Goal: Ask a question

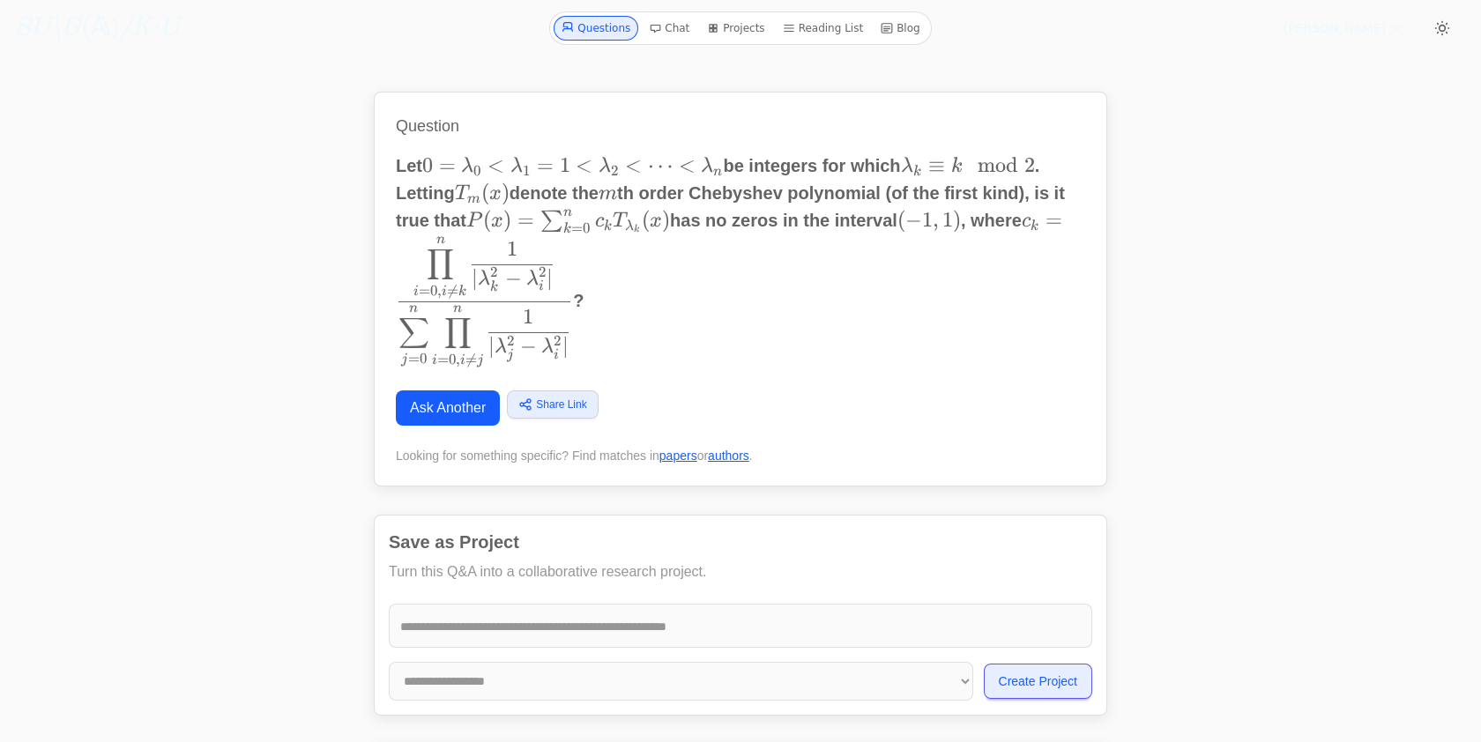
click at [105, 25] on link "SU\G (𝔸) /K·U" at bounding box center [96, 28] width 165 height 32
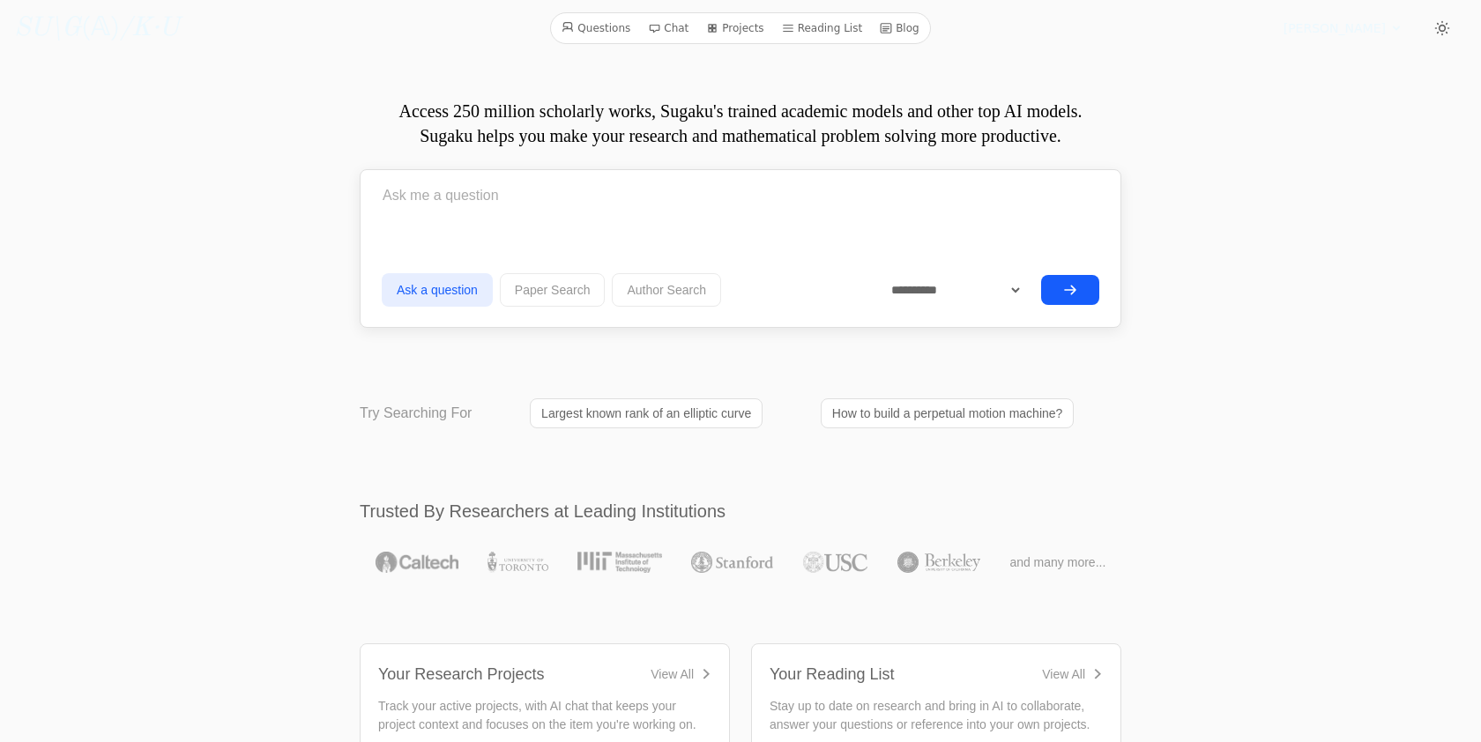
click at [801, 26] on link "Reading List" at bounding box center [822, 28] width 95 height 23
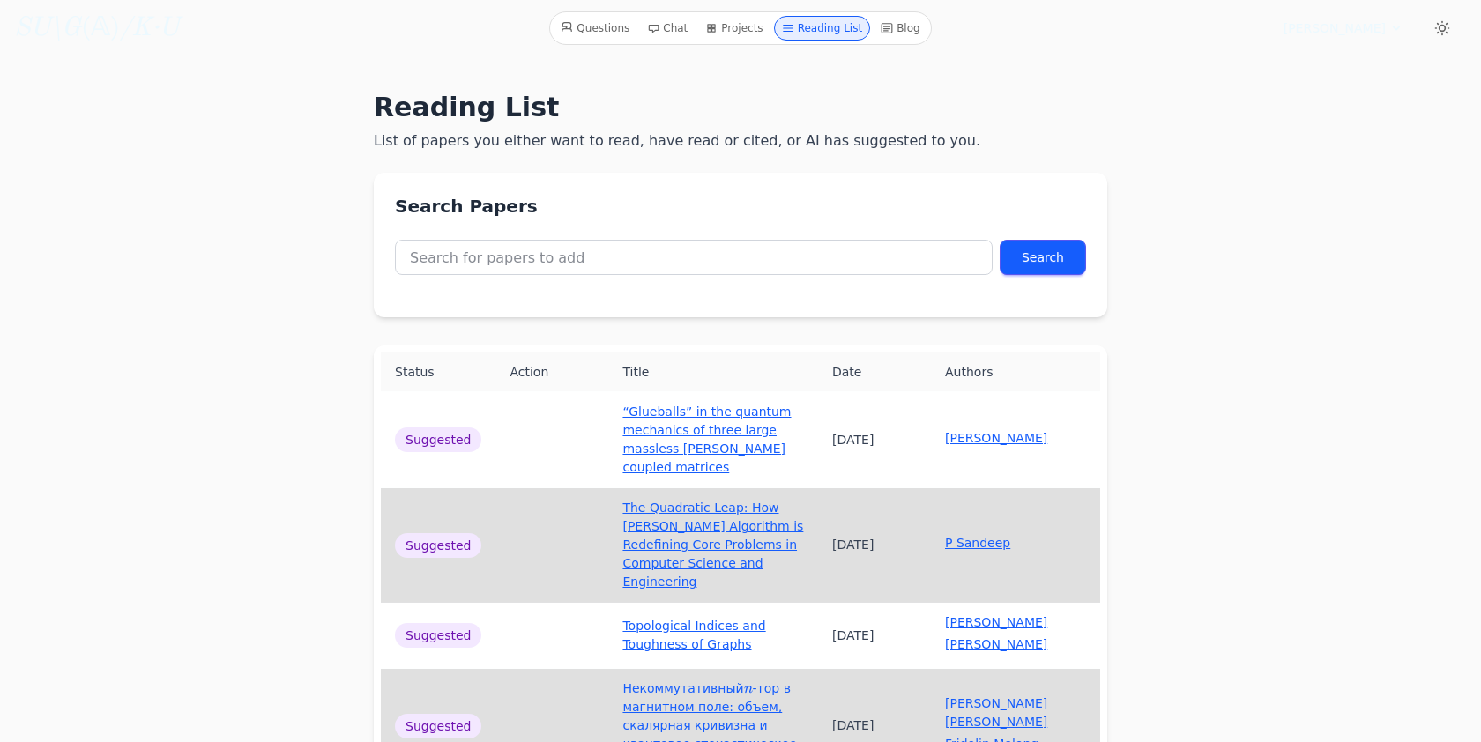
click at [677, 21] on link "Chat" at bounding box center [667, 28] width 55 height 25
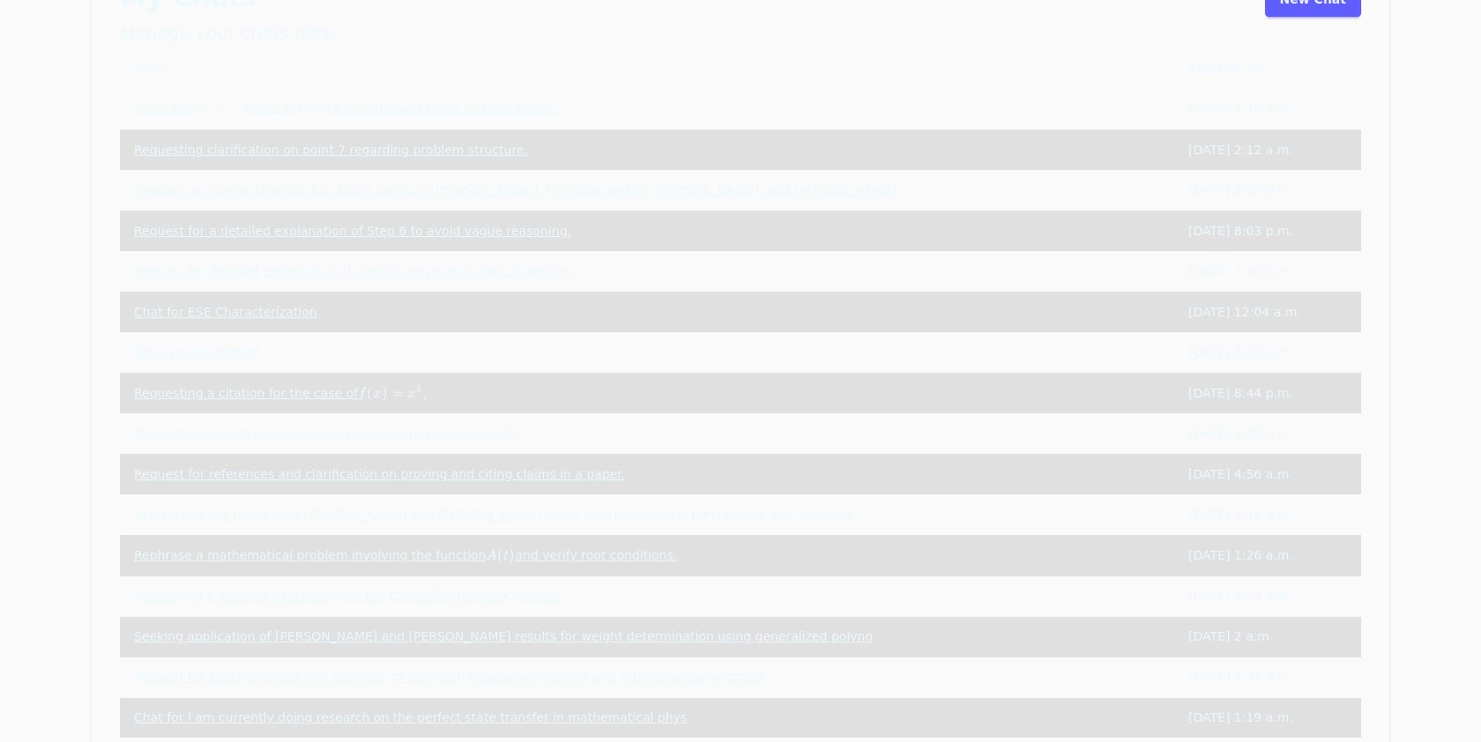
scroll to position [584, 0]
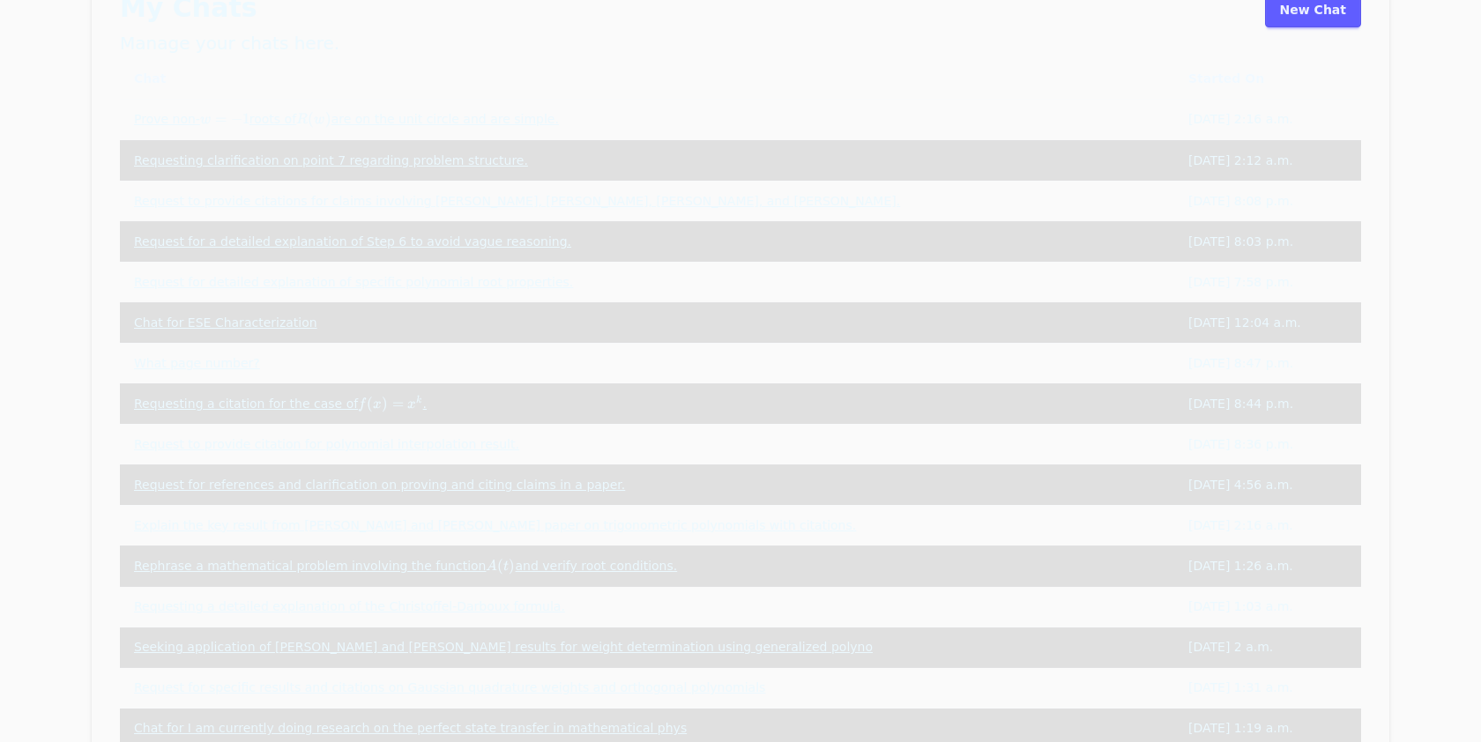
click at [302, 125] on span "R" at bounding box center [301, 120] width 11 height 14
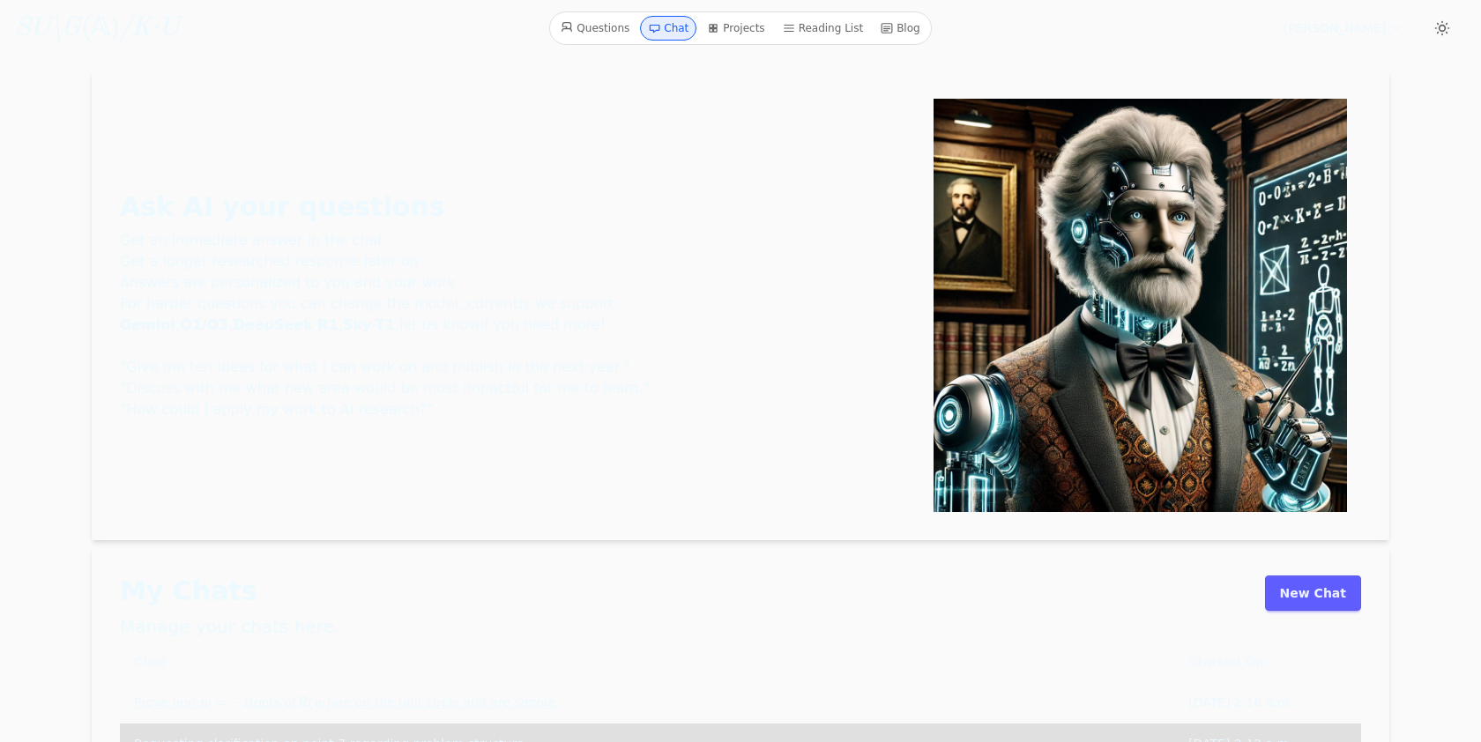
scroll to position [584, 0]
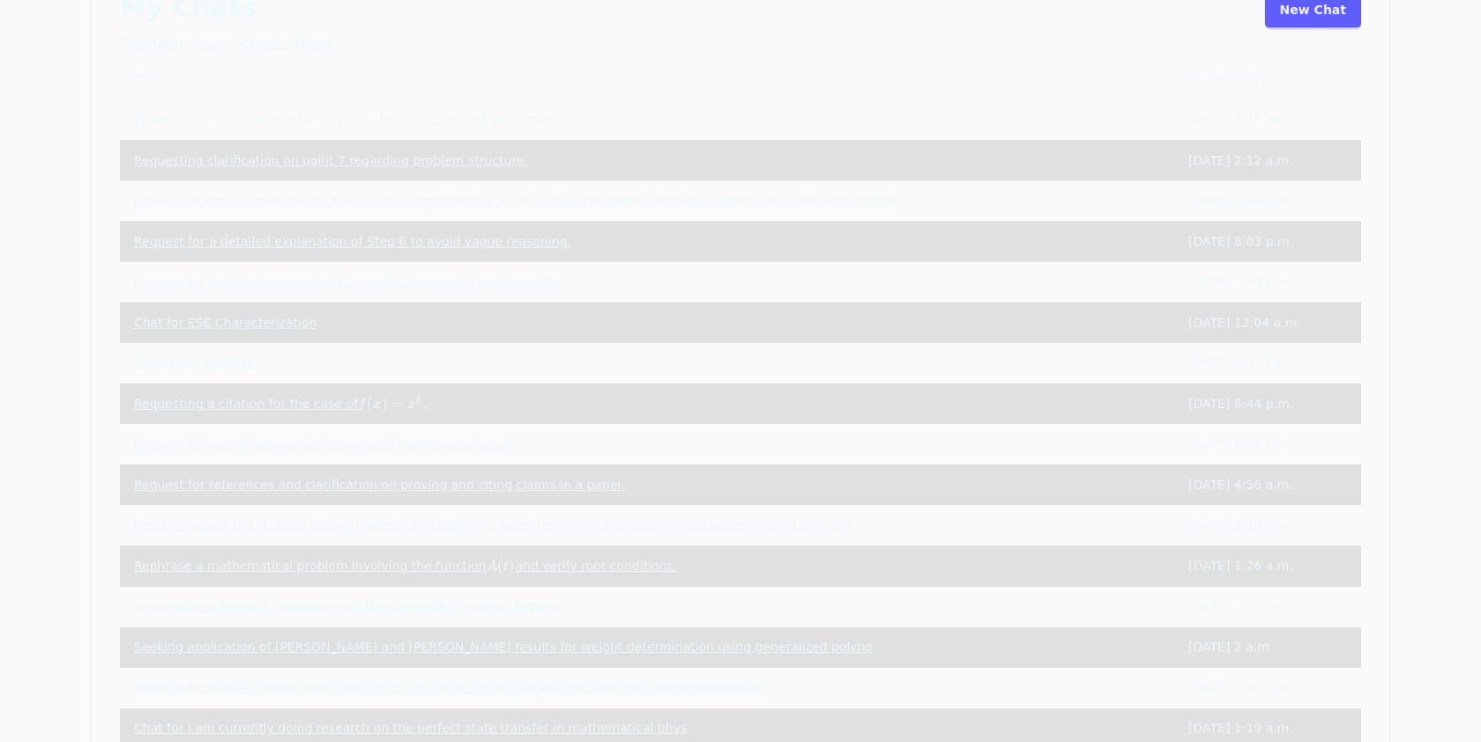
click at [268, 239] on link "Request for a detailed explanation of Step 6 to avoid vague reasoning." at bounding box center [352, 242] width 437 height 14
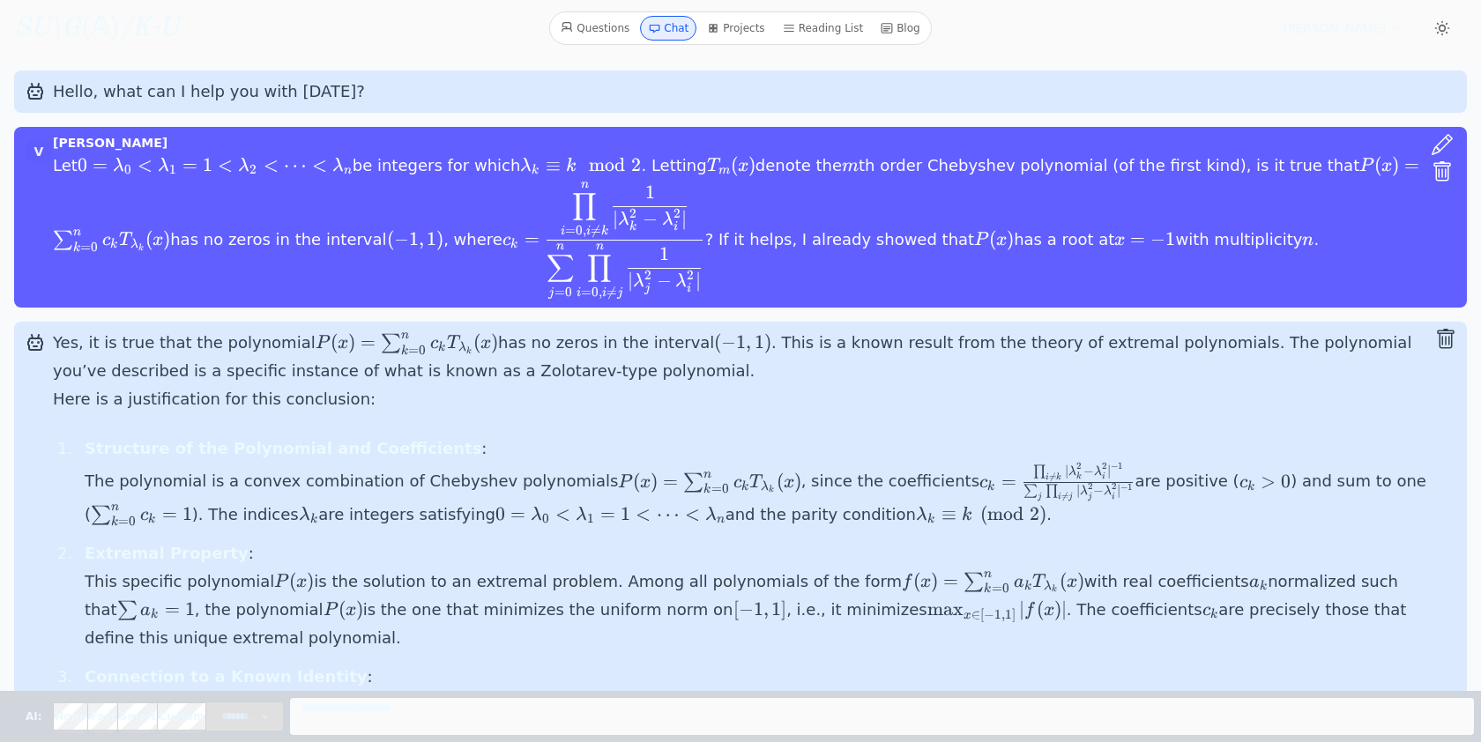
click at [1442, 137] on icon at bounding box center [1442, 144] width 21 height 21
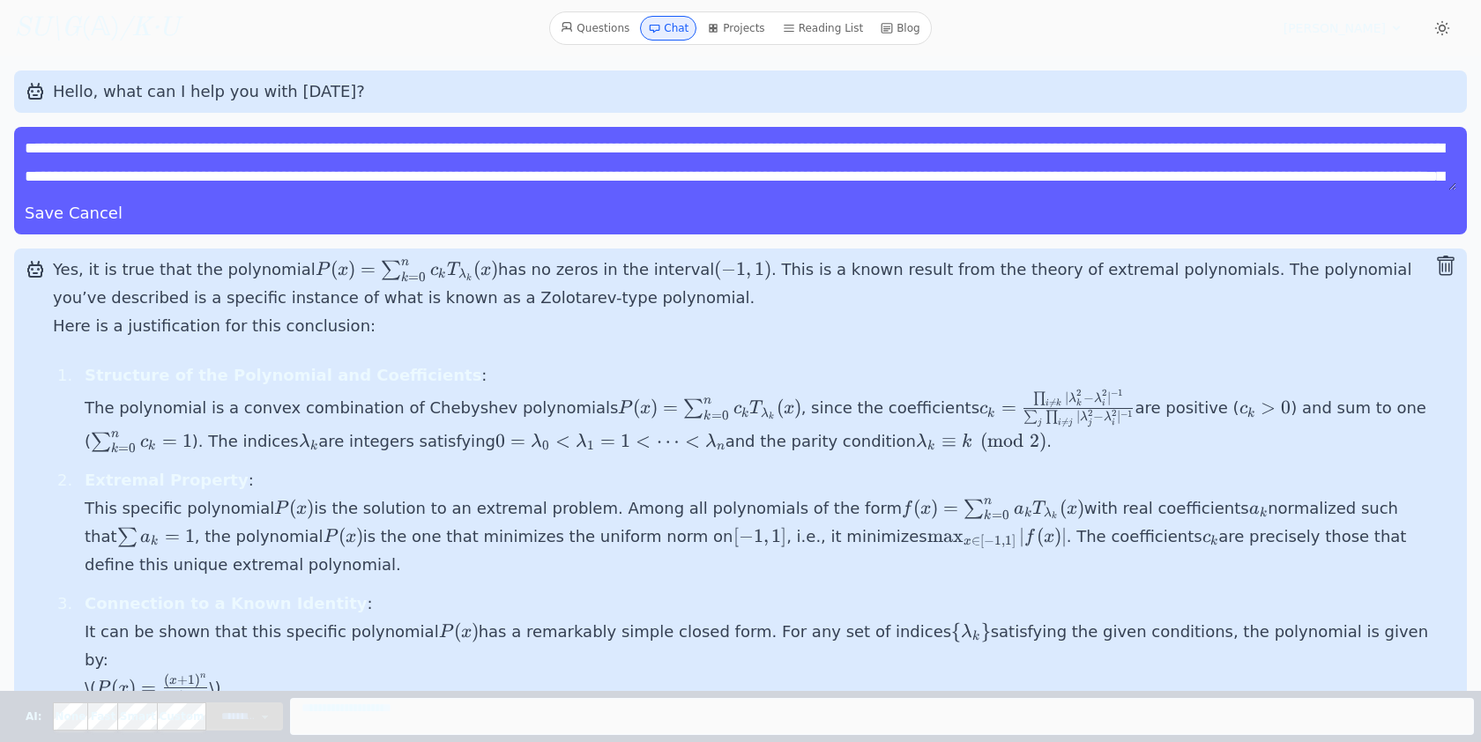
scroll to position [28, 0]
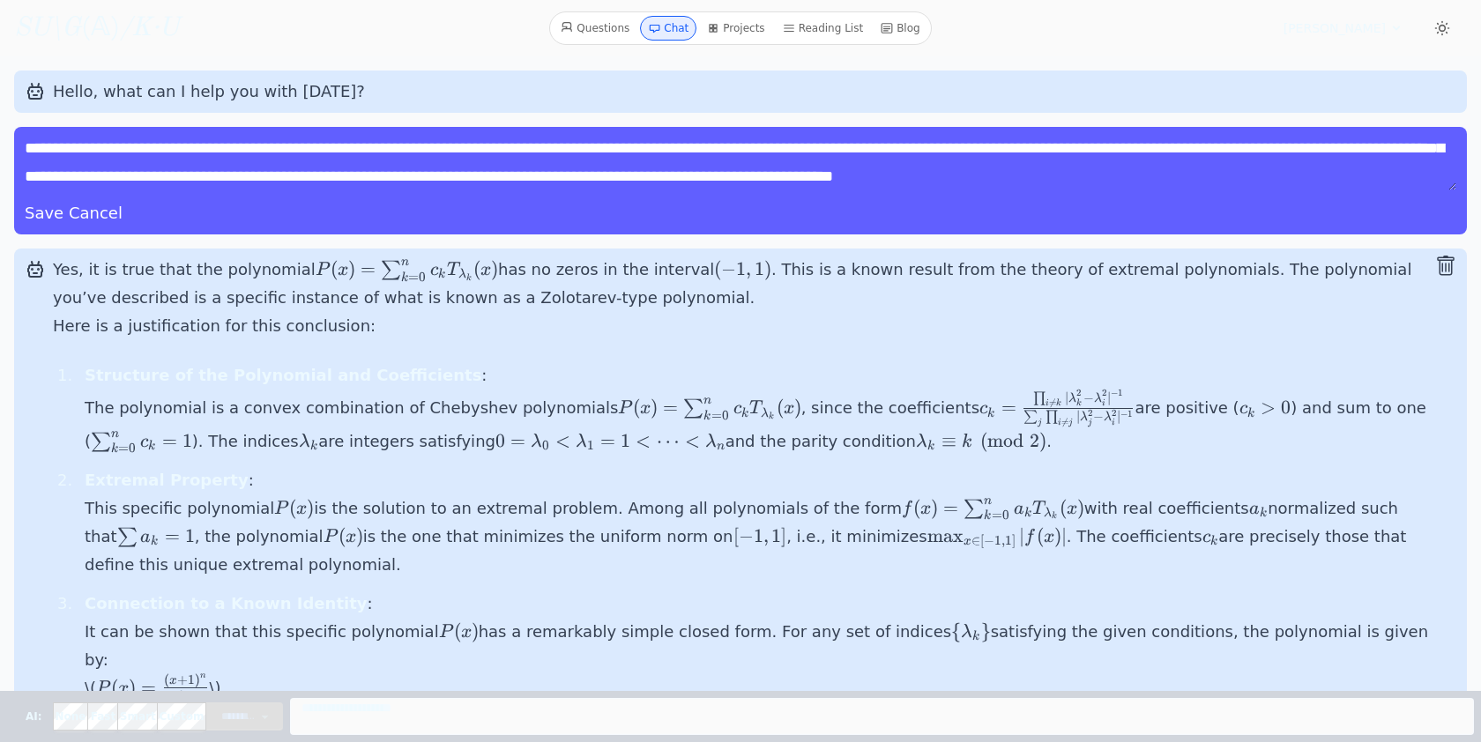
drag, startPoint x: 26, startPoint y: 150, endPoint x: 1427, endPoint y: 174, distance: 1400.4
click at [1427, 174] on textarea "**********" at bounding box center [741, 162] width 1432 height 56
click at [109, 29] on link "SU\G (𝔸) /K·U" at bounding box center [96, 28] width 165 height 32
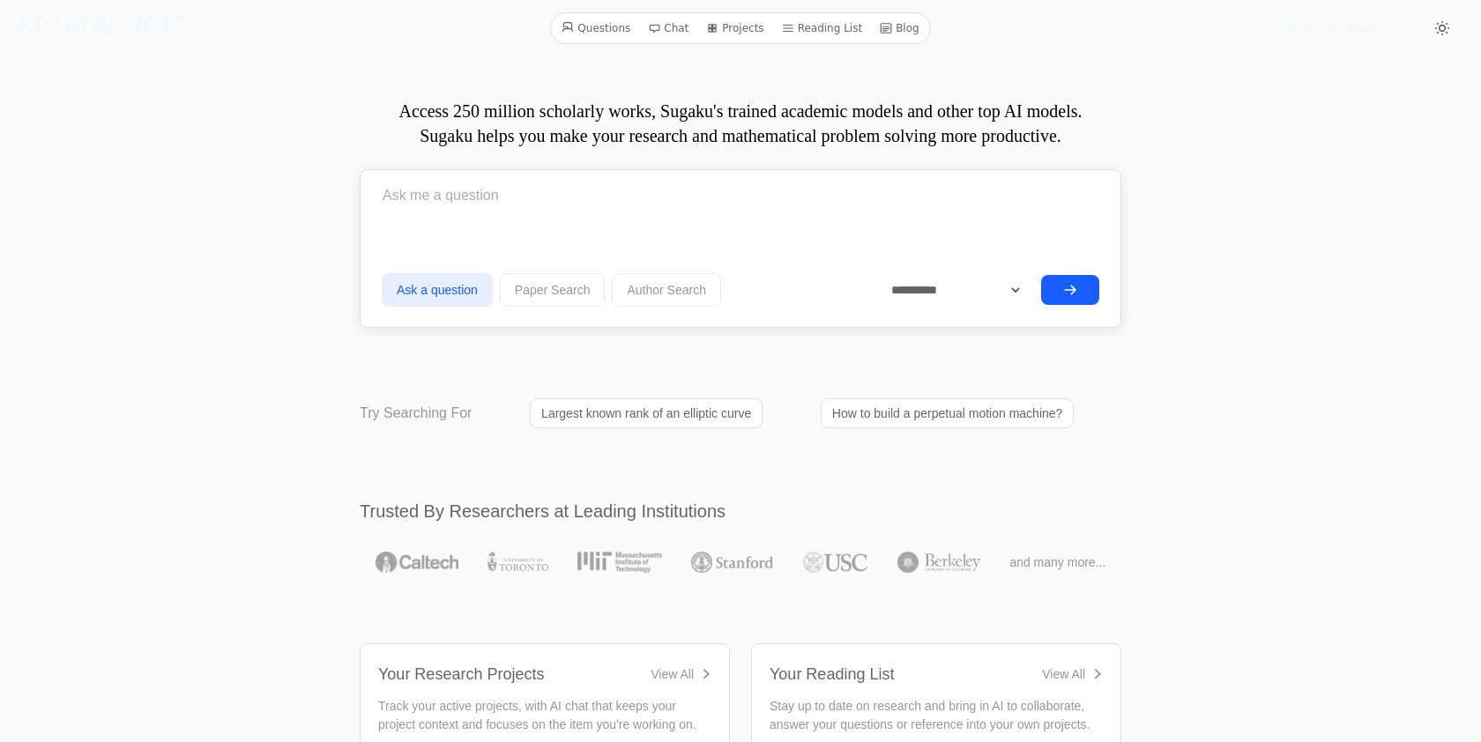
click at [413, 211] on input "text" at bounding box center [741, 196] width 718 height 44
paste input "Let $0 = \lambda_0 < \lambda_1 = 1 < \lambda_2 < \cdots < \lambda_n$ be integer…"
drag, startPoint x: 649, startPoint y: 198, endPoint x: 246, endPoint y: 194, distance: 403.0
click at [498, 184] on input "Let $0 = \lambda_0 < \lambda_1 = 1 < \lambda_2 < \cdots < \lambda_n$ be integer…" at bounding box center [741, 196] width 718 height 44
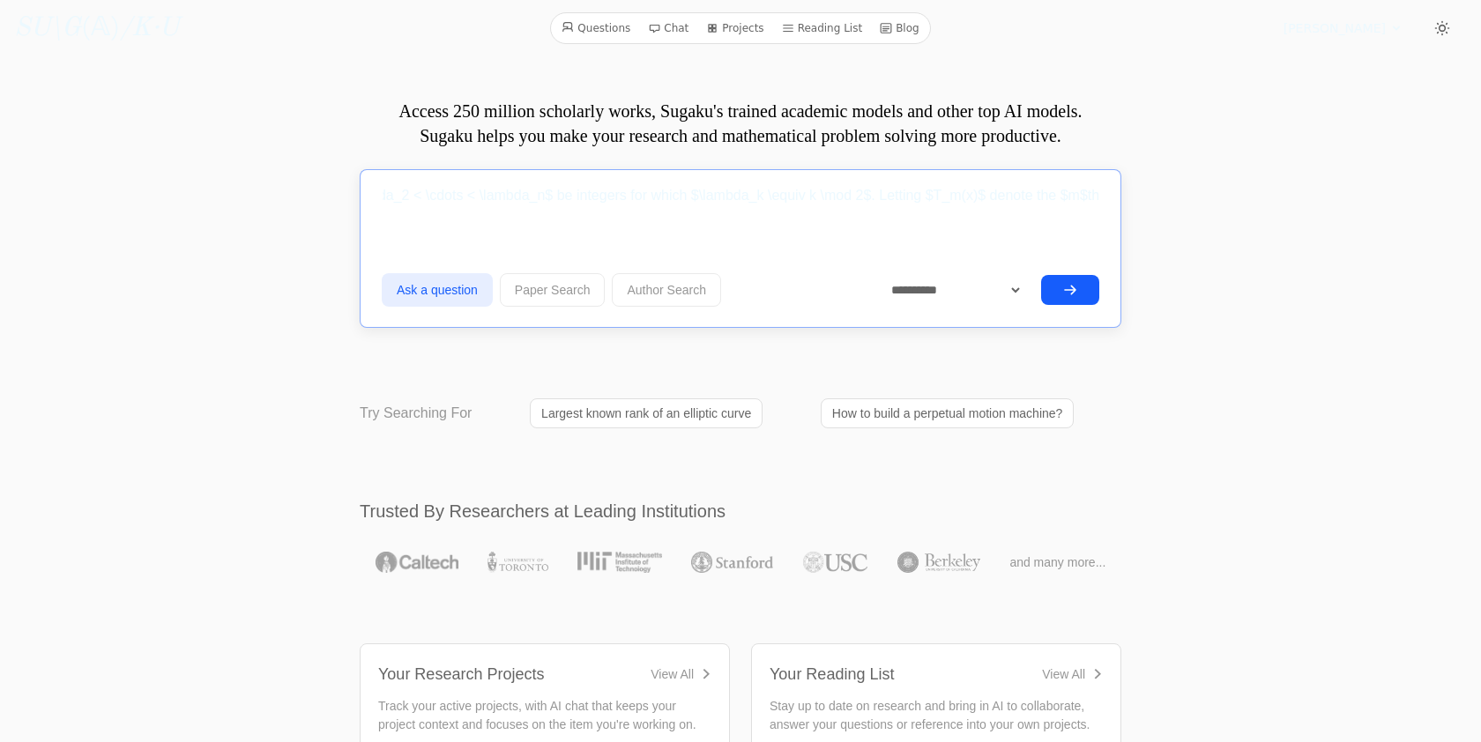
scroll to position [0, 291]
drag, startPoint x: 854, startPoint y: 192, endPoint x: 1027, endPoint y: 203, distance: 174.0
click at [1027, 203] on input "Let $0 = \lambda_0 < \lambda_1 = 1 < \lambda_2 < \cdots < \lambda_n$ be integer…" at bounding box center [741, 196] width 718 height 44
click at [856, 195] on input "Let $0 = \lambda_0 < \lambda_1 = 1 < \lambda_2 < \cdots < \lambda_n$ be integer…" at bounding box center [741, 196] width 718 height 44
click at [864, 194] on input "Let $0 = \lambda_0 < \lambda_1 = 1 < \lambda_2 < \cdots < \lambda_n$ be integer…" at bounding box center [741, 196] width 718 height 44
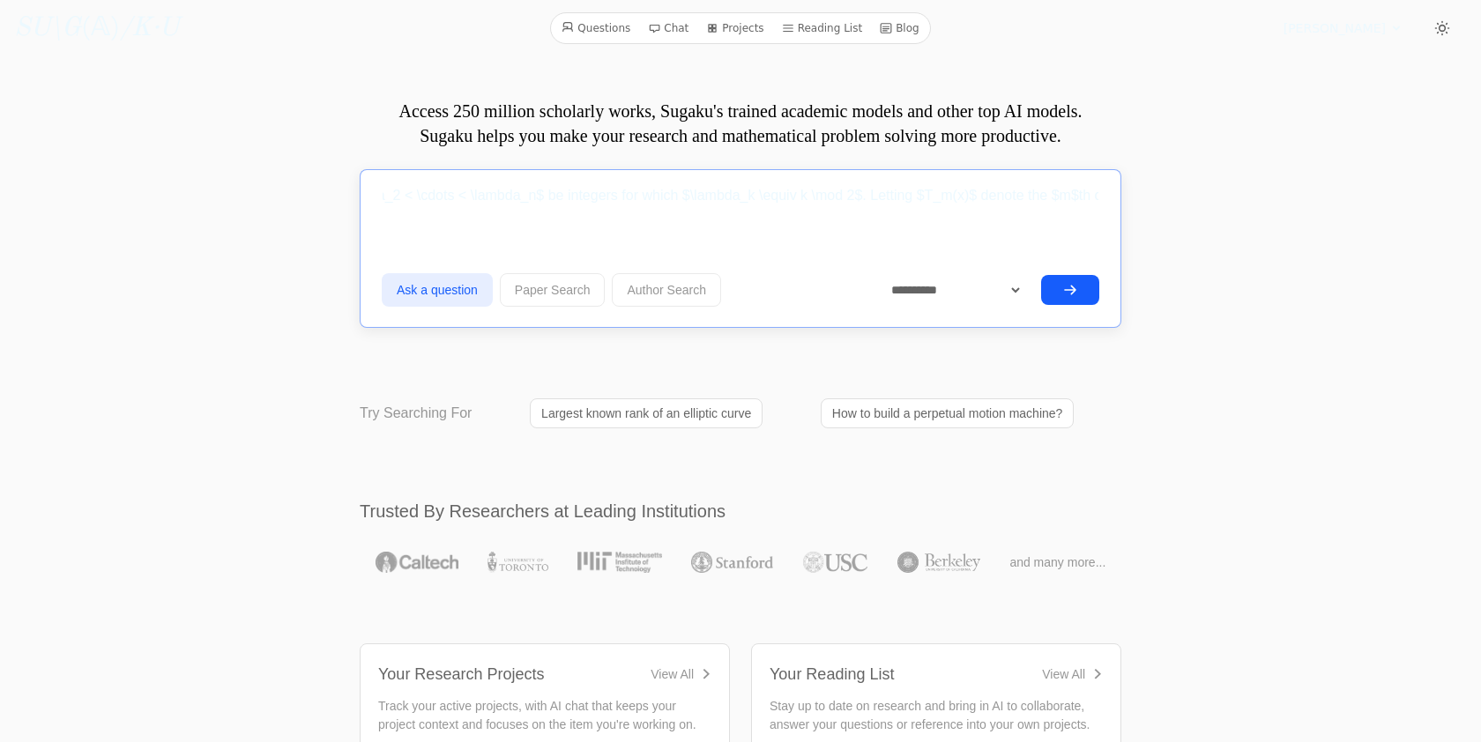
click at [858, 198] on input "Let $0 = \lambda_0 < \lambda_1 = 1 < \lambda_2 < \cdots < \lambda_n$ be integer…" at bounding box center [741, 196] width 718 height 44
click at [862, 198] on input "Let $0 = \lambda_0 < \lambda_1 = 1 < \lambda_2 < \cdots < \lambda_n$ be integer…" at bounding box center [741, 196] width 718 height 44
drag, startPoint x: 1016, startPoint y: 200, endPoint x: 394, endPoint y: 198, distance: 621.6
click at [389, 197] on input "Let $0 = \lambda_0 < \lambda_1 = 1 < \lambda_2 < \cdots < \lambda_n$ be integer…" at bounding box center [741, 196] width 718 height 44
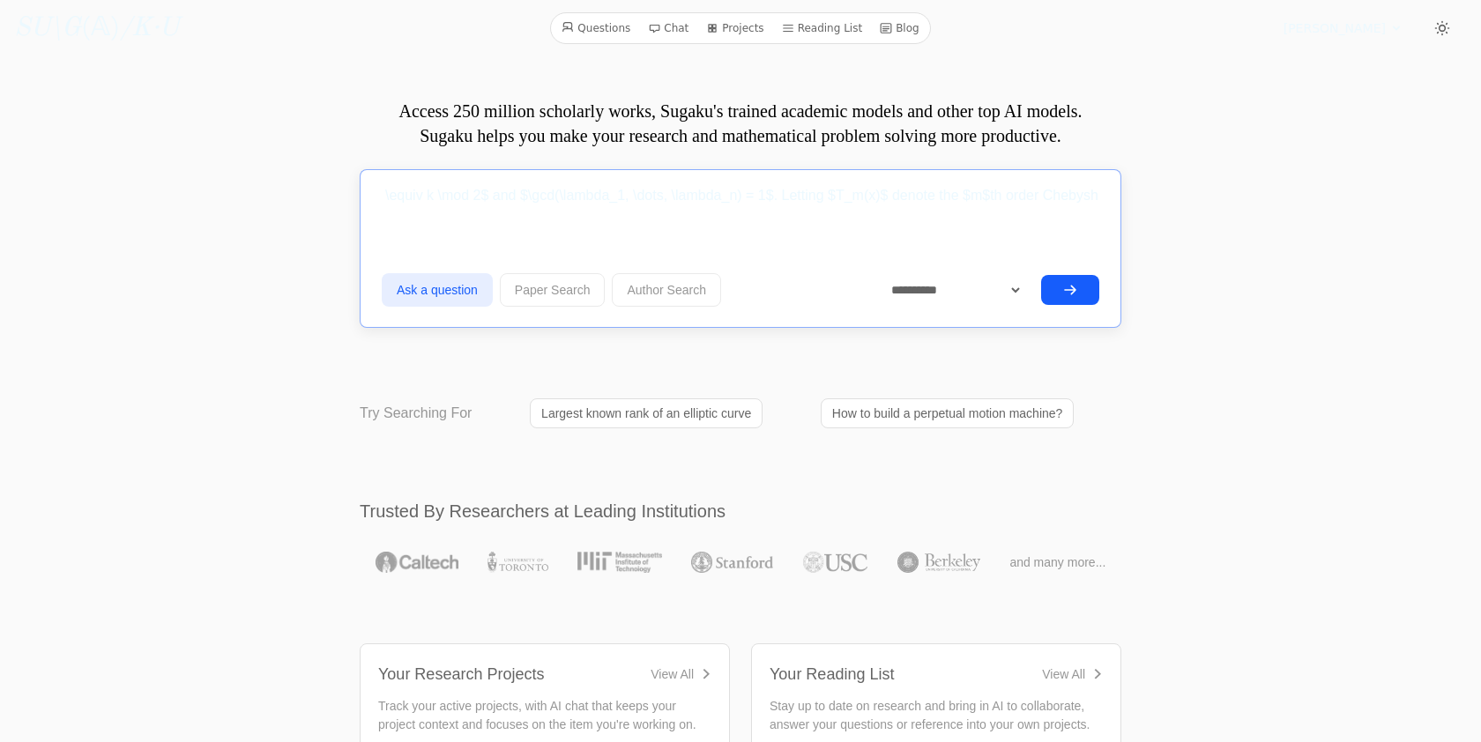
click at [790, 201] on input "Let $0 = \lambda_0 < \lambda_1 = 1 < \lambda_2 < \cdots < \lambda_n$ be integer…" at bounding box center [741, 196] width 718 height 44
drag, startPoint x: 780, startPoint y: 195, endPoint x: 750, endPoint y: 190, distance: 30.3
click at [750, 190] on input "Let $0 = \lambda_0 < \lambda_1 = 1 < \lambda_2 < \cdots < \lambda_n$ be integer…" at bounding box center [741, 196] width 718 height 44
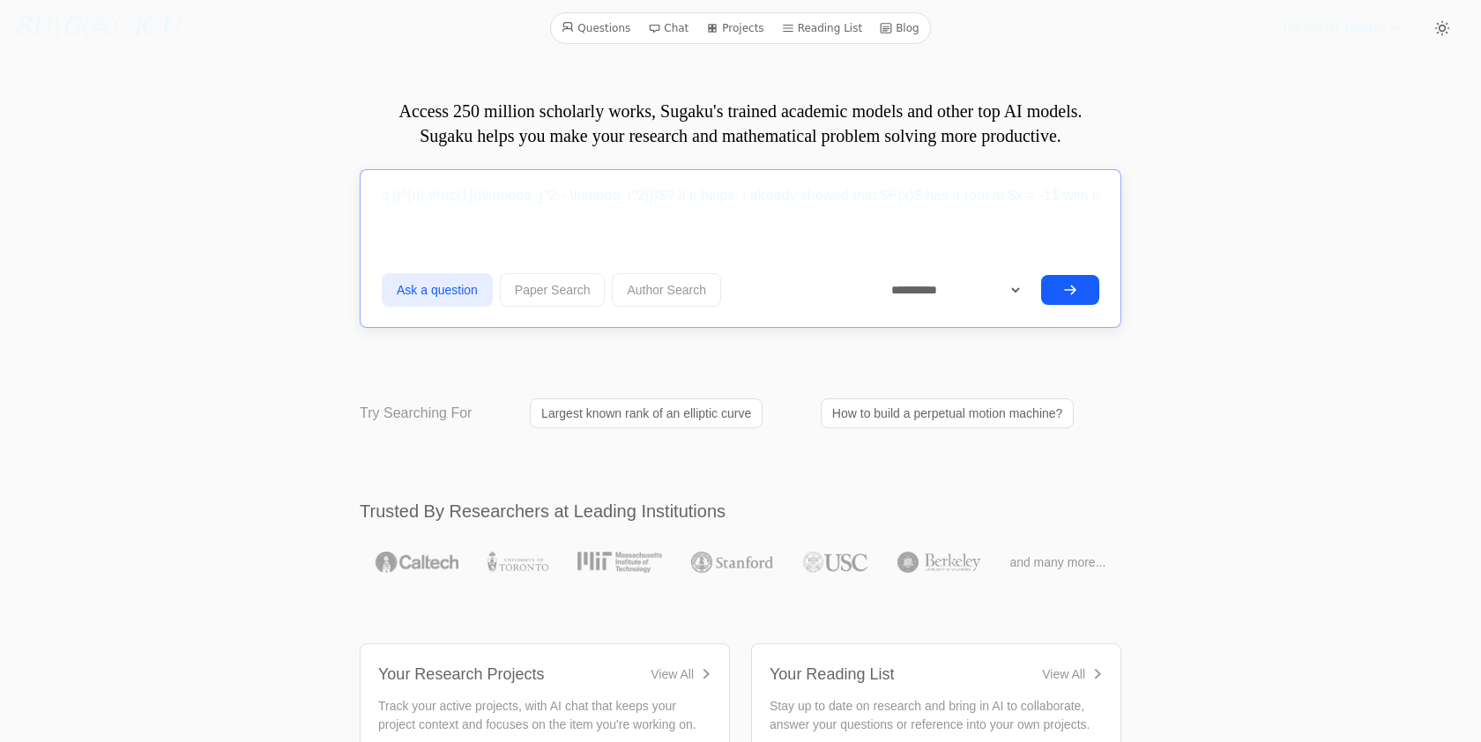
drag, startPoint x: 839, startPoint y: 201, endPoint x: 782, endPoint y: 200, distance: 57.3
click at [782, 200] on input "Let $0 = \lambda_0 < \lambda_1 = 1 < \lambda_2 < \cdots < \lambda_n$ be integer…" at bounding box center [741, 196] width 718 height 44
click at [682, 196] on input "Let $0 = \lambda_0 < \lambda_1 = 1 < \lambda_2 < \cdots < \lambda_n$ be integer…" at bounding box center [741, 196] width 718 height 44
drag, startPoint x: 668, startPoint y: 196, endPoint x: 1146, endPoint y: 197, distance: 477.9
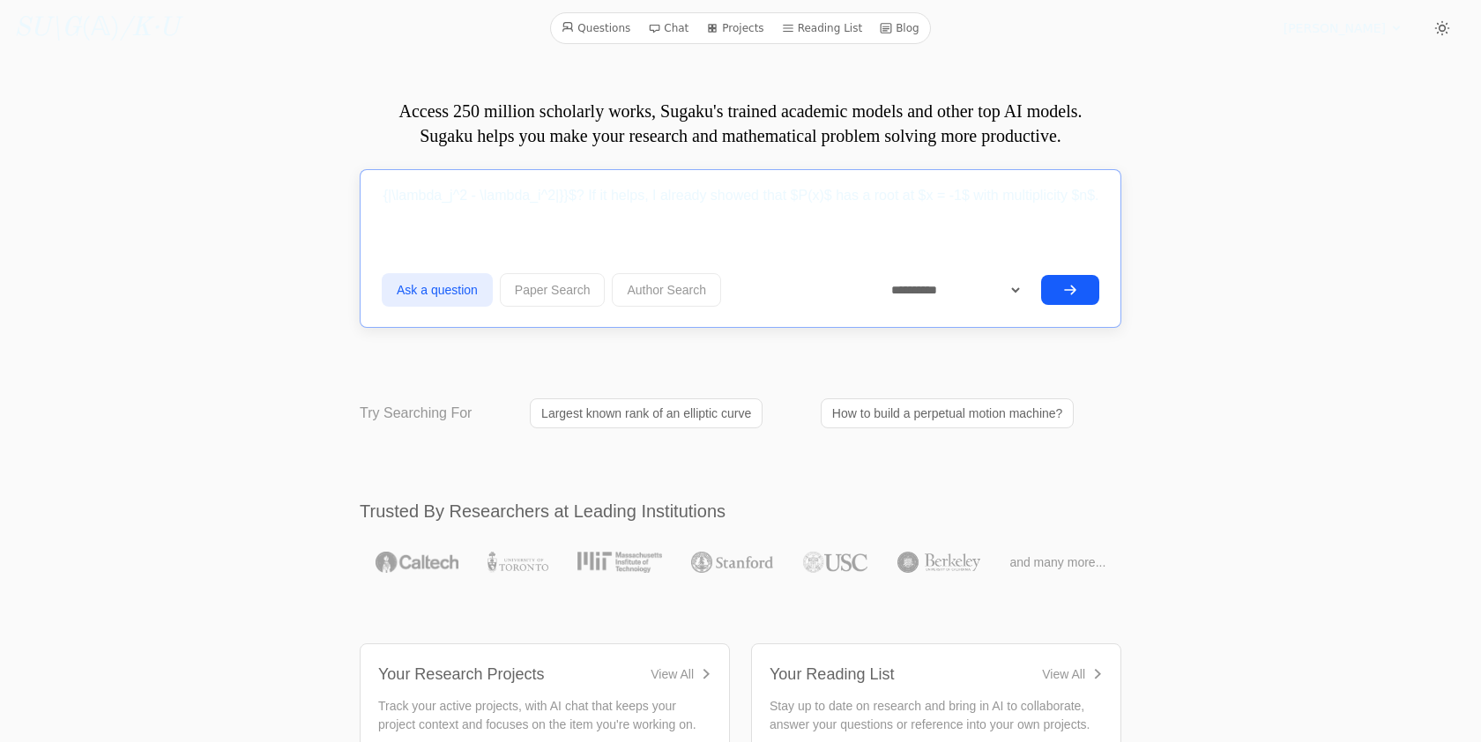
drag, startPoint x: 740, startPoint y: 192, endPoint x: 1016, endPoint y: 190, distance: 276.0
click at [1016, 190] on input "Let $0 = \lambda_0 < \lambda_1 = 1 < \lambda_2 < \cdots < \lambda_n$ be integer…" at bounding box center [741, 196] width 718 height 44
click at [1096, 192] on input "Let $0 = \lambda_0 < \lambda_1 = 1 < \lambda_2 < \cdots < \lambda_n$ be integer…" at bounding box center [741, 196] width 718 height 44
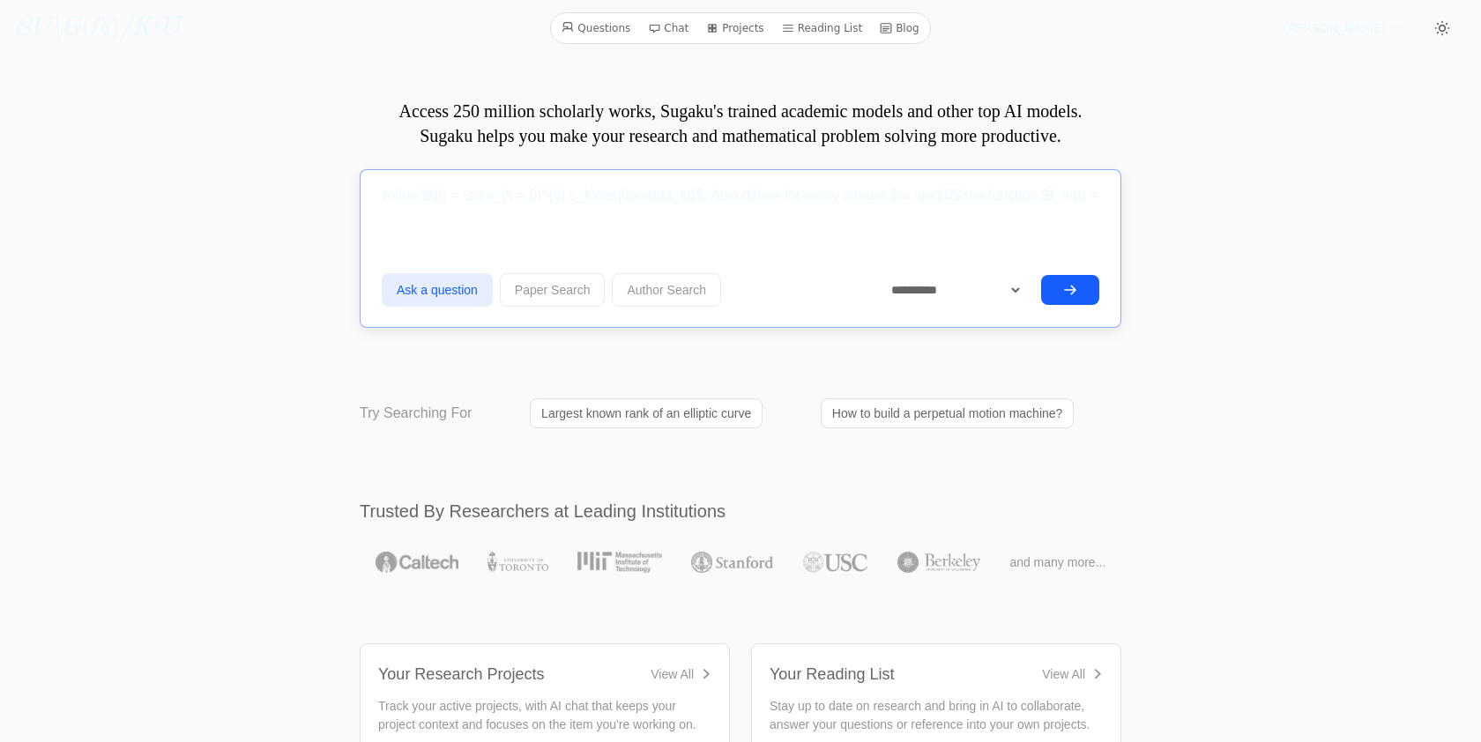
paste input "$f(t) = \sum_{k = 0}^{n} c_k\cos{\lambda_kt}$"
drag, startPoint x: 855, startPoint y: 198, endPoint x: 814, endPoint y: 198, distance: 41.4
click at [814, 198] on input "Let $0 = \lambda_0 < \lambda_1 = 1 < \lambda_2 < \cdots < \lambda_n$ be integer…" at bounding box center [741, 196] width 718 height 44
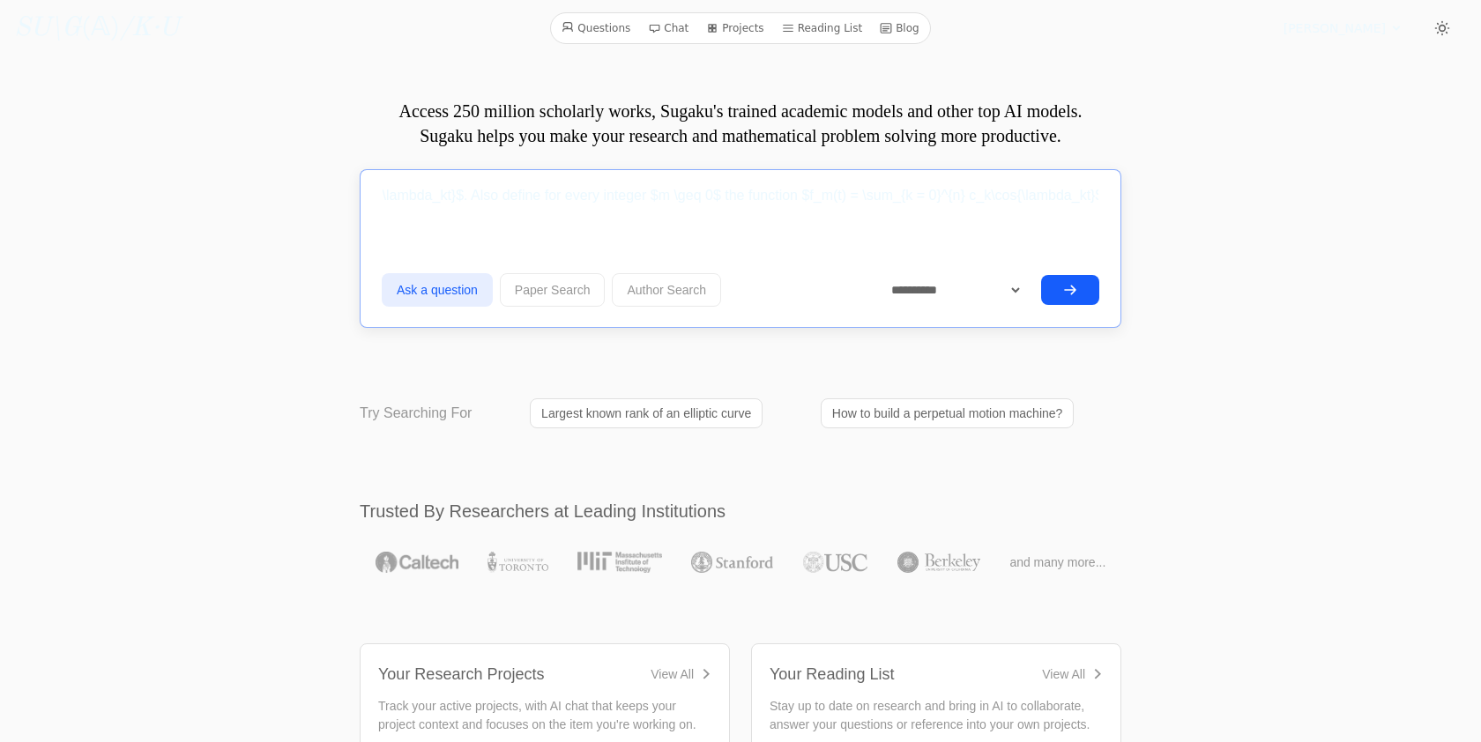
click at [956, 195] on input "Let $0 = \lambda_0 < \lambda_1 = 1 < \lambda_2 < \cdots < \lambda_n$ be integer…" at bounding box center [741, 196] width 718 height 44
click at [996, 191] on input "Let $0 = \lambda_0 < \lambda_1 = 1 < \lambda_2 < \cdots < \lambda_n$ be integer…" at bounding box center [741, 196] width 718 height 44
click at [991, 203] on input "Let $0 = \lambda_0 < \lambda_1 = 1 < \lambda_2 < \cdots < \lambda_n$ be integer…" at bounding box center [741, 196] width 718 height 44
click at [1032, 193] on input "Let $0 = \lambda_0 < \lambda_1 = 1 < \lambda_2 < \cdots < \lambda_n$ be integer…" at bounding box center [741, 196] width 718 height 44
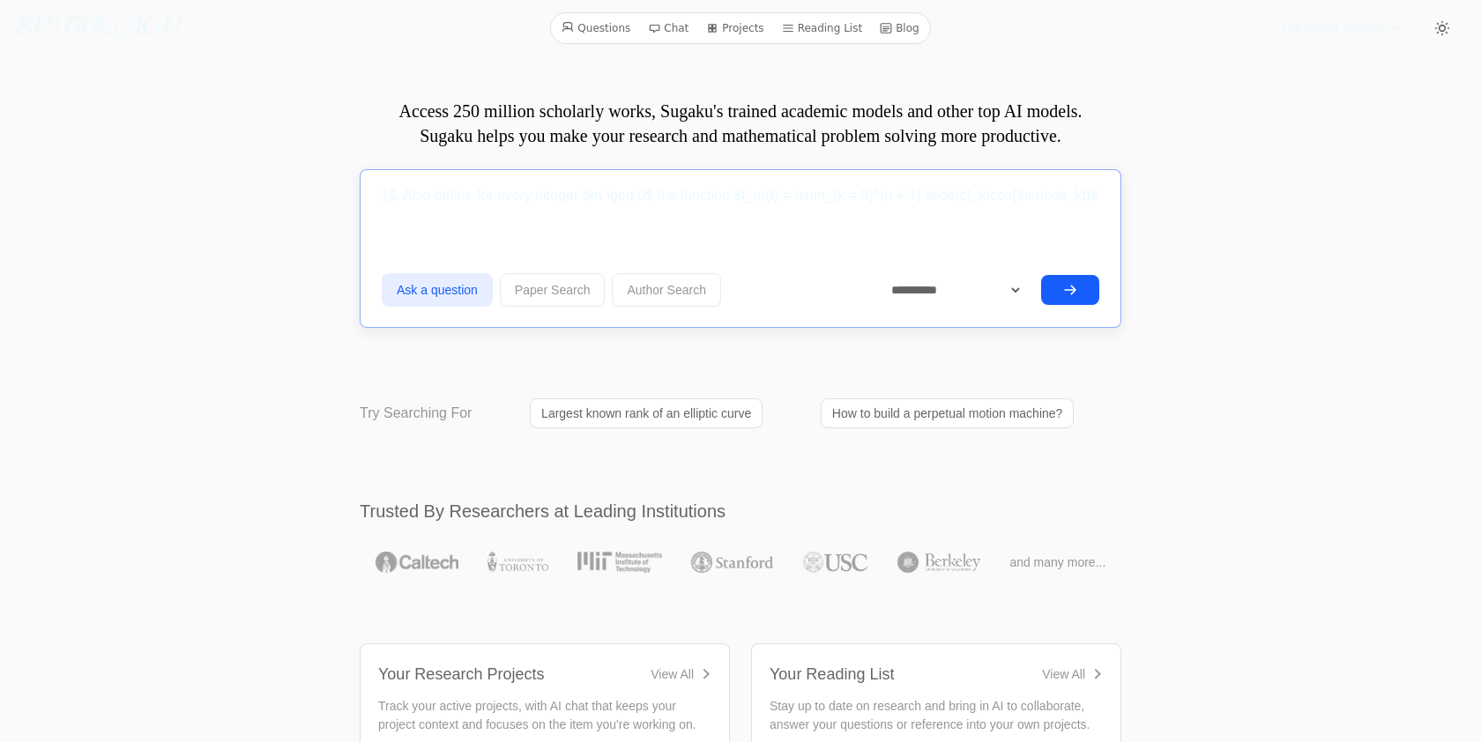
drag, startPoint x: 1042, startPoint y: 189, endPoint x: 1154, endPoint y: 189, distance: 112.0
click at [1011, 199] on input "Let $0 = \lambda_0 < \lambda_1 = 1 < \lambda_2 < \cdots < \lambda_n$ be integer…" at bounding box center [741, 196] width 718 height 44
drag, startPoint x: 922, startPoint y: 196, endPoint x: 1196, endPoint y: 198, distance: 274.2
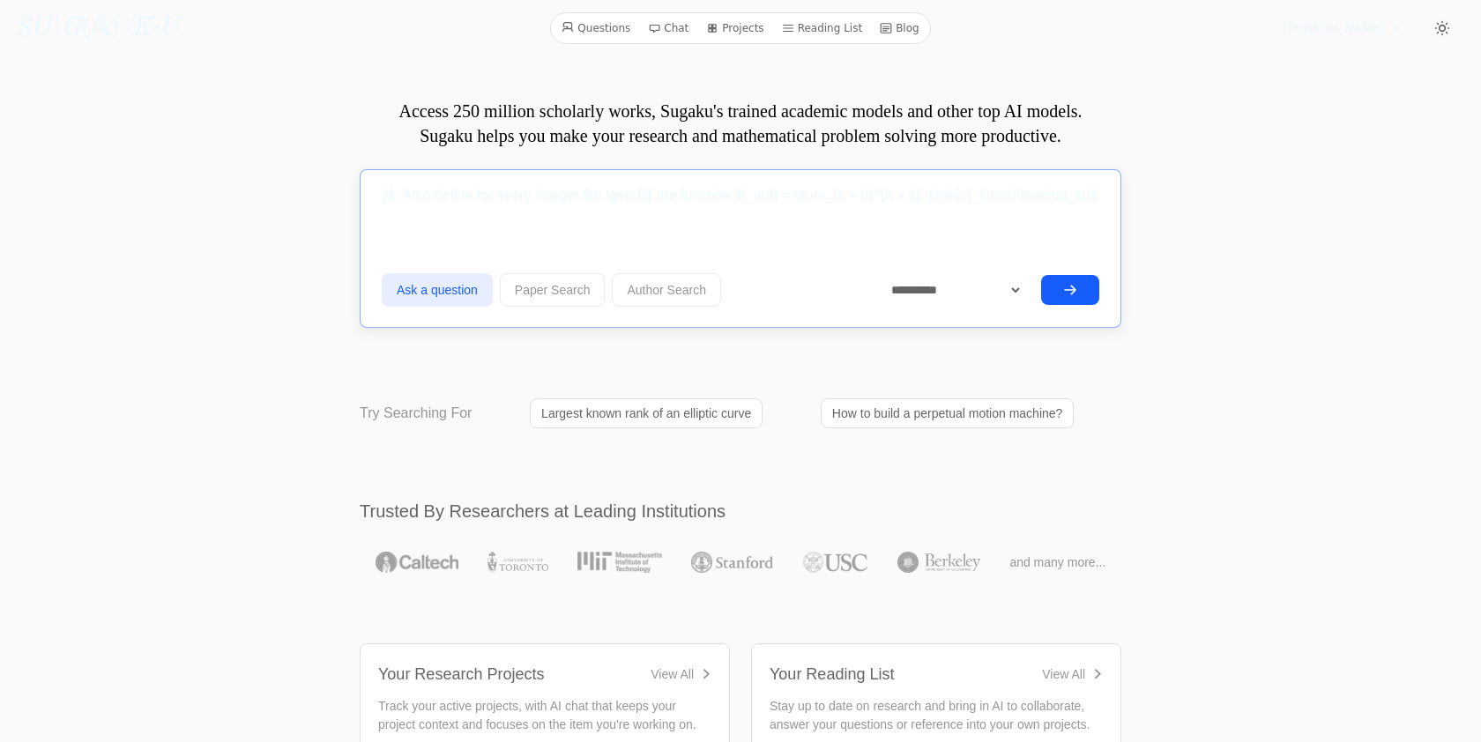
click at [1087, 199] on input "Let $0 = \lambda_0 < \lambda_1 = 1 < \lambda_2 < \cdots < \lambda_n$ be integer…" at bounding box center [741, 196] width 718 height 44
click at [1097, 193] on input "Let $0 = \lambda_0 < \lambda_1 = 1 < \lambda_2 < \cdots < \lambda_n$ be integer…" at bounding box center [741, 196] width 718 height 44
paste input "$f(t) = \sum_{k = 0}^{n} c_k\cos{\lambda_kt}$"
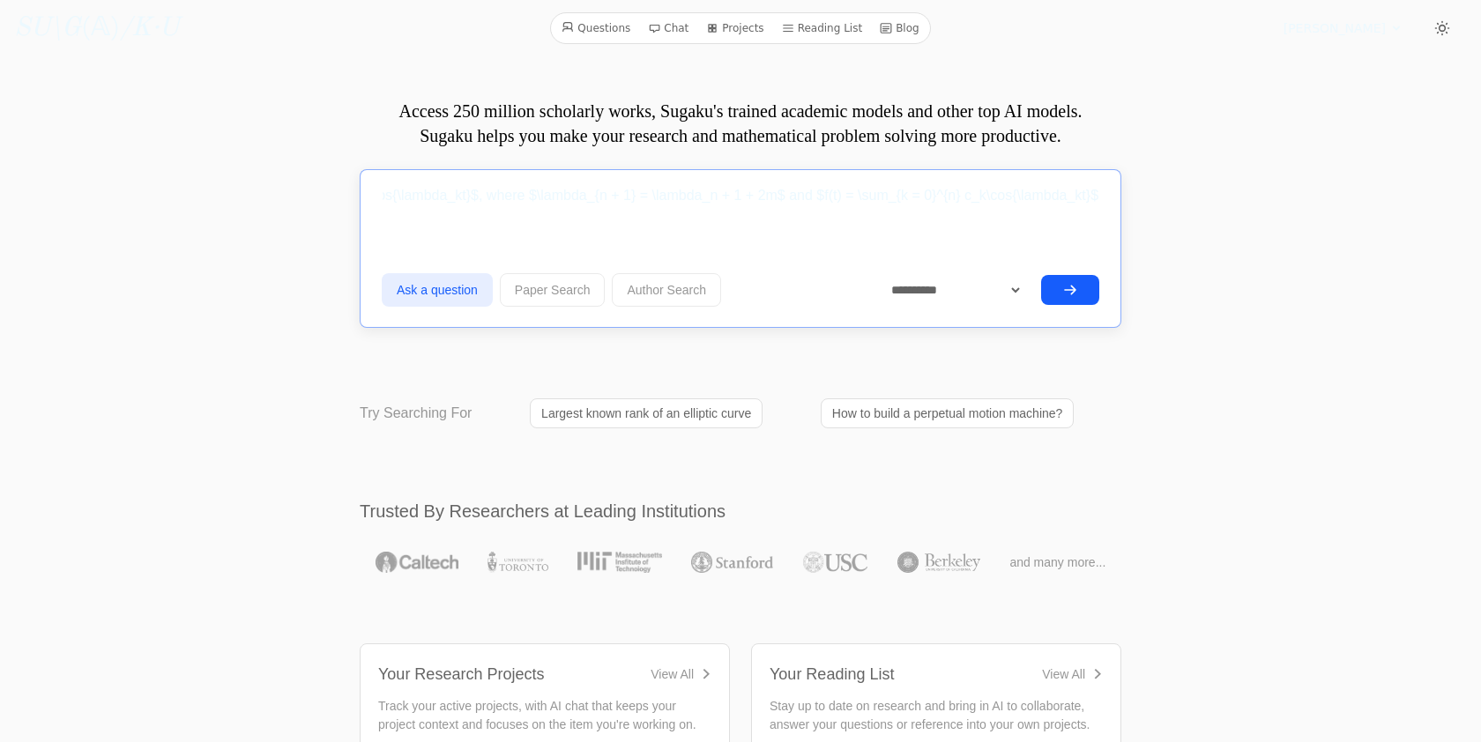
drag, startPoint x: 815, startPoint y: 197, endPoint x: 1073, endPoint y: 197, distance: 258.3
click at [1073, 197] on input "Let $0 = \lambda_0 < \lambda_1 = 1 < \lambda_2 < \cdots < \lambda_n$ be integer…" at bounding box center [741, 196] width 718 height 44
drag, startPoint x: 1075, startPoint y: 193, endPoint x: 1138, endPoint y: 193, distance: 63.5
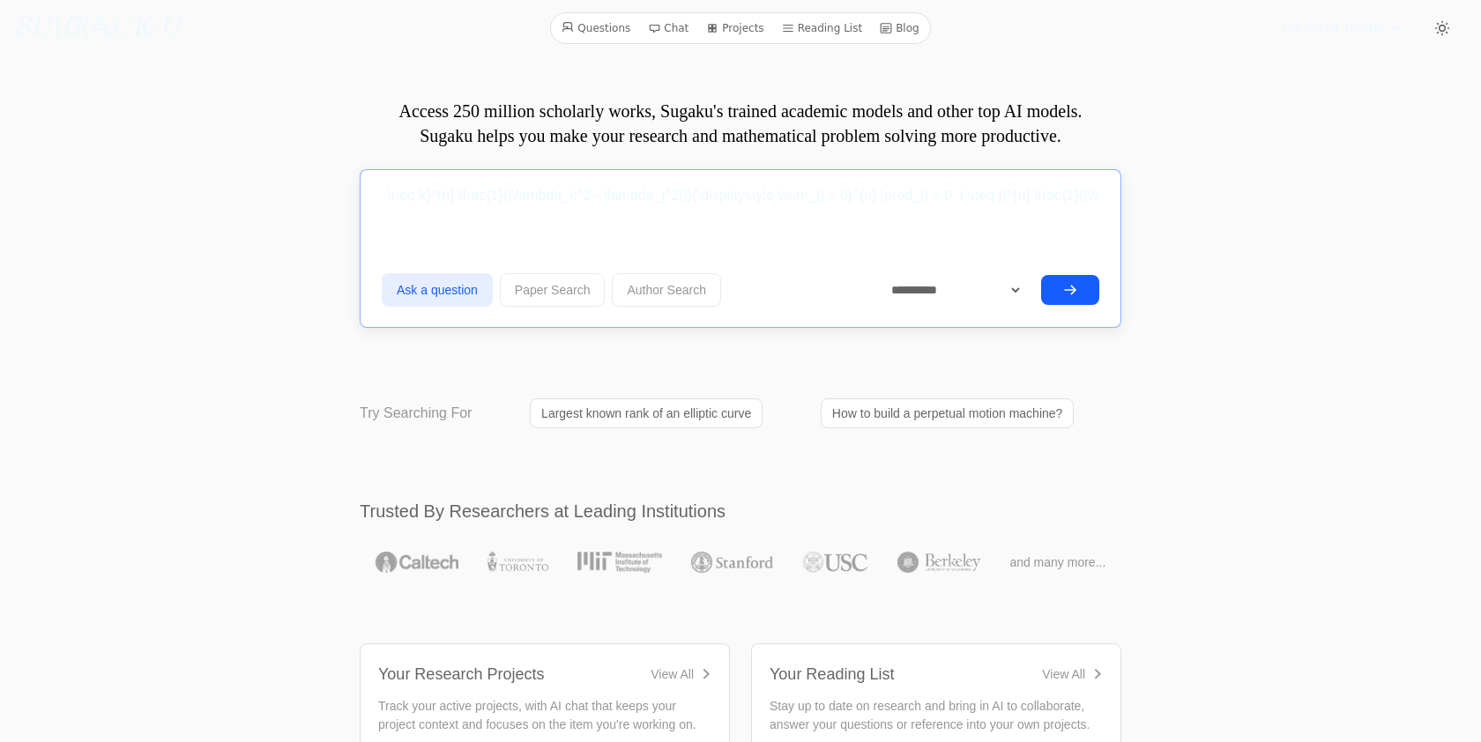
scroll to position [0, 974]
drag, startPoint x: 934, startPoint y: 193, endPoint x: 674, endPoint y: 198, distance: 260.1
click at [674, 198] on input "Let $0 = \lambda_0 < \lambda_1 = 1 < \lambda_2 < \cdots < \lambda_n$ be integer…" at bounding box center [741, 196] width 718 height 44
click at [669, 189] on input "Let $0 = \lambda_0 < \lambda_1 = 1 < \lambda_2 < \cdots < \lambda_n$ be integer…" at bounding box center [741, 196] width 718 height 44
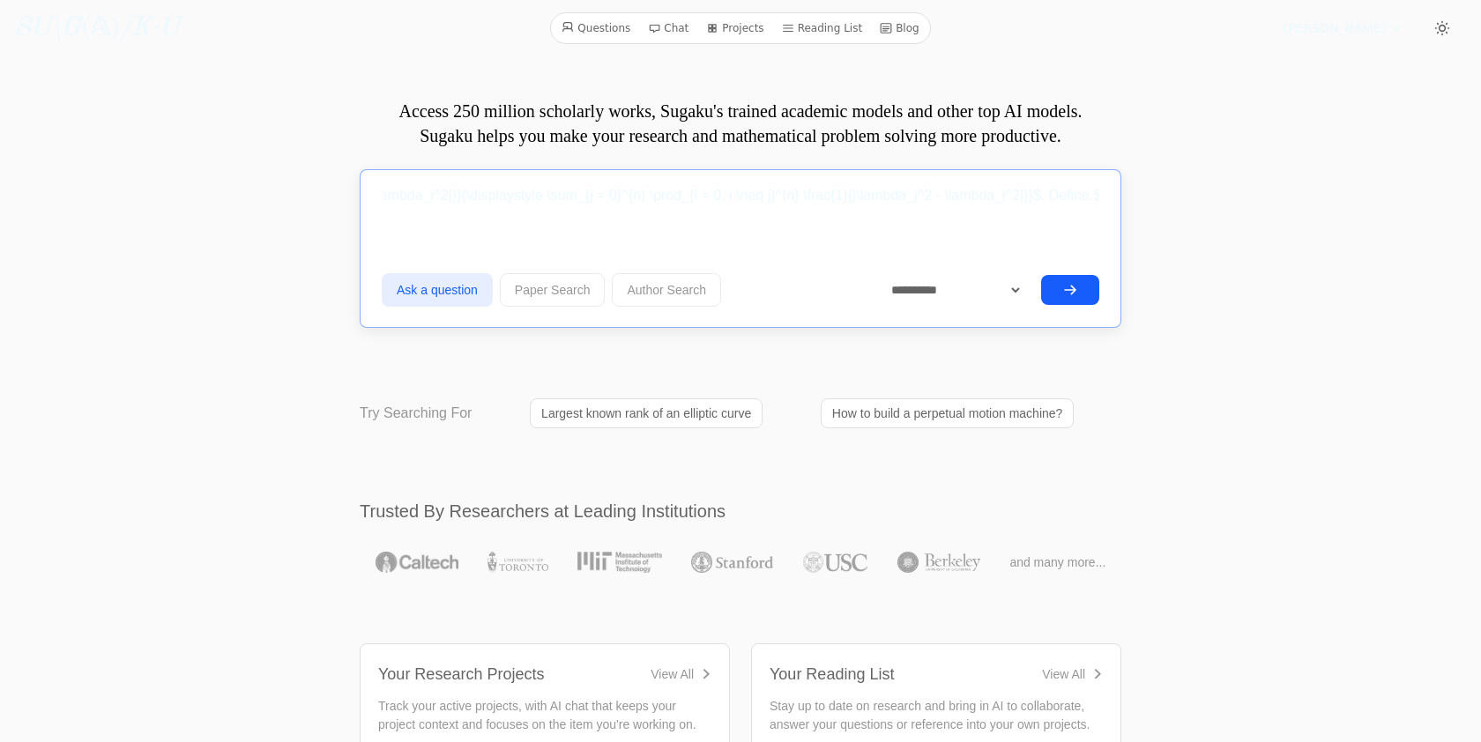
drag, startPoint x: 667, startPoint y: 198, endPoint x: 1042, endPoint y: 202, distance: 374.8
click at [1042, 202] on input "Let $0 = \lambda_0 < \lambda_1 = 1 < \lambda_2 < \cdots < \lambda_n$ be integer…" at bounding box center [741, 196] width 718 height 44
drag, startPoint x: 1074, startPoint y: 199, endPoint x: 1222, endPoint y: 203, distance: 148.2
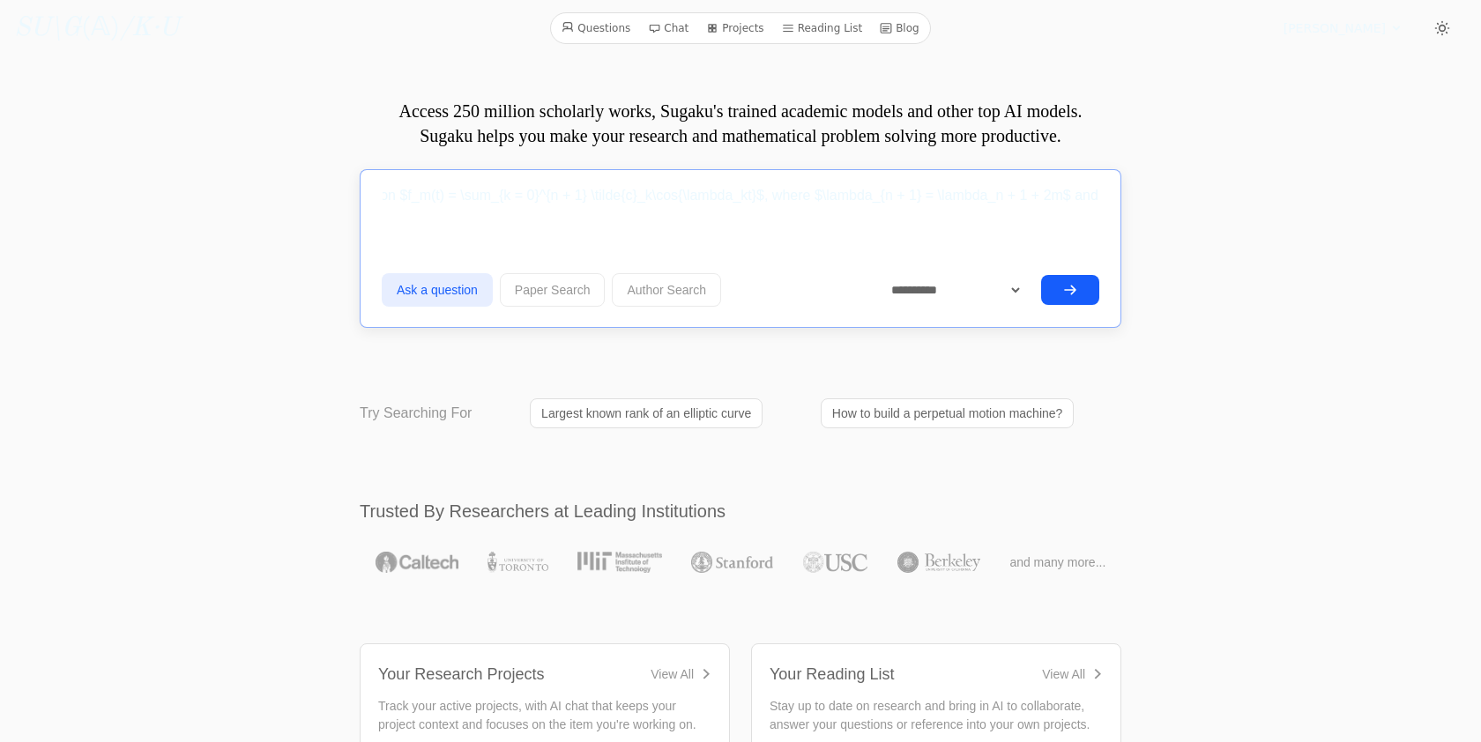
click at [1069, 197] on input "Let $0 = \lambda_0 < \lambda_1 = 1 < \lambda_2 < \cdots < \lambda_n$ be integer…" at bounding box center [741, 196] width 718 height 44
click at [1098, 197] on input "Let $0 = \lambda_0 < \lambda_1 = 1 < \lambda_2 < \cdots < \lambda_n$ be integer…" at bounding box center [741, 196] width 718 height 44
paste input "$c_k = \frac{\displaystyle \prod_{i = 0, i \neq k}^{n} \frac{1}{|\lambda_k^2 - …"
click at [701, 198] on input "Let $0 = \lambda_0 < \lambda_1 = 1 < \lambda_2 < \cdots < \lambda_n$ be integer…" at bounding box center [741, 196] width 718 height 44
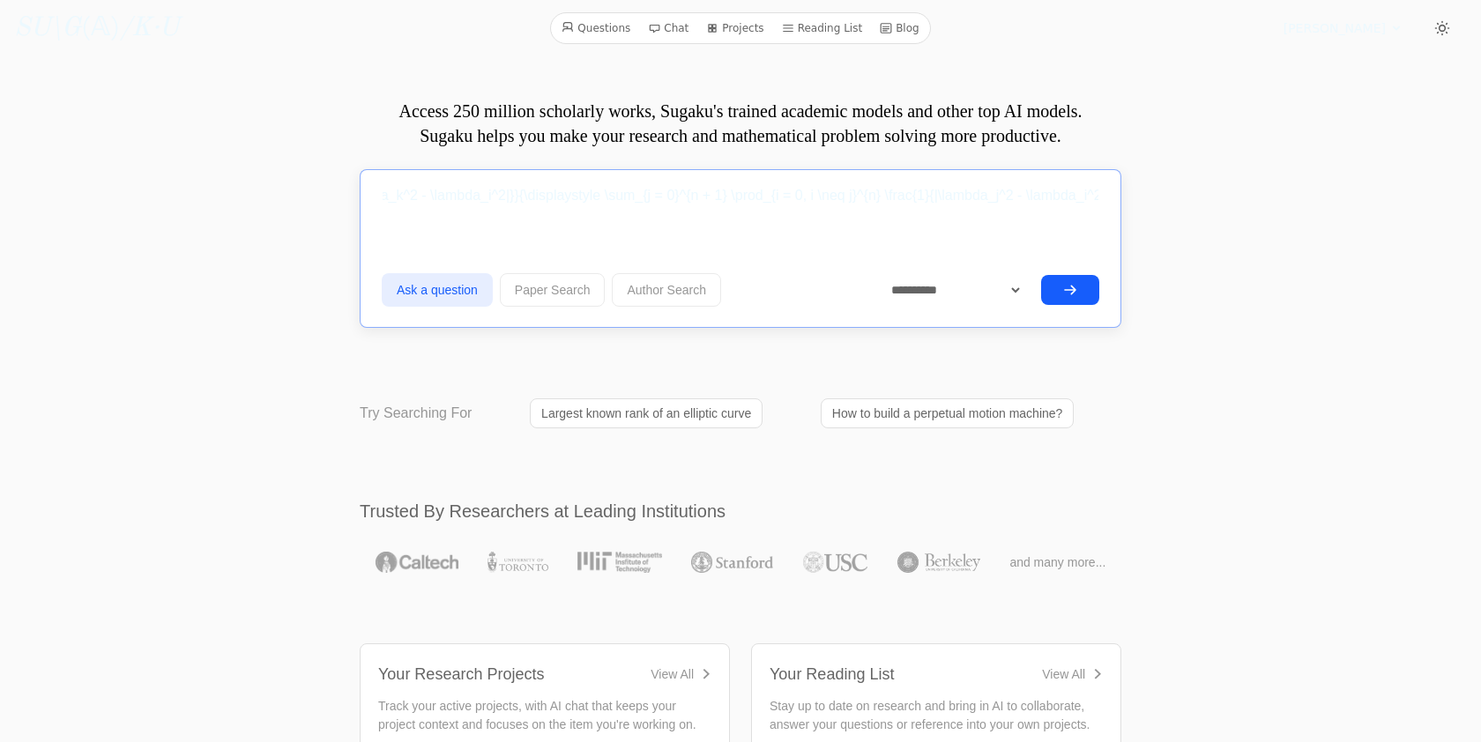
click at [875, 198] on input "Let $0 = \lambda_0 < \lambda_1 = 1 < \lambda_2 < \cdots < \lambda_n$ be integer…" at bounding box center [741, 196] width 718 height 44
drag, startPoint x: 526, startPoint y: 195, endPoint x: 607, endPoint y: 190, distance: 81.2
click at [607, 190] on input "Let $0 = \lambda_0 < \lambda_1 = 1 < \lambda_2 < \cdots < \lambda_n$ be integer…" at bounding box center [741, 196] width 718 height 44
click at [704, 196] on input "Let $0 = \lambda_0 < \lambda_1 = 1 < \lambda_2 < \cdots < \lambda_n$ be integer…" at bounding box center [741, 196] width 718 height 44
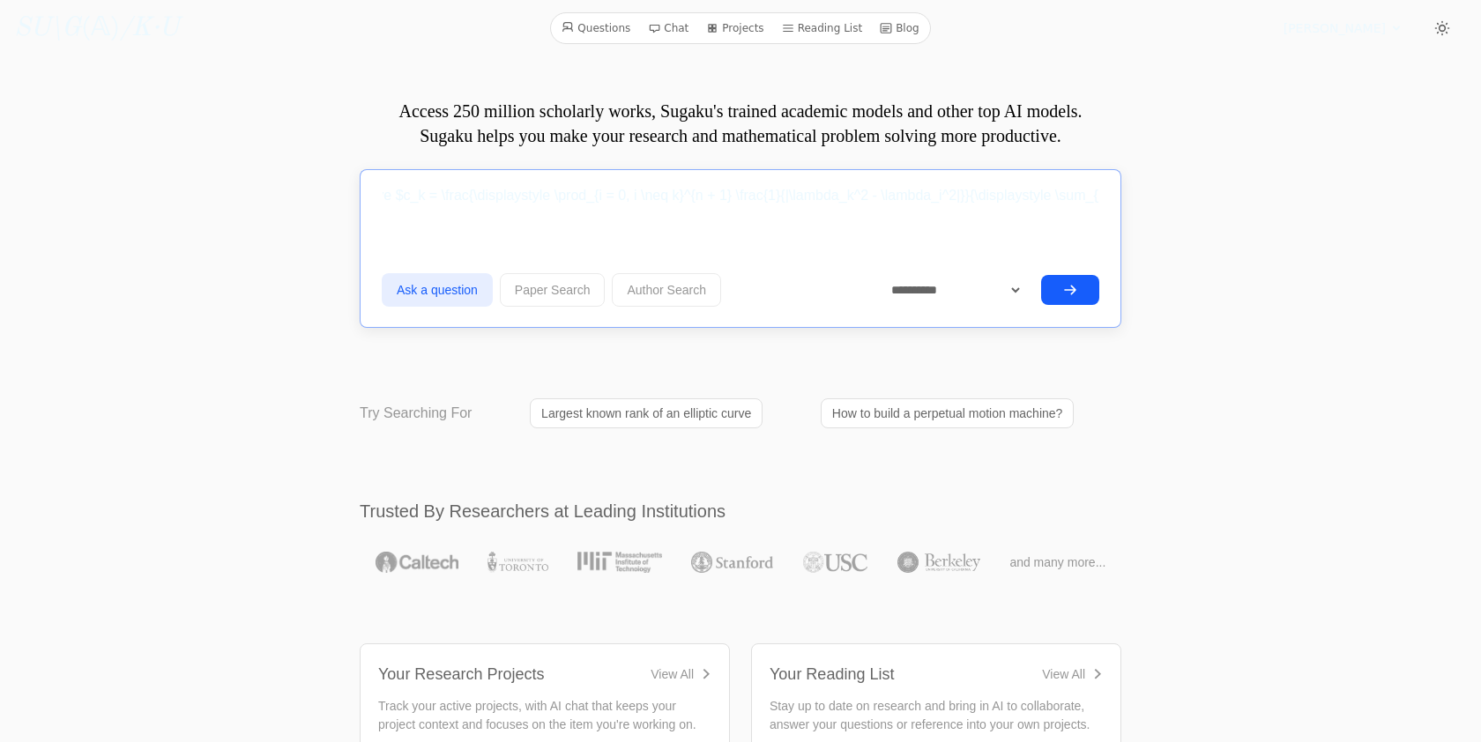
click at [399, 198] on input "Let $0 = \lambda_0 < \lambda_1 = 1 < \lambda_2 < \cdots < \lambda_n$ be integer…" at bounding box center [741, 196] width 718 height 44
drag, startPoint x: 709, startPoint y: 203, endPoint x: 1204, endPoint y: 203, distance: 494.6
click at [1095, 197] on input "Let $0 = \lambda_0 < \lambda_1 = 1 < \lambda_2 < \cdots < \lambda_n$ be integer…" at bounding box center [741, 196] width 718 height 44
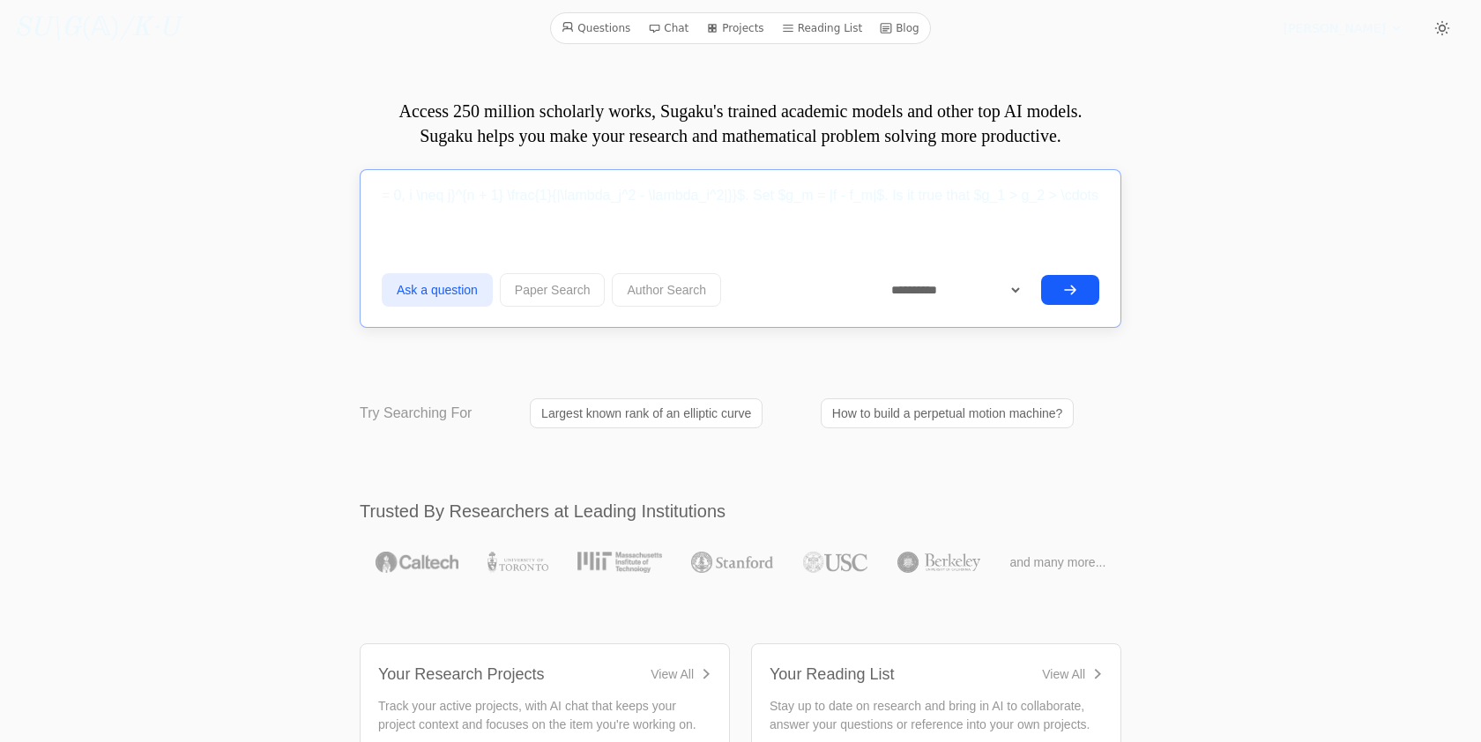
scroll to position [0, 4891]
click at [998, 191] on input "Let $0 = \lambda_0 < \lambda_1 = 1 < \lambda_2 < \cdots < \lambda_n$ be integer…" at bounding box center [741, 196] width 718 height 44
drag, startPoint x: 1024, startPoint y: 196, endPoint x: 1172, endPoint y: 196, distance: 148.1
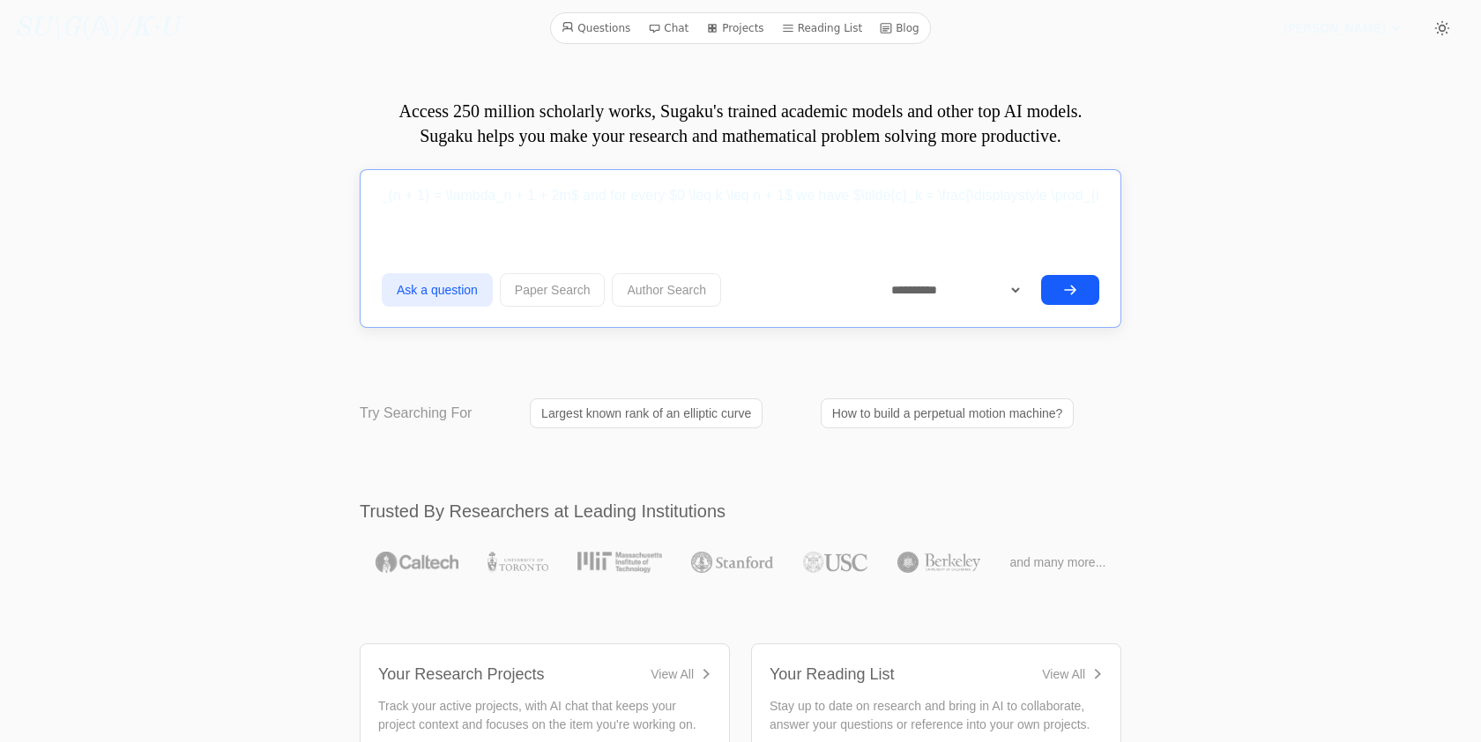
scroll to position [0, 3481]
drag, startPoint x: 864, startPoint y: 185, endPoint x: 940, endPoint y: 190, distance: 76.0
click at [941, 190] on input "Let $0 = \lambda_0 < \lambda_1 = 1 < \lambda_2 < \cdots < \lambda_n$ be integer…" at bounding box center [741, 196] width 718 height 44
click at [710, 197] on input "Let $0 = \lambda_0 < \lambda_1 = 1 < \lambda_2 < \cdots < \lambda_n$ be integer…" at bounding box center [741, 196] width 718 height 44
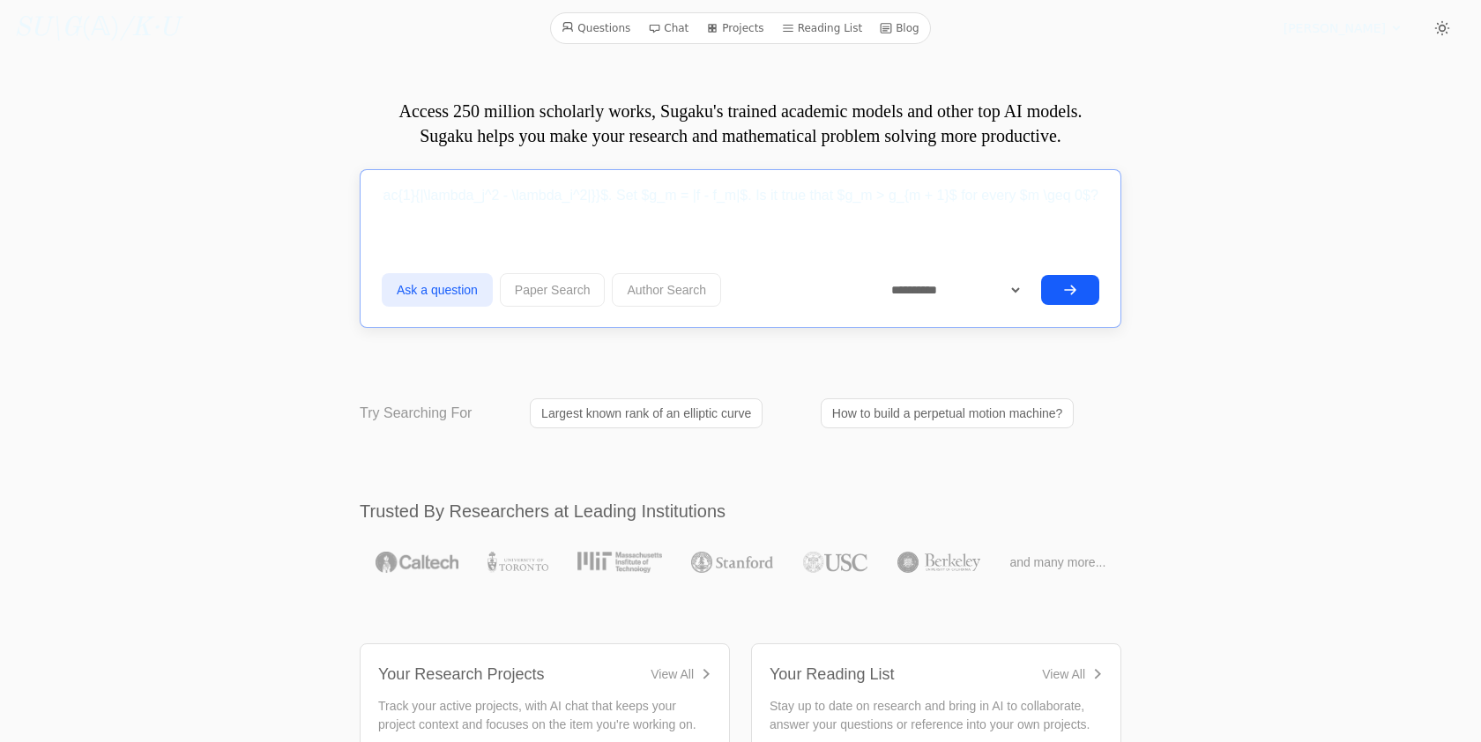
drag, startPoint x: 937, startPoint y: 198, endPoint x: 1219, endPoint y: 205, distance: 282.2
click at [1078, 204] on input "Let $0 = \lambda_0 < \lambda_1 = 1 < \lambda_2 < \cdots < \lambda_n$ be integer…" at bounding box center [741, 196] width 718 height 44
click at [952, 195] on input "Let $0 = \lambda_0 < \lambda_1 = 1 < \lambda_2 < \cdots < \lambda_n$ be integer…" at bounding box center [741, 196] width 718 height 44
click at [959, 195] on input "Let $0 = \lambda_0 < \lambda_1 = 1 < \lambda_2 < \cdots < \lambda_n$ be integer…" at bounding box center [741, 196] width 718 height 44
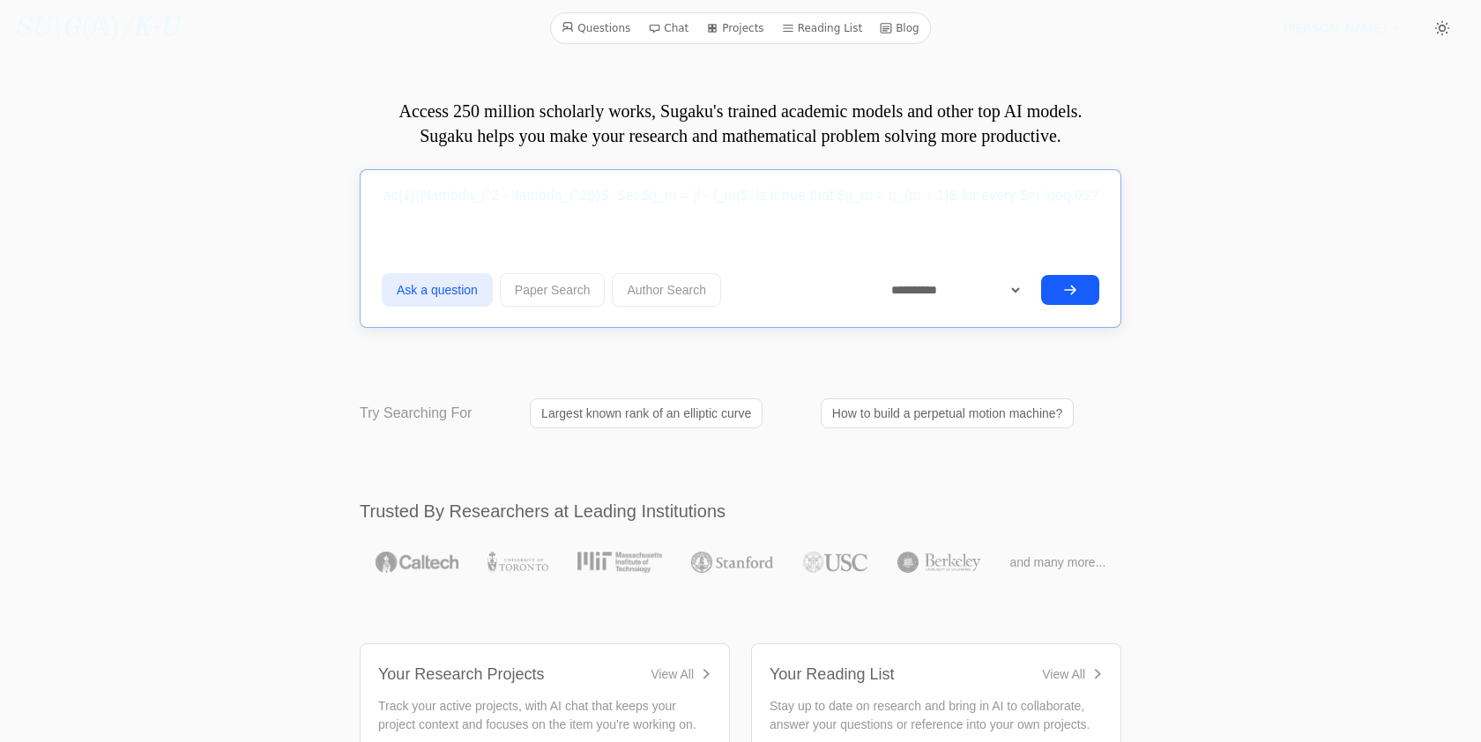
drag, startPoint x: 987, startPoint y: 201, endPoint x: 1137, endPoint y: 201, distance: 149.9
click at [906, 188] on input "Let $0 = \lambda_0 < \lambda_1 = 1 < \lambda_2 < \cdots < \lambda_n$ be integer…" at bounding box center [741, 196] width 718 height 44
type input "Let $0 = \lambda_0 < \lambda_1 = 1 < \lambda_2 < \cdots < \lambda_n$ be integer…"
click at [908, 288] on select "**********" at bounding box center [950, 290] width 148 height 32
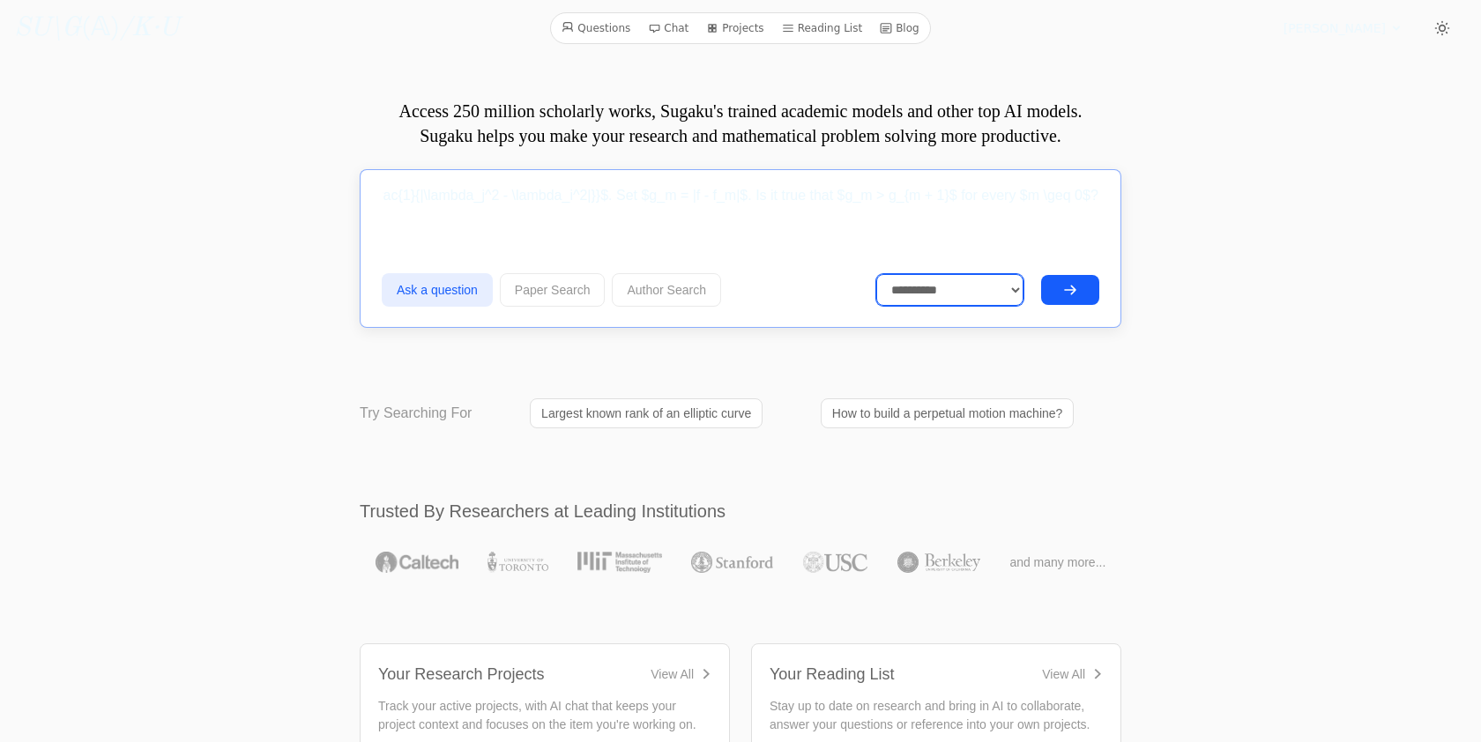
scroll to position [0, 0]
select select "**********"
click at [1077, 287] on button "submit" at bounding box center [1070, 290] width 58 height 30
select select "**********"
click at [613, 196] on input "Let $0 = \lambda_0 < \lambda_1 = 1 < \lambda_2 < \cdots < \lambda_n$ be integer…" at bounding box center [741, 196] width 718 height 44
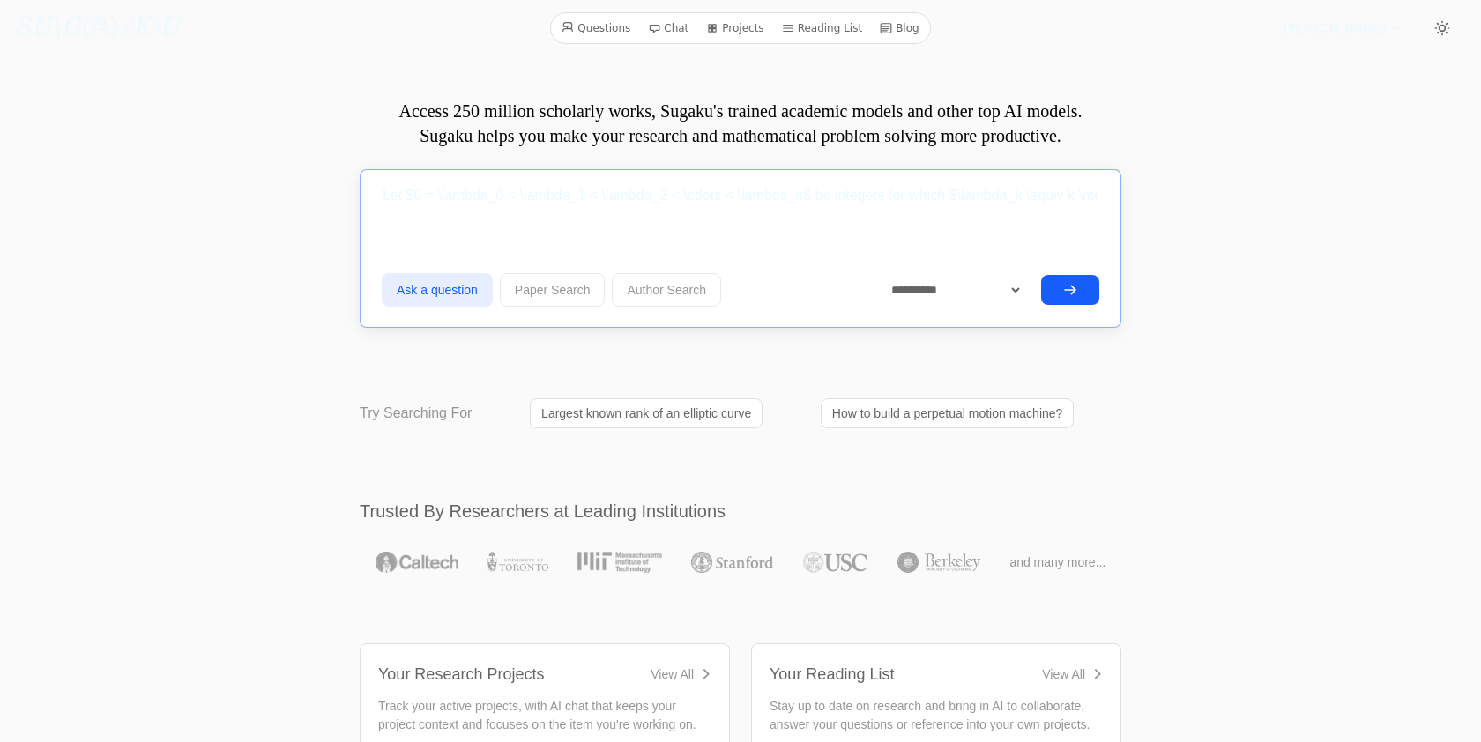
click at [399, 198] on input "Let $0 = \lambda_0 < \lambda_1 < \lambda_2 < \cdots < \lambda_n$ be integers fo…" at bounding box center [741, 196] width 718 height 44
click at [412, 206] on input "Let $0 = \lambda_0 < \lambda_1 < \lambda_2 < \cdots < \lambda_n$ be integers fo…" at bounding box center [741, 196] width 718 height 44
click at [401, 205] on input "Let $0 = \lambda_0 < \lambda_1 < \lambda_2 < \cdots < \lambda_n$ be integers fo…" at bounding box center [741, 196] width 718 height 44
drag, startPoint x: 414, startPoint y: 195, endPoint x: 803, endPoint y: 198, distance: 389.7
click at [803, 198] on input "Let $0 = \lambda_0 < \lambda_1 < \lambda_2 < \cdots < \lambda_n$ be integers fo…" at bounding box center [741, 196] width 718 height 44
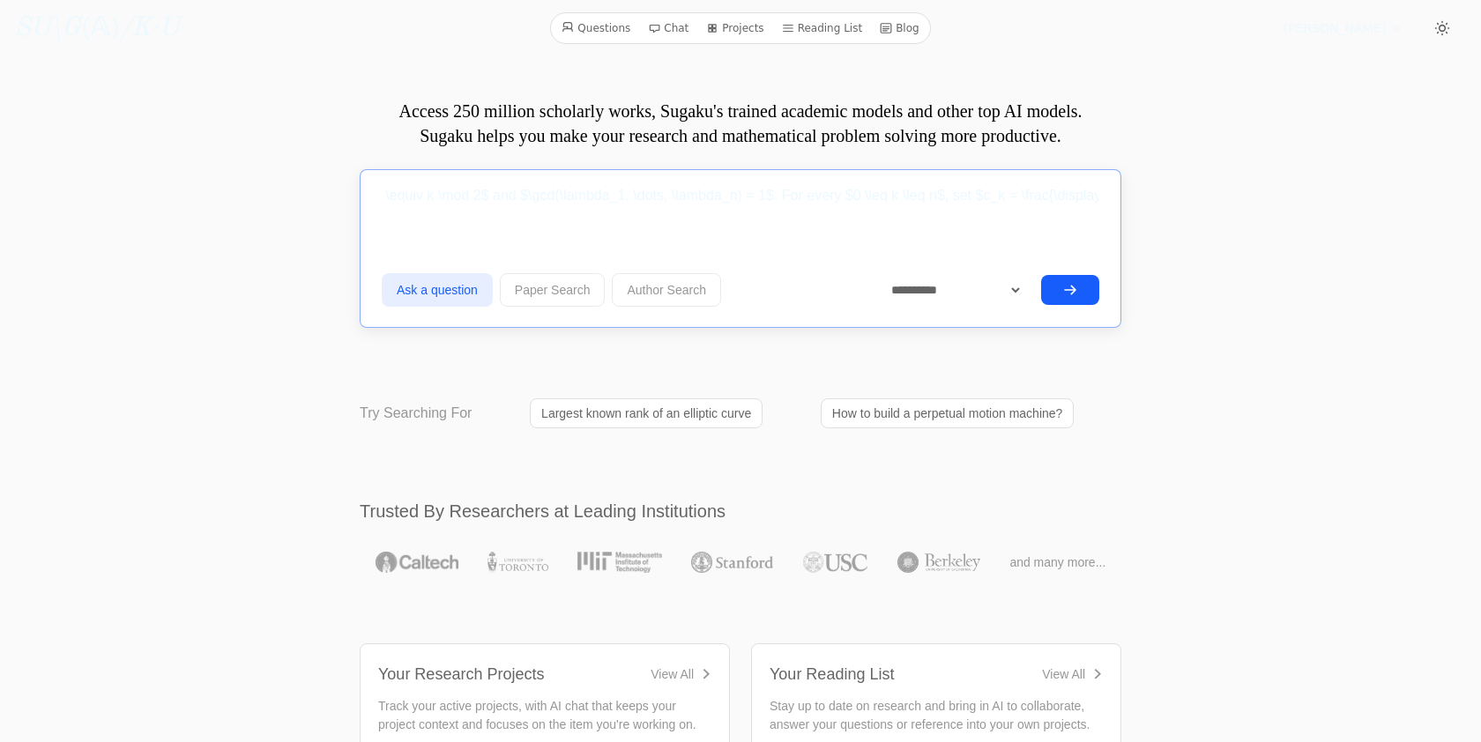
scroll to position [0, 371]
drag, startPoint x: 515, startPoint y: 193, endPoint x: 740, endPoint y: 200, distance: 225.0
click at [740, 200] on input "Let $\lambda_k = k$ be integers for which $\lambda_k \equiv k \mod 2$ and $\gcd…" at bounding box center [741, 196] width 718 height 44
drag, startPoint x: 421, startPoint y: 194, endPoint x: 282, endPoint y: 194, distance: 139.3
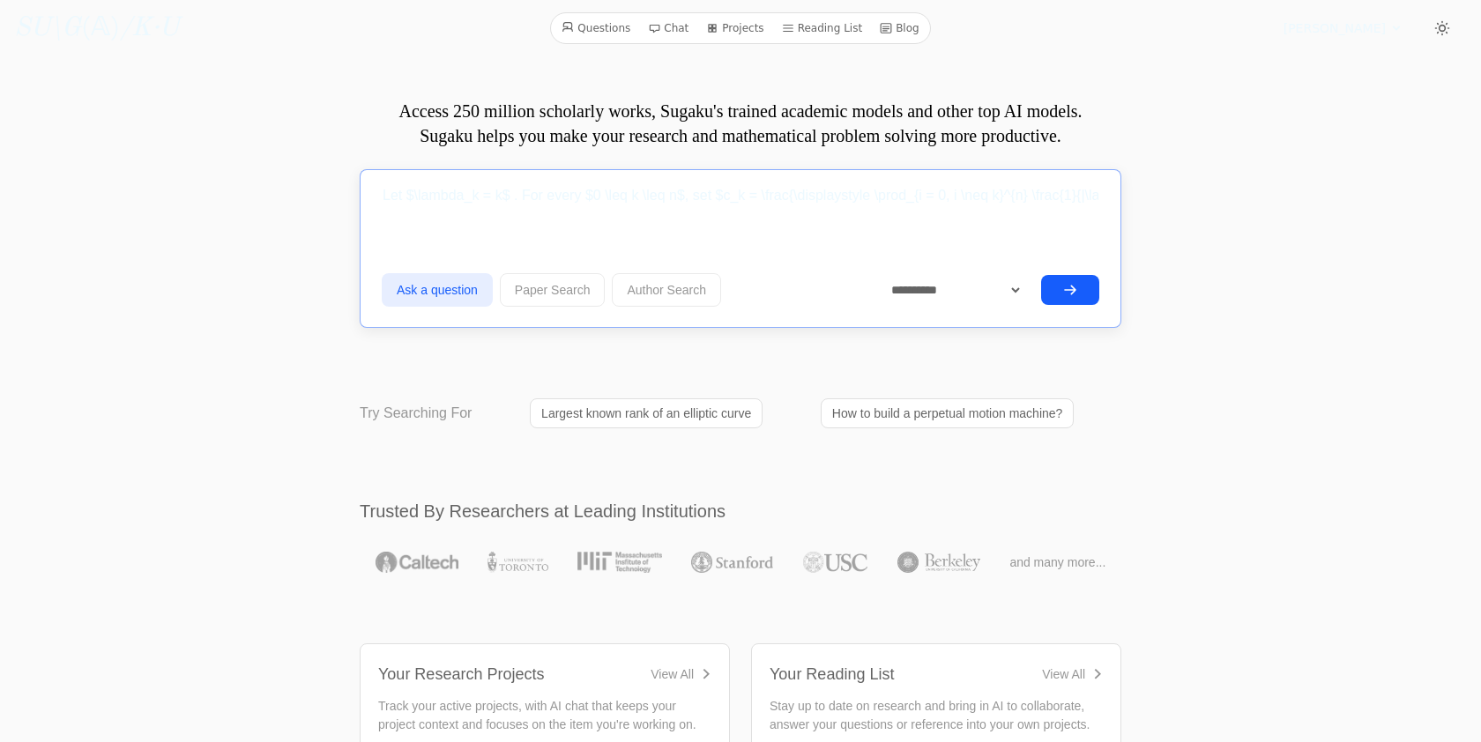
click at [514, 191] on input "Let $\lambda_k = k$ . For every $0 \leq k \leq n$, set $c_k = \frac{\displaysty…" at bounding box center [741, 196] width 718 height 44
drag, startPoint x: 588, startPoint y: 198, endPoint x: 353, endPoint y: 190, distance: 235.6
click at [573, 199] on input "For every $0 \leq k \leq n$, set $c_k = \frac{\displaystyle \prod_{i = 0, i \ne…" at bounding box center [741, 196] width 718 height 44
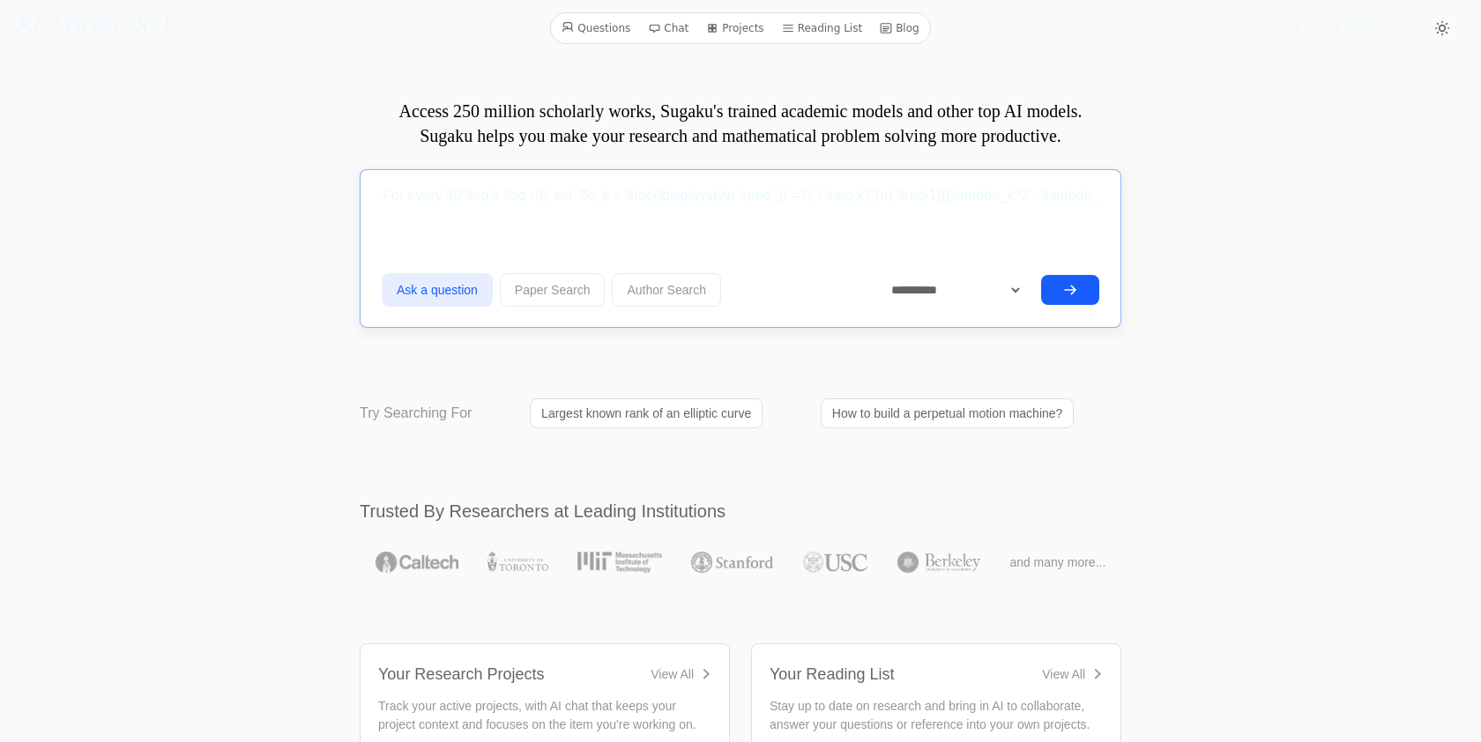
paste input "Let $\lambda_k = k$ for every $."
click at [597, 190] on input "For every $0 \leq k \leq n$, set Let $\lambda_k = k$ for every $. $c_k = \frac{…" at bounding box center [741, 196] width 718 height 44
drag, startPoint x: 758, startPoint y: 198, endPoint x: 680, endPoint y: 198, distance: 78.5
click at [680, 198] on input "For every $0 \leq k \leq n$, set $\lambda_k = k$ for every $. $c_k = \frac{\dis…" at bounding box center [741, 196] width 718 height 44
drag, startPoint x: 927, startPoint y: 191, endPoint x: 1137, endPoint y: 202, distance: 210.1
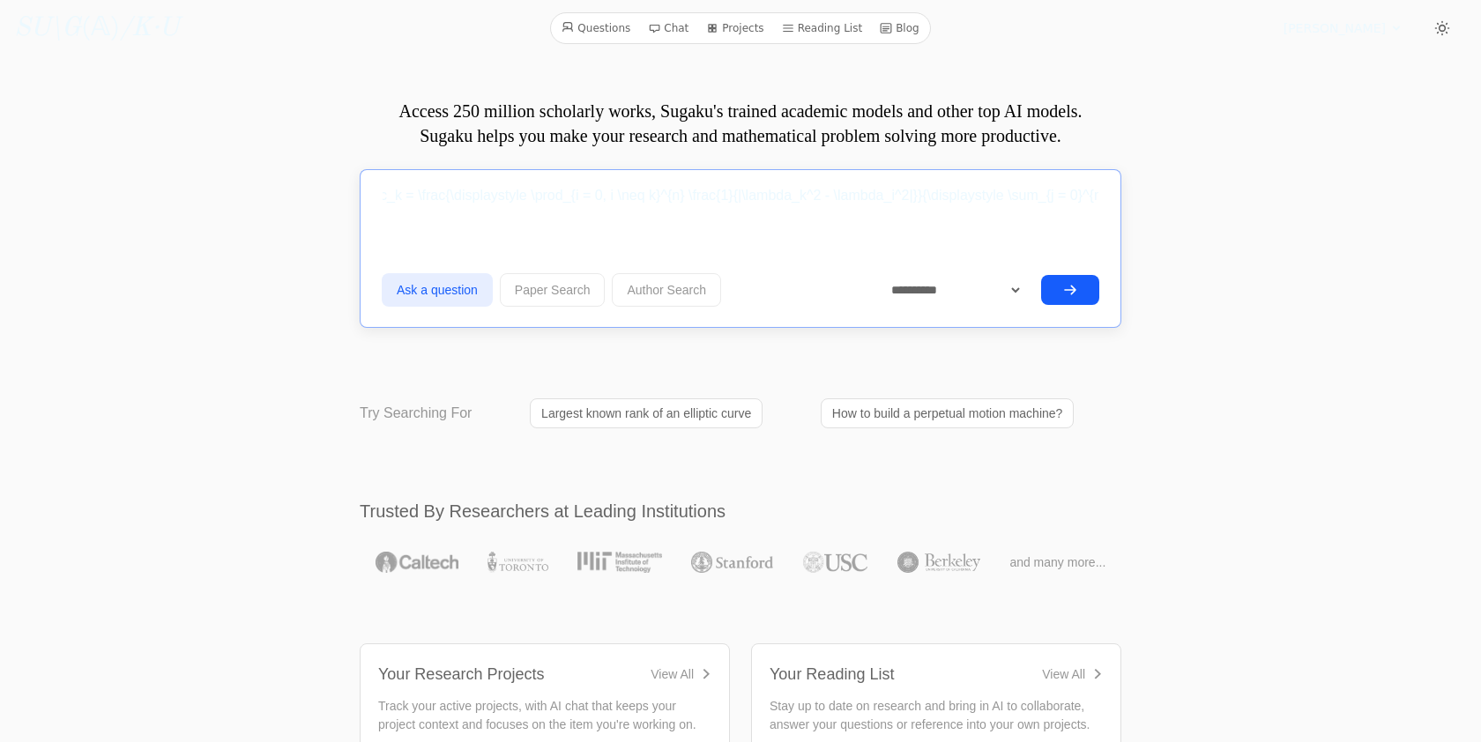
click at [976, 186] on input "For every $0 \leq k \leq n$, set $\lambda_k = k$ and $c_k = \frac{\displaystyle…" at bounding box center [741, 196] width 718 height 44
type input "For every $0 \leq k \leq n$, set $\lambda_k = k$ and $c_k = \frac{\displaystyle…"
click at [938, 295] on select "**********" at bounding box center [950, 290] width 148 height 32
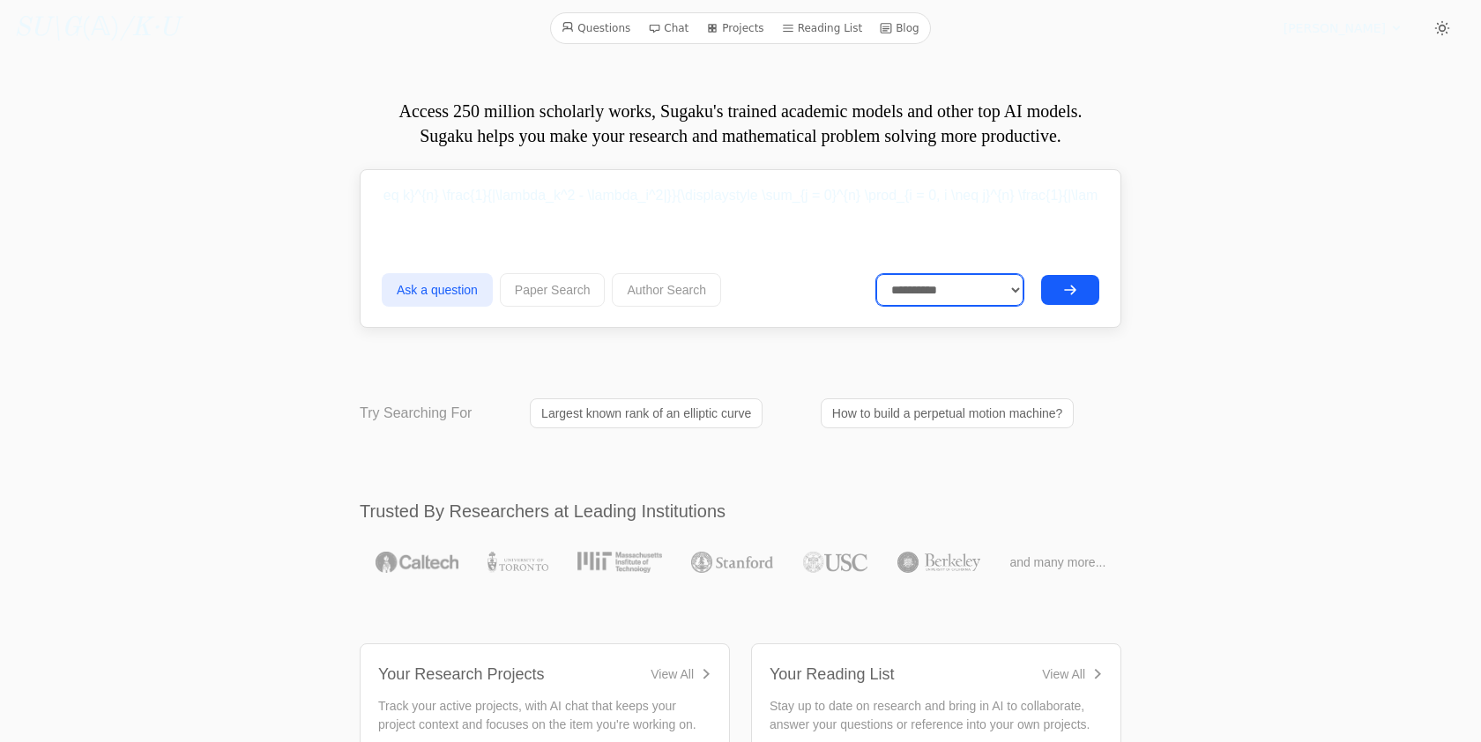
scroll to position [0, 0]
click at [1061, 286] on button "submit" at bounding box center [1070, 290] width 58 height 30
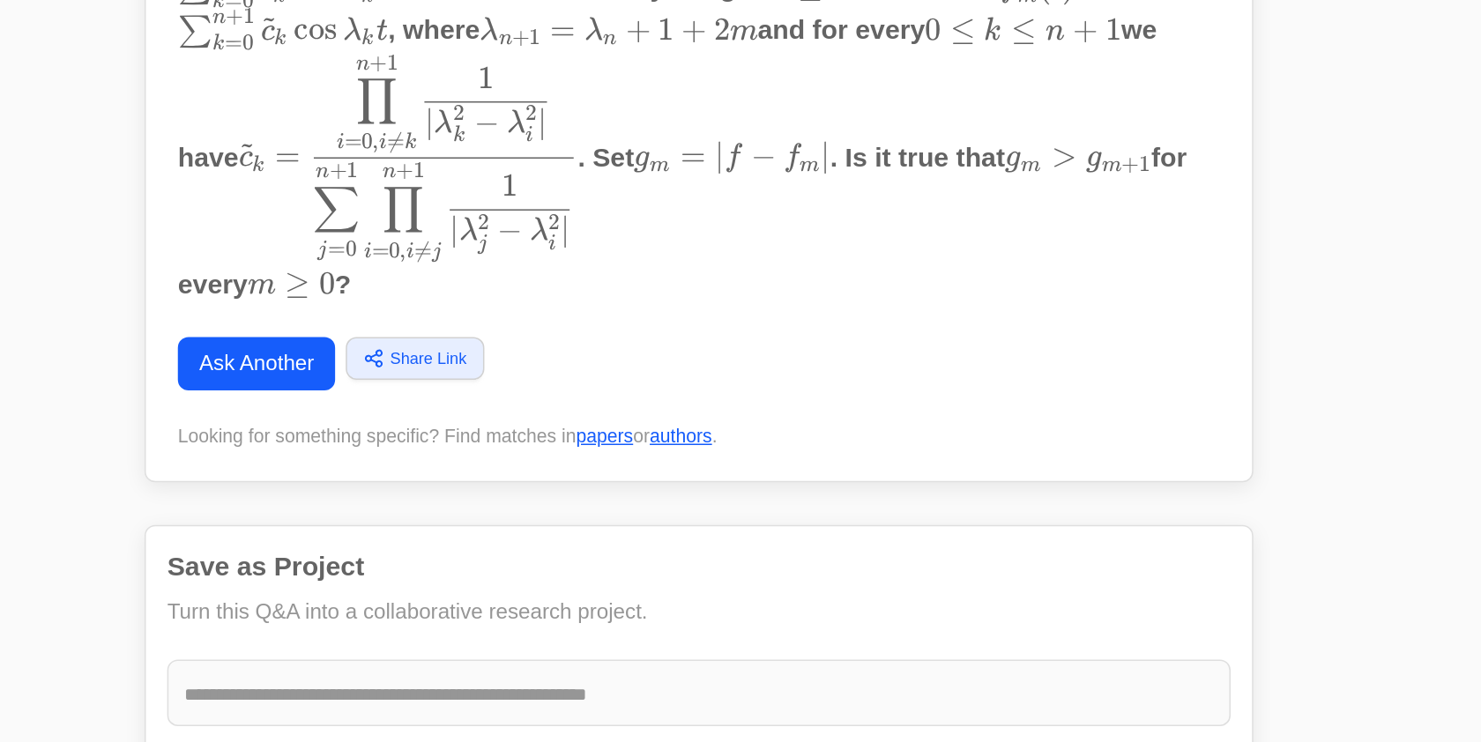
scroll to position [69, 0]
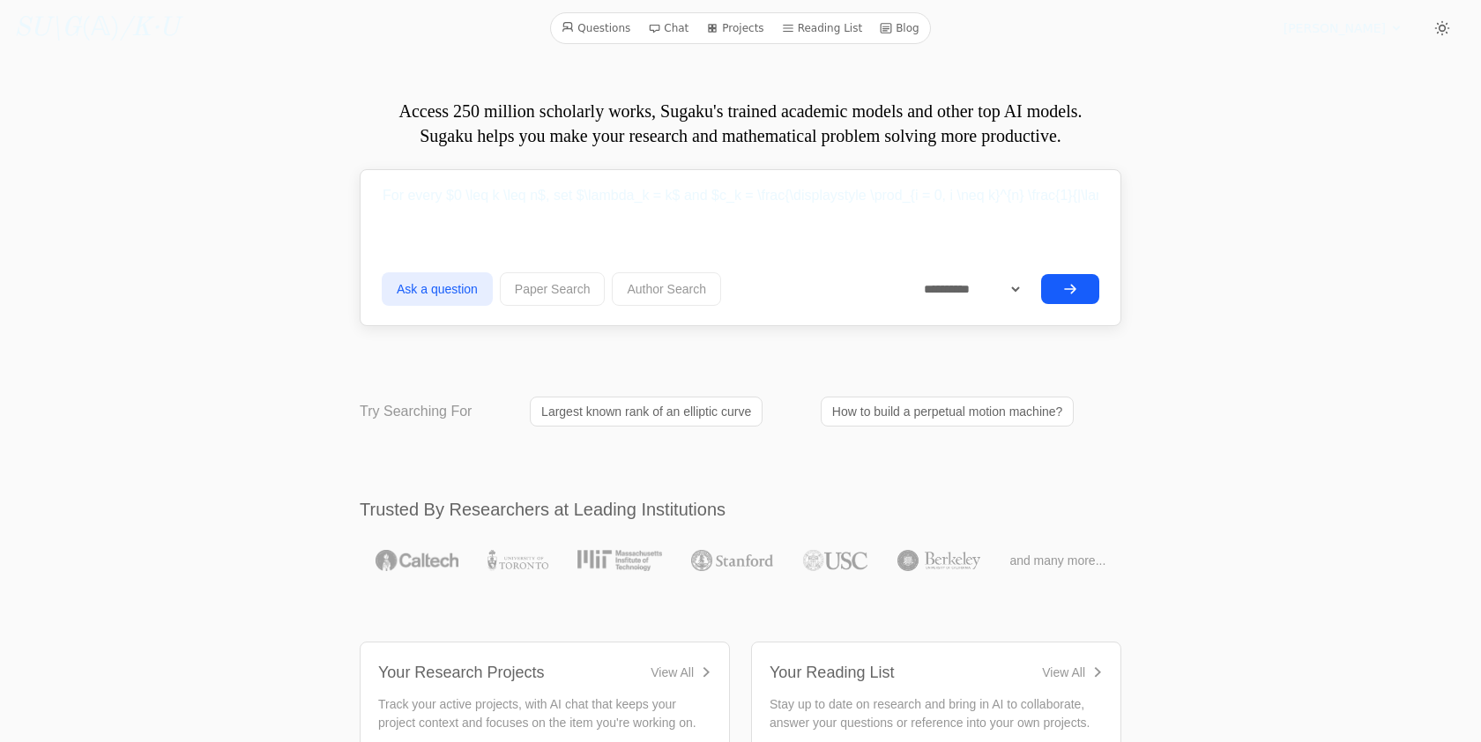
select select "**********"
drag, startPoint x: 865, startPoint y: 201, endPoint x: 1236, endPoint y: 214, distance: 371.4
click at [919, 205] on input "For every $0 \leq k \leq n$, set $\lambda_k = k$ and $c_k = \frac{\displaystyle…" at bounding box center [741, 196] width 718 height 44
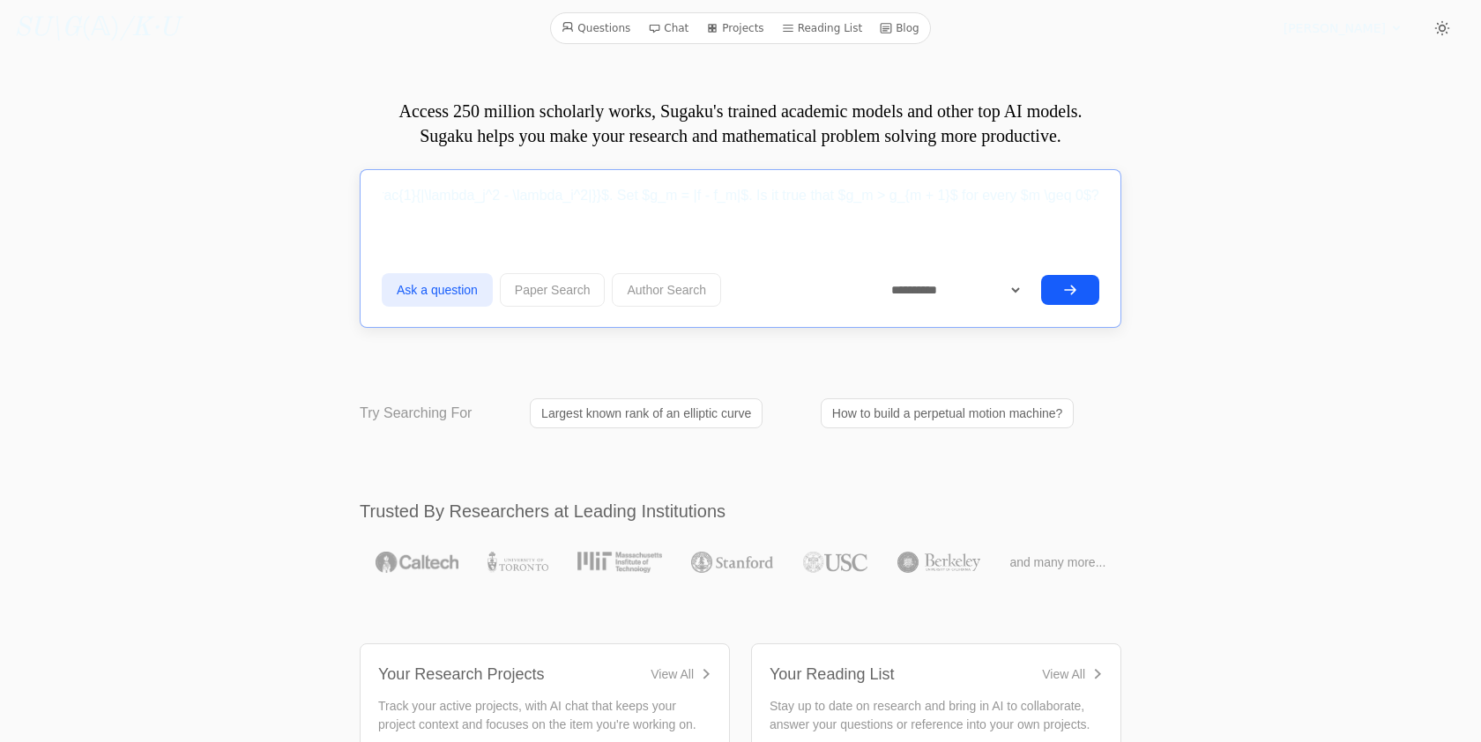
click at [873, 192] on input "For every $0 \leq k \leq n$, set $\lambda_k = k$ and $c_k = \frac{\displaystyle…" at bounding box center [741, 196] width 718 height 44
click at [961, 194] on input "For every $0 \leq k \leq n$, set $\lambda_k = k$ and $c_k = \frac{\displaystyle…" at bounding box center [741, 196] width 718 height 44
drag, startPoint x: 1012, startPoint y: 197, endPoint x: 1161, endPoint y: 200, distance: 149.1
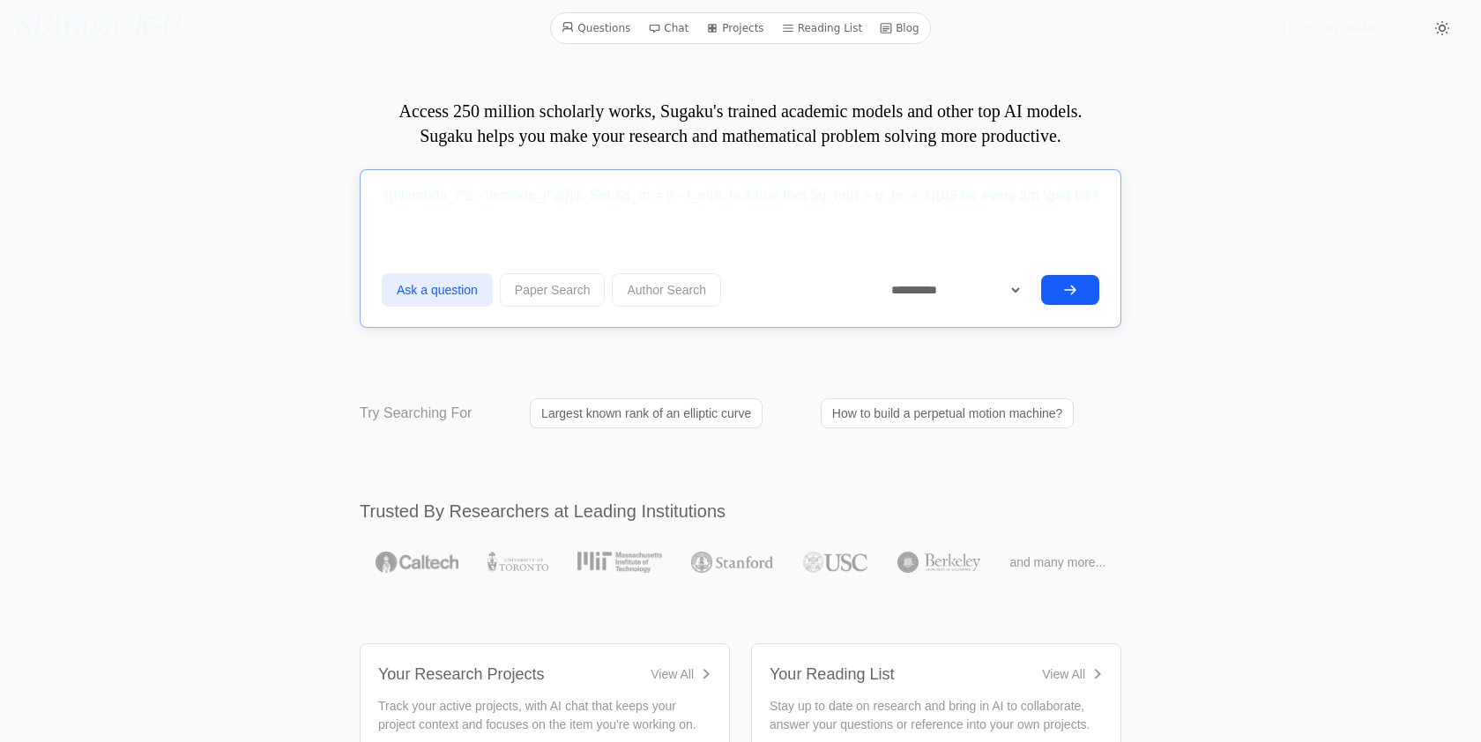
click at [1086, 195] on input "For every $0 \leq k \leq n$, set $\lambda_k = k$ and $c_k = \frac{\displaystyle…" at bounding box center [741, 196] width 718 height 44
drag, startPoint x: 1045, startPoint y: 199, endPoint x: 1164, endPoint y: 199, distance: 119.0
click at [1074, 196] on input "For every $0 \leq k \leq n$, set $\lambda_k = k$ and $c_k = \frac{\displaystyle…" at bounding box center [741, 196] width 718 height 44
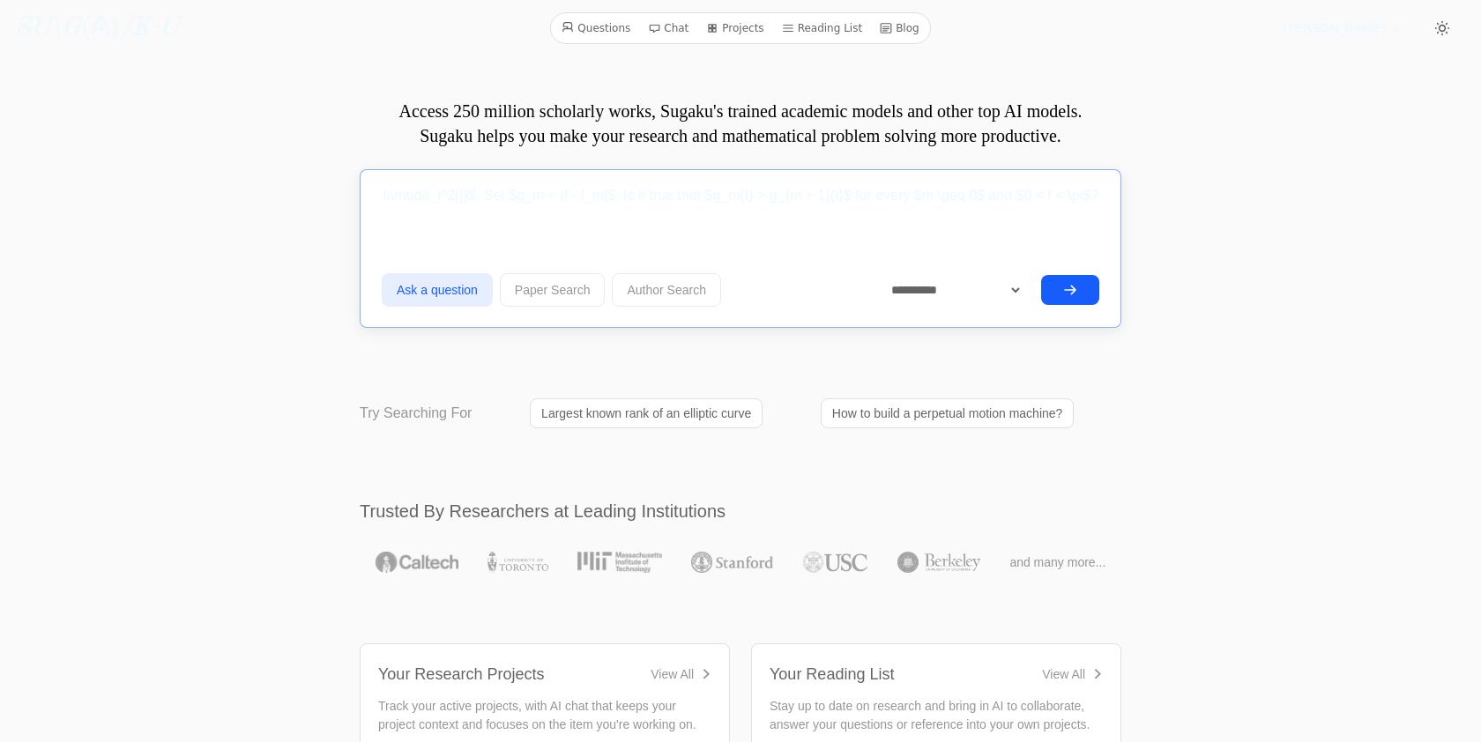
type input "For every $0 \leq k \leq n$, set $\lambda_k = k$ and $c_k = \frac{\displaystyle…"
click at [1066, 291] on icon "submit" at bounding box center [1070, 290] width 14 height 14
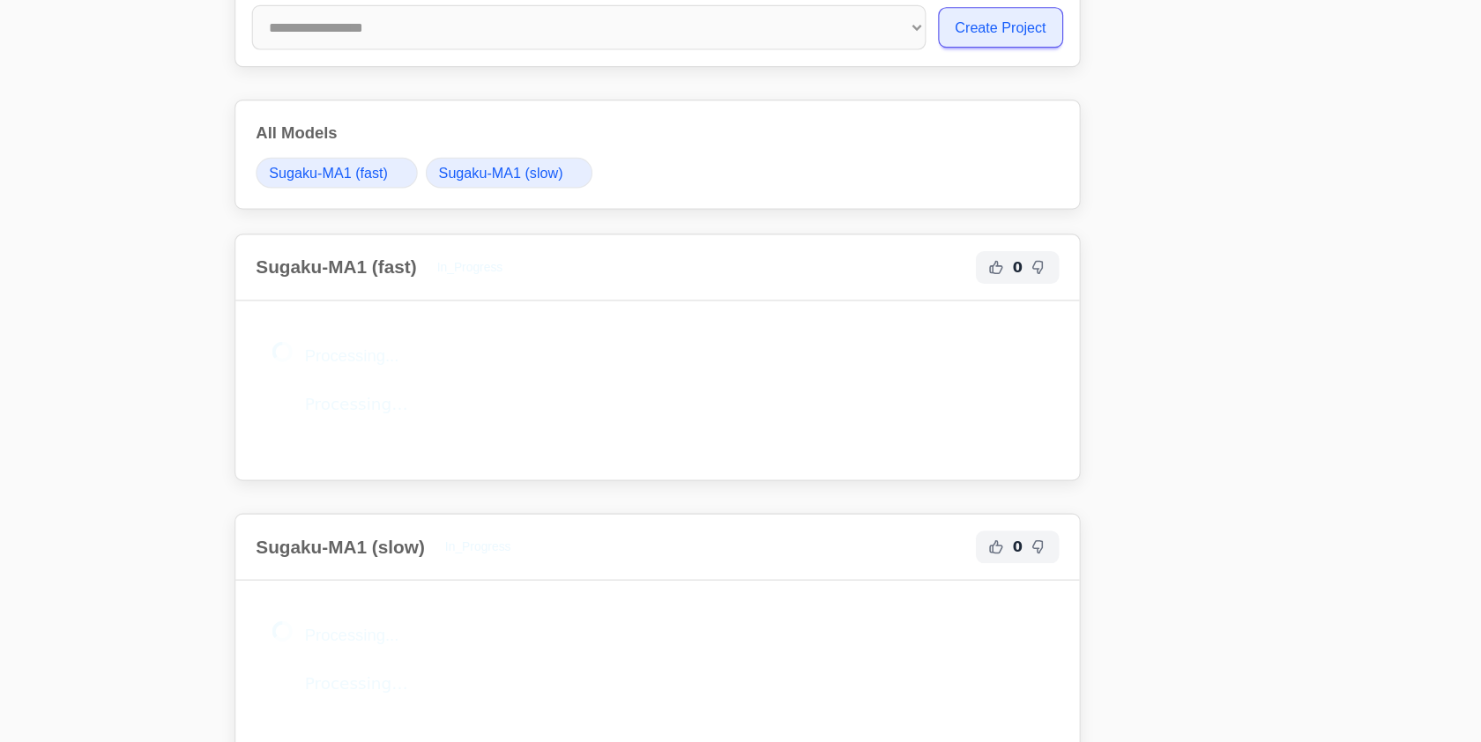
scroll to position [785, 0]
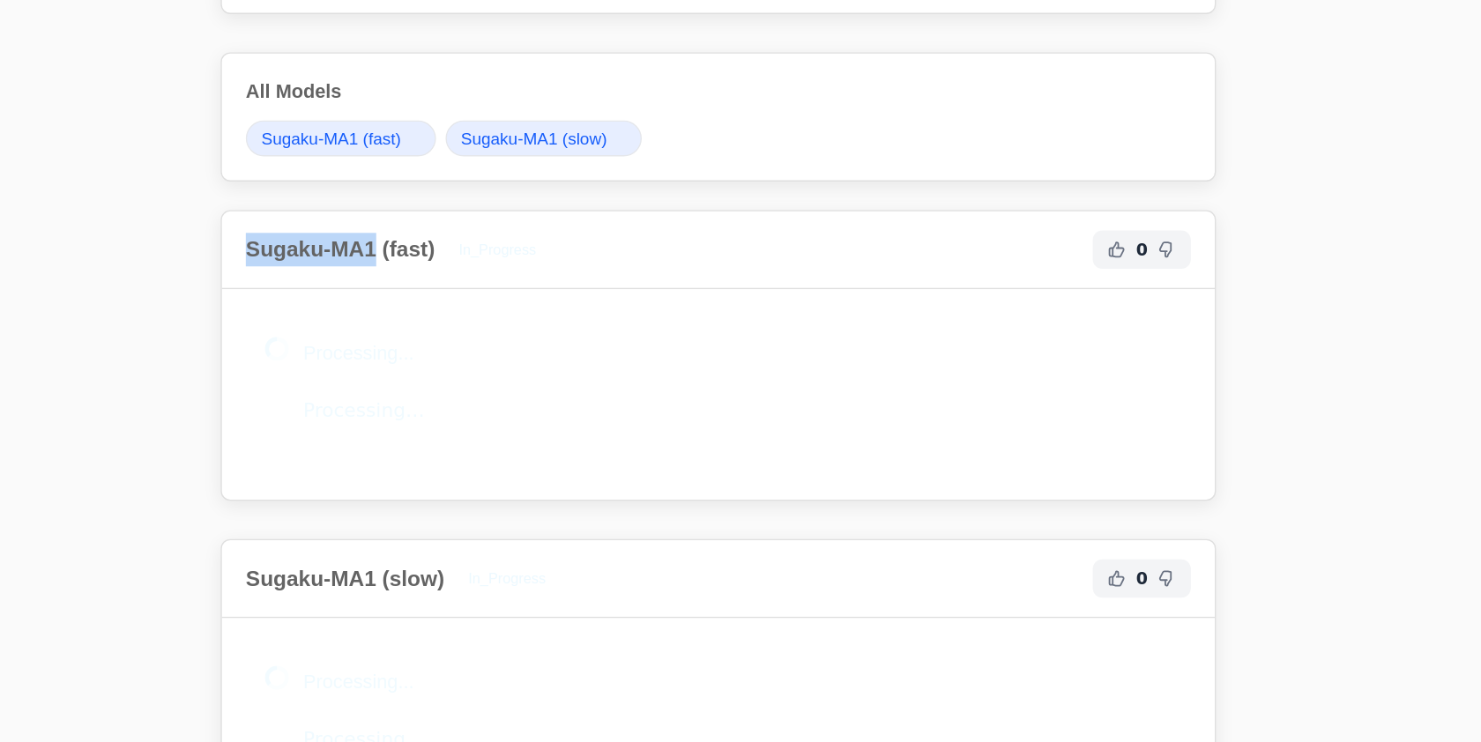
click at [488, 245] on h2 "Sugaku-MA1 (fast)" at bounding box center [461, 246] width 139 height 25
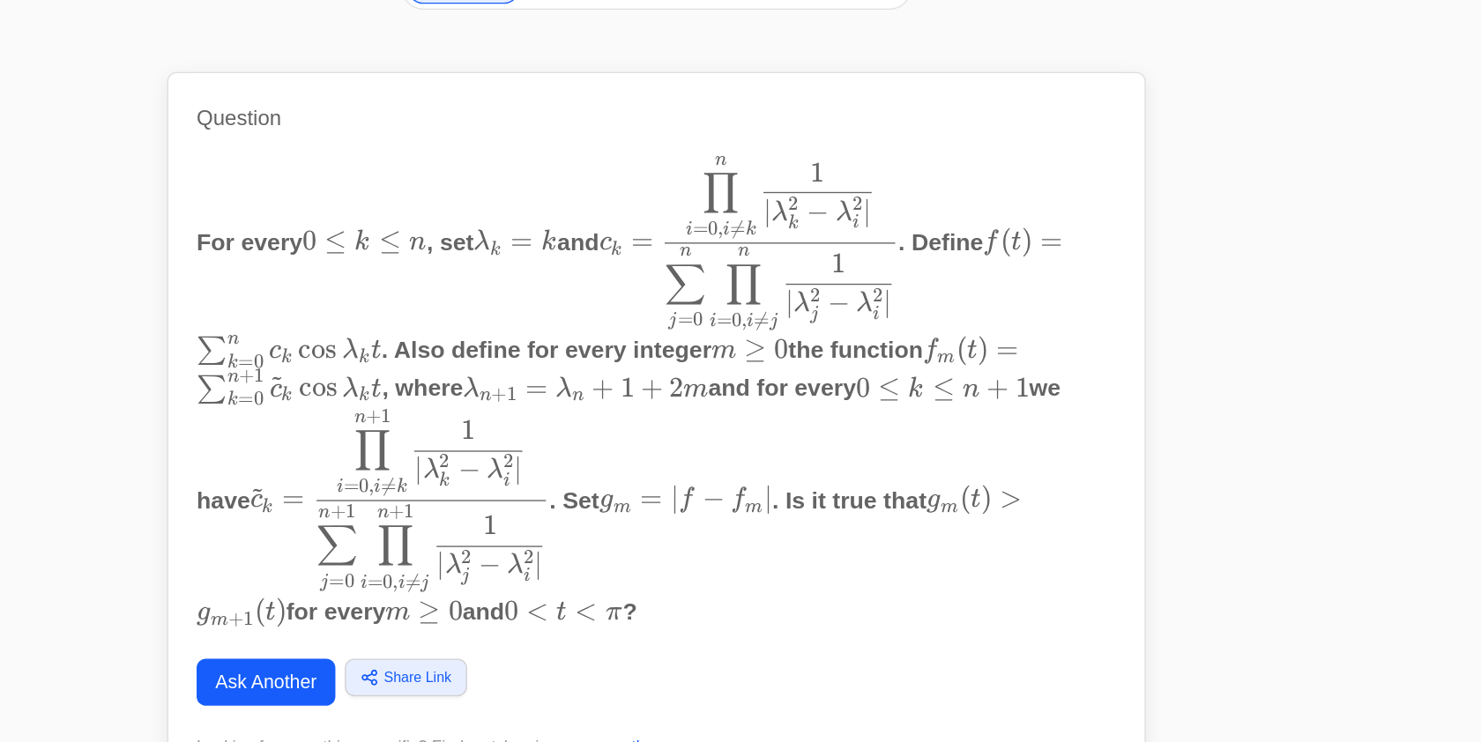
scroll to position [18, 0]
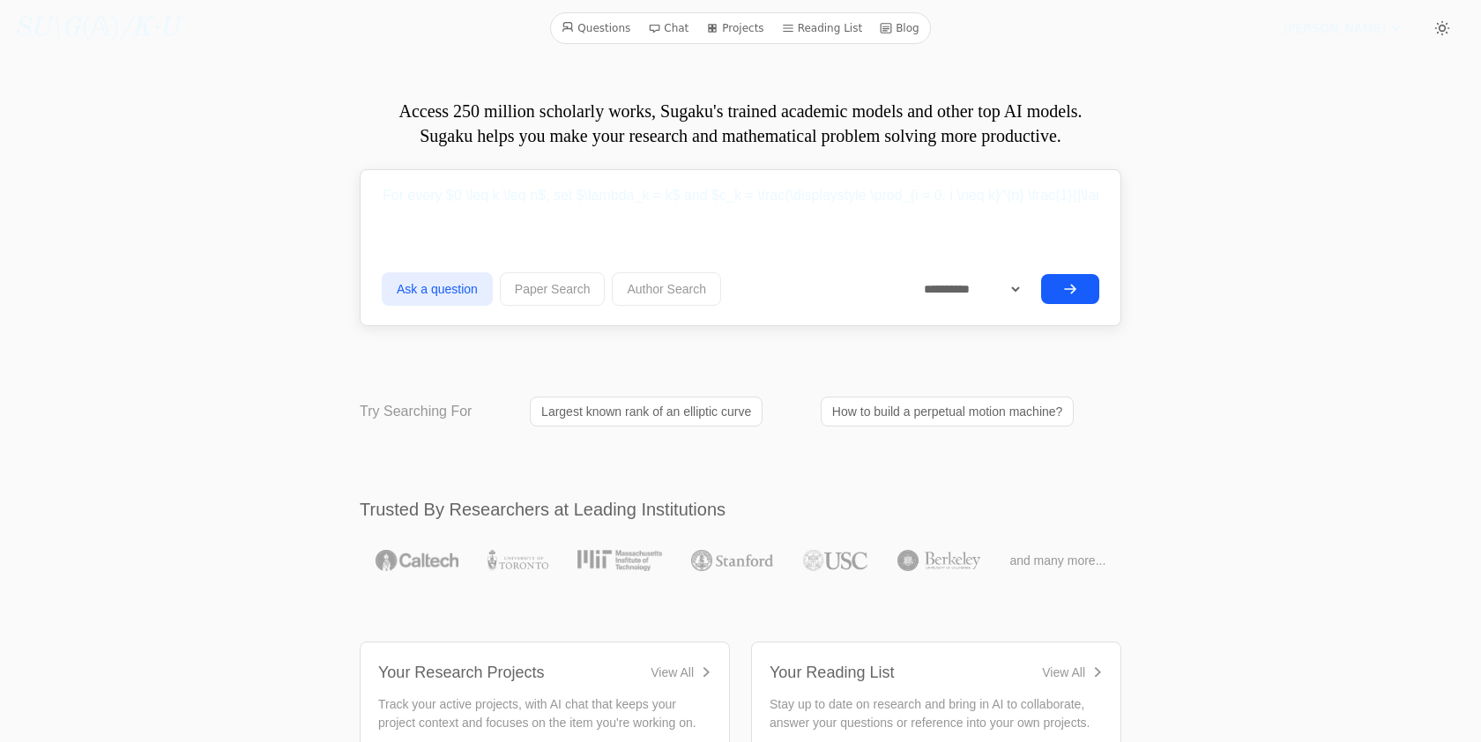
select select "**********"
click at [544, 190] on input "For every $0 \leq k \leq n$, set $\lambda_k = k$ and $c_k = \frac{\displaystyle…" at bounding box center [741, 196] width 718 height 44
click at [699, 194] on input "For every $0 \leq k \leq n$ with $n \geq 1$, set $\lambda_k = k$ and $c_k = \fr…" at bounding box center [741, 196] width 718 height 44
type input "For every $0 \leq k \leq n$ with $n \geq 1$, set $\lambda_k = k$ and $c_k = \fr…"
click at [1067, 293] on icon "submit" at bounding box center [1070, 290] width 14 height 14
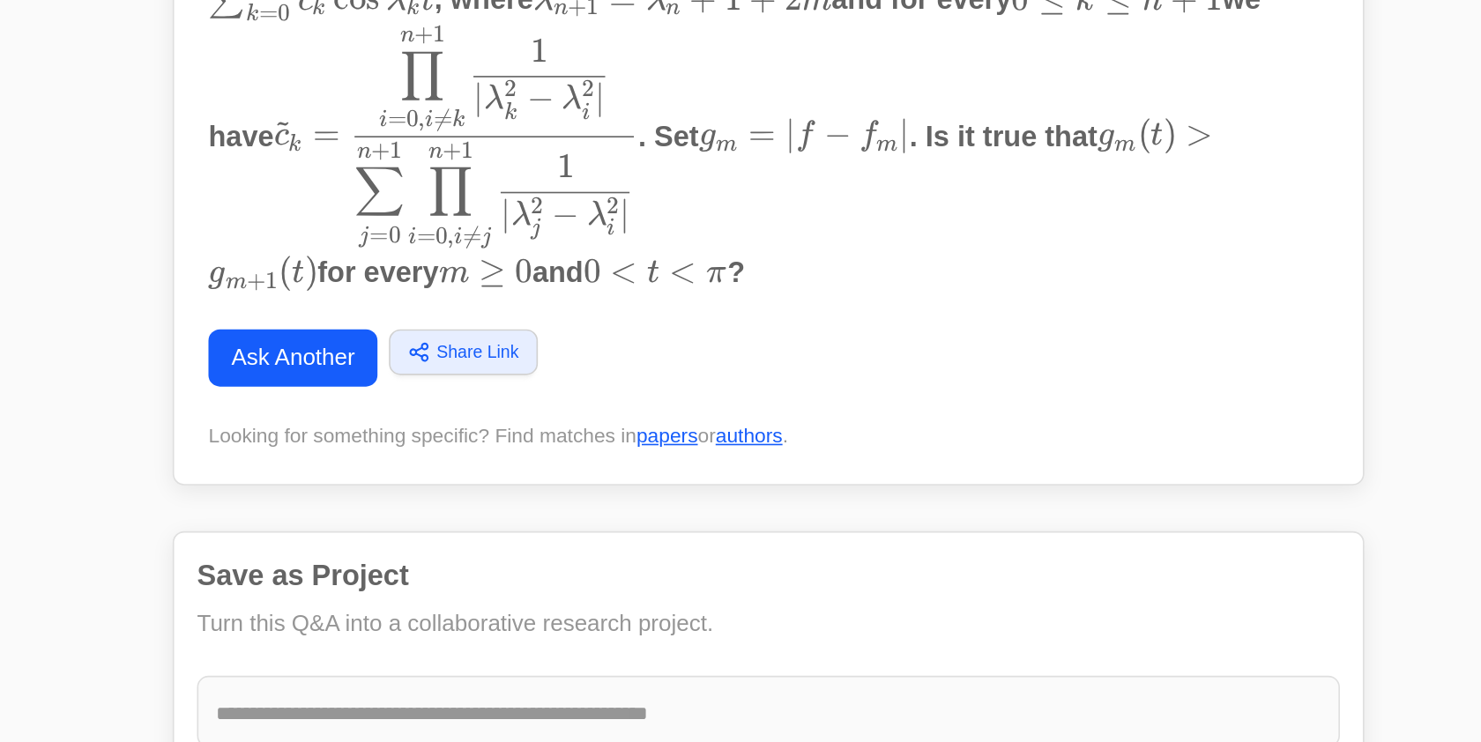
scroll to position [211, 0]
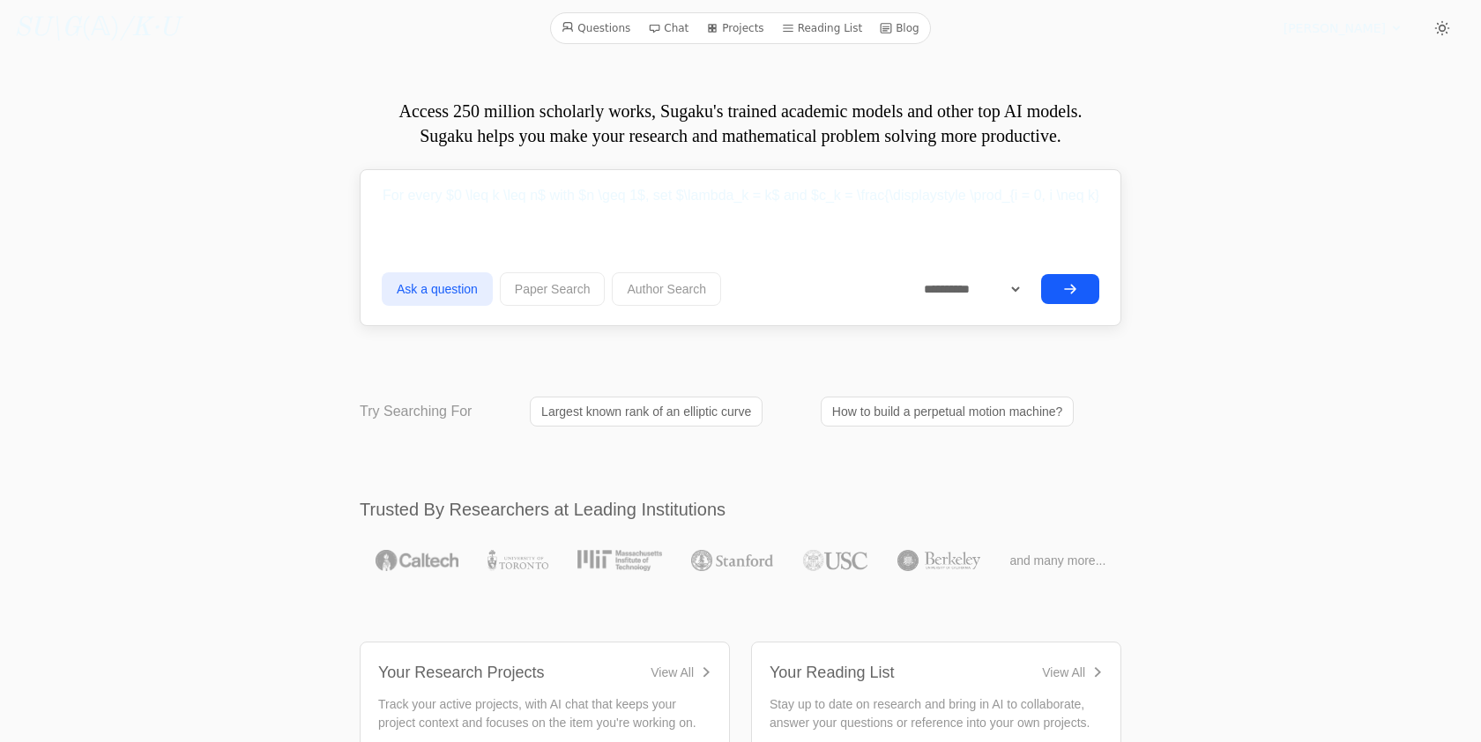
select select "**********"
drag, startPoint x: 742, startPoint y: 198, endPoint x: 1224, endPoint y: 198, distance: 482.3
click at [849, 198] on input "For every $0 \leq k \leq n$ with $n \geq 1$, set $\lambda_k = k$ and $c_k = \fr…" at bounding box center [741, 196] width 718 height 44
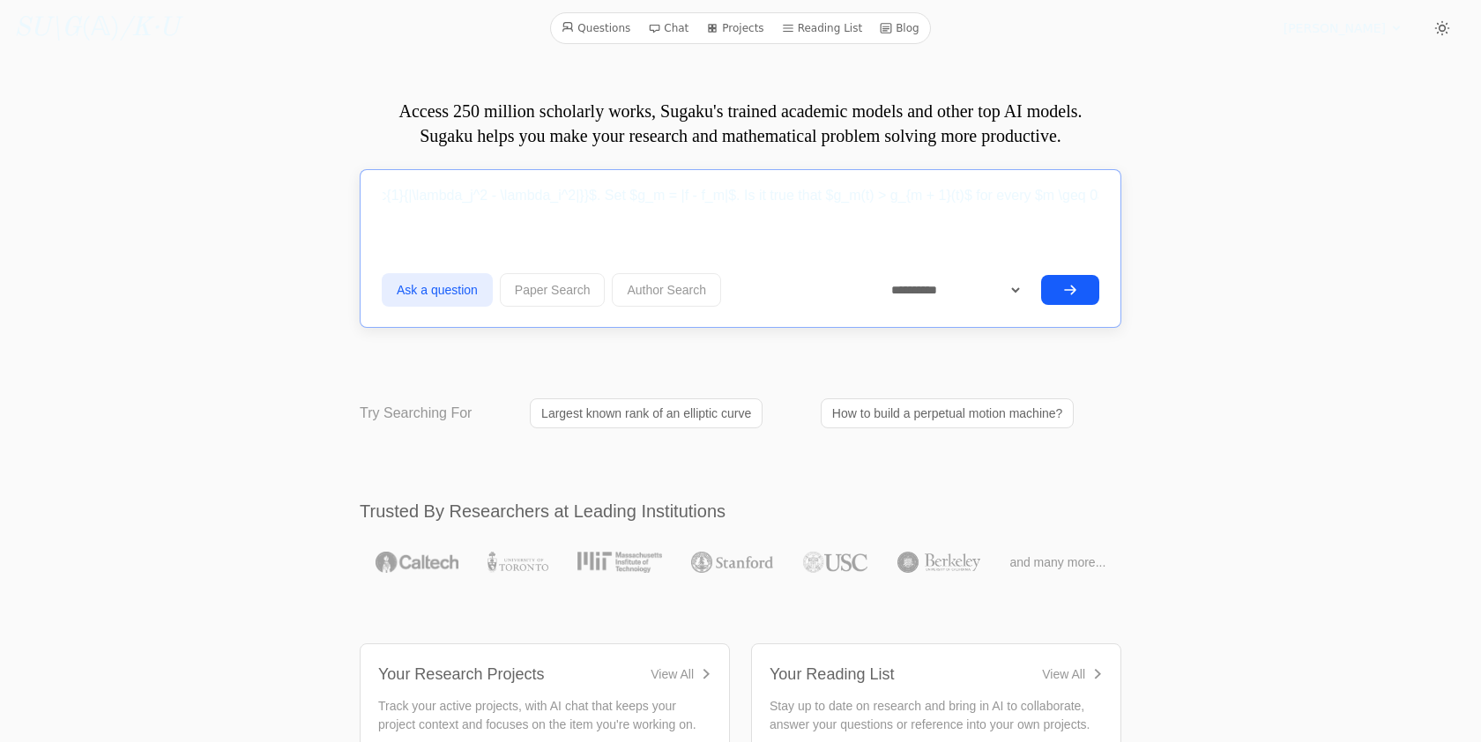
scroll to position [0, 4324]
drag, startPoint x: 938, startPoint y: 197, endPoint x: 919, endPoint y: 195, distance: 19.5
click at [919, 195] on input "For every $0 \leq k \leq n$ with $n \geq 1$, set $\lambda_k = k$ and $c_k = \fr…" at bounding box center [741, 196] width 718 height 44
click at [973, 197] on input "For every $0 \leq k \leq n$ with $n \geq 1$, set $\lambda_k = k$ and $c_k = \fr…" at bounding box center [741, 196] width 718 height 44
click at [770, 189] on input "For every $0 \leq k \leq n$ with $n \geq 1$, set $\lambda_k = k$ and $c_k = \fr…" at bounding box center [741, 196] width 718 height 44
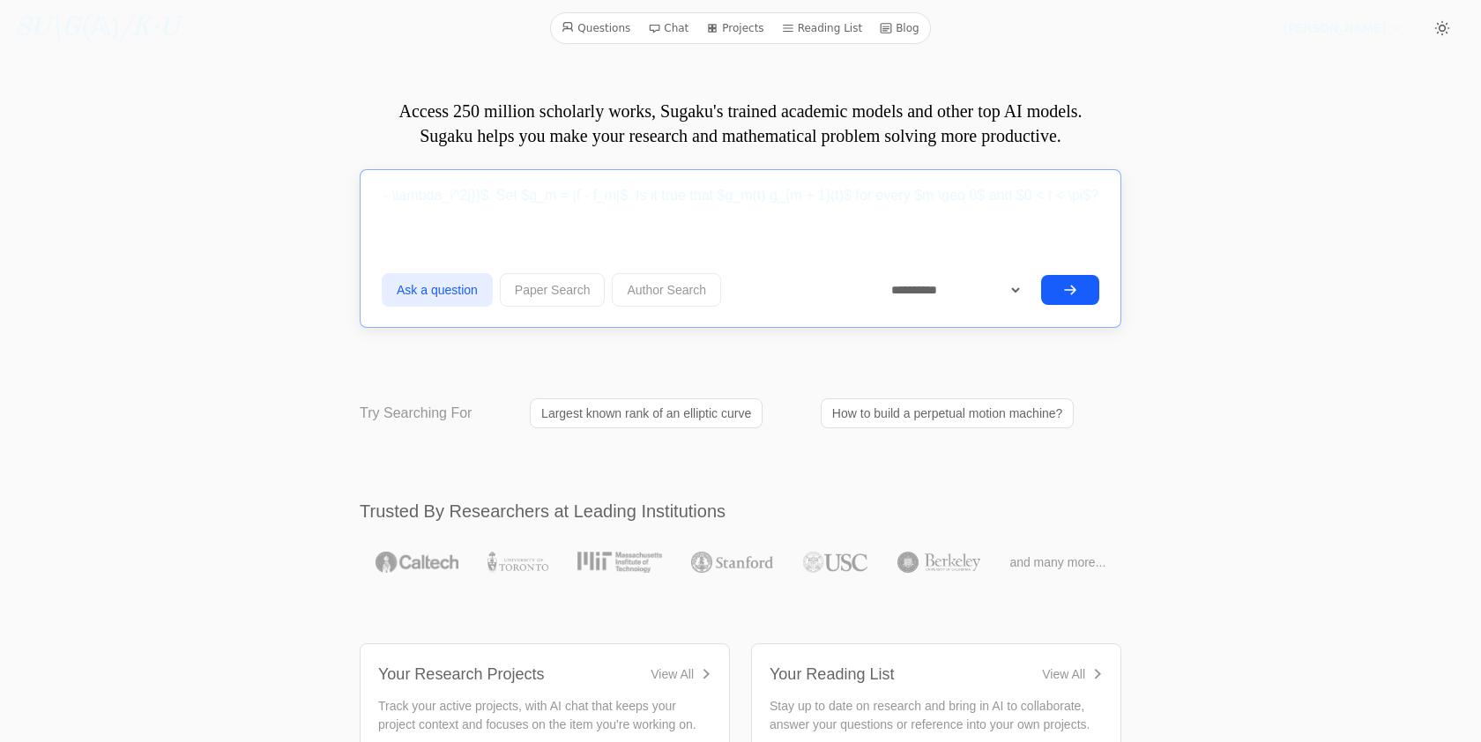
scroll to position [0, 4312]
type input "For every $0 \leq k \leq n$ with $n \geq 1$, set $\lambda_k = k$ and $c_k = \fr…"
click at [1065, 287] on icon "submit" at bounding box center [1070, 290] width 14 height 14
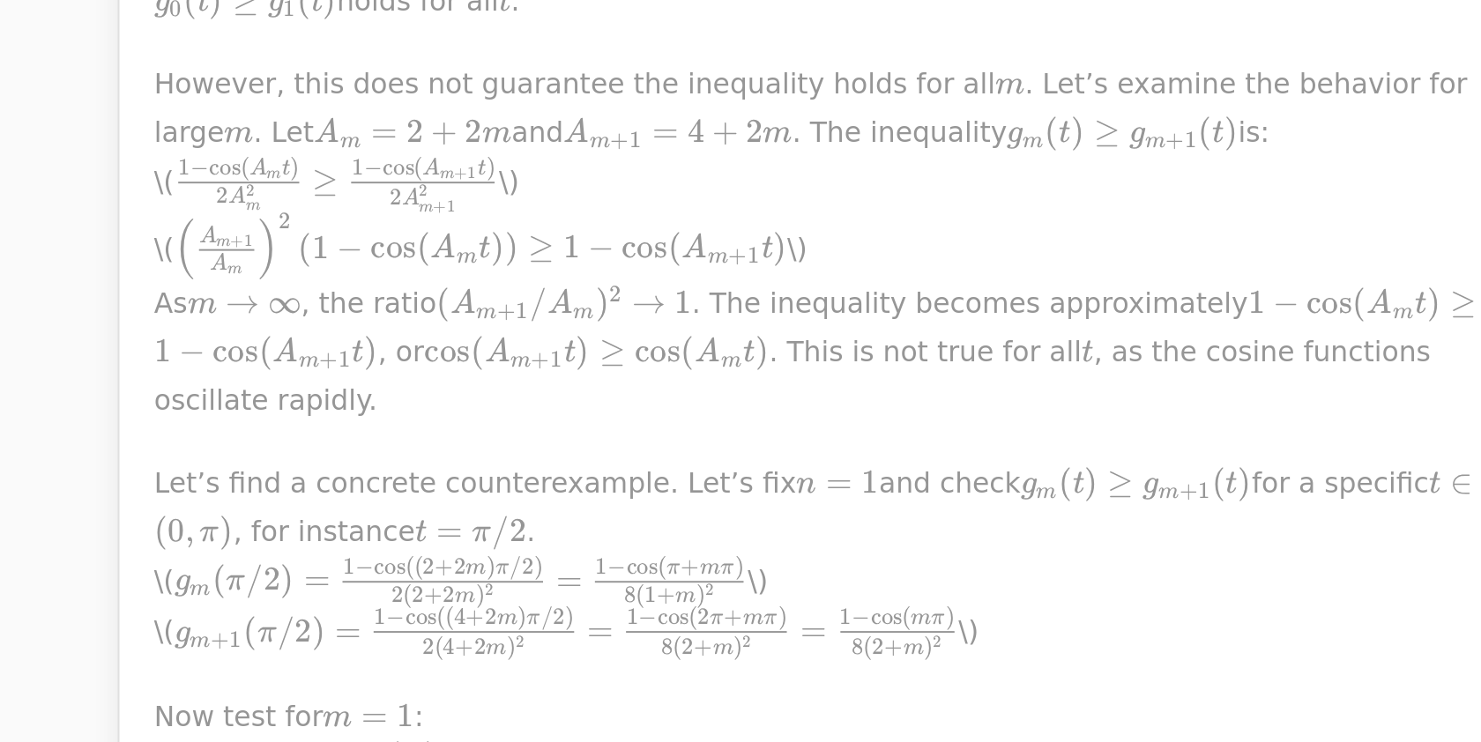
scroll to position [2337, 0]
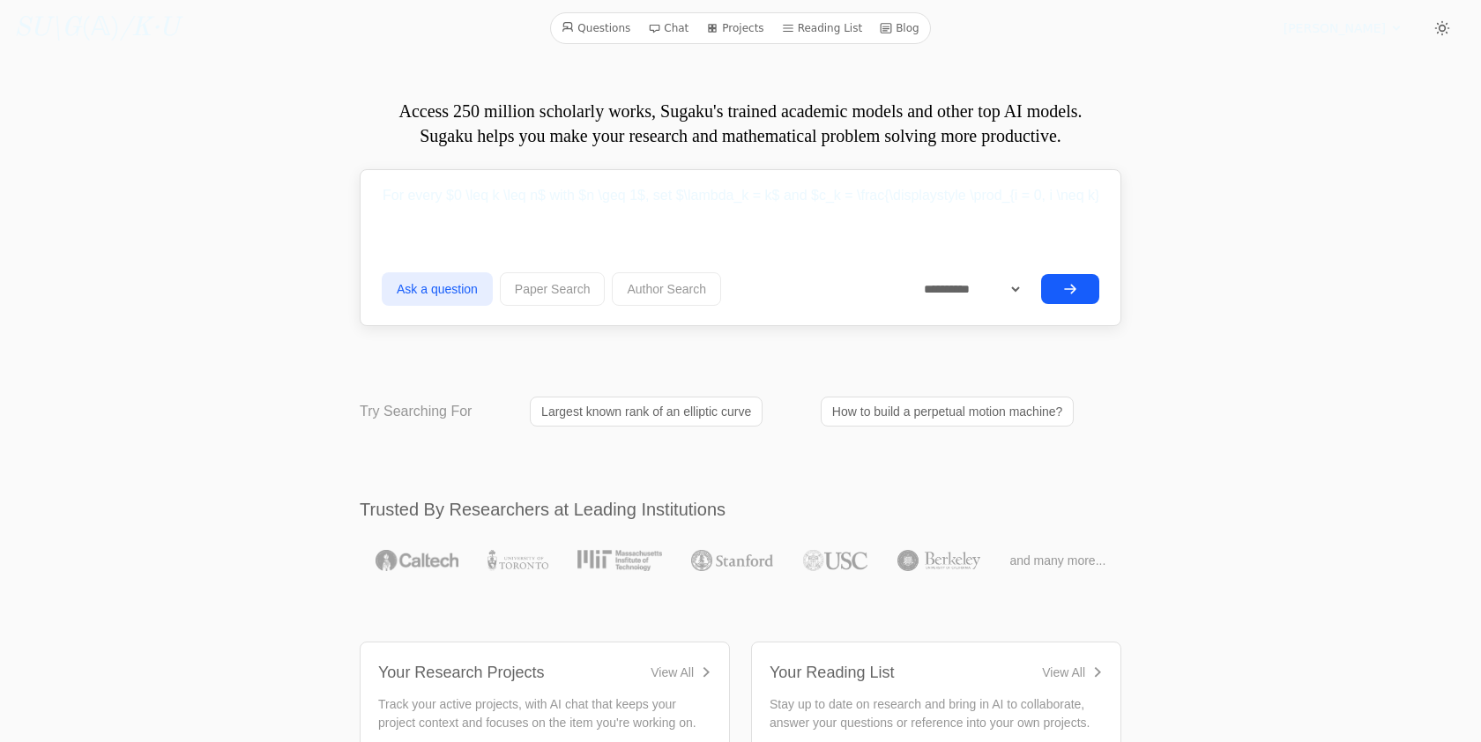
select select "**********"
click at [630, 194] on input "For every $0 \leq k \leq n$ with $n \geq 1$, set $\lambda_k = k$ and $c_k = \fr…" at bounding box center [741, 196] width 718 height 44
click at [638, 194] on input "For every $0 \leq k \leq n$ with $n \geq 1$, set $\lambda_k = k$ and $c_k = \fr…" at bounding box center [741, 196] width 718 height 44
type input "For every $0 \leq k \leq n$ with $n \geq 2$, set $\lambda_k = k$ and $c_k = \fr…"
click at [1069, 285] on icon "submit" at bounding box center [1070, 290] width 14 height 14
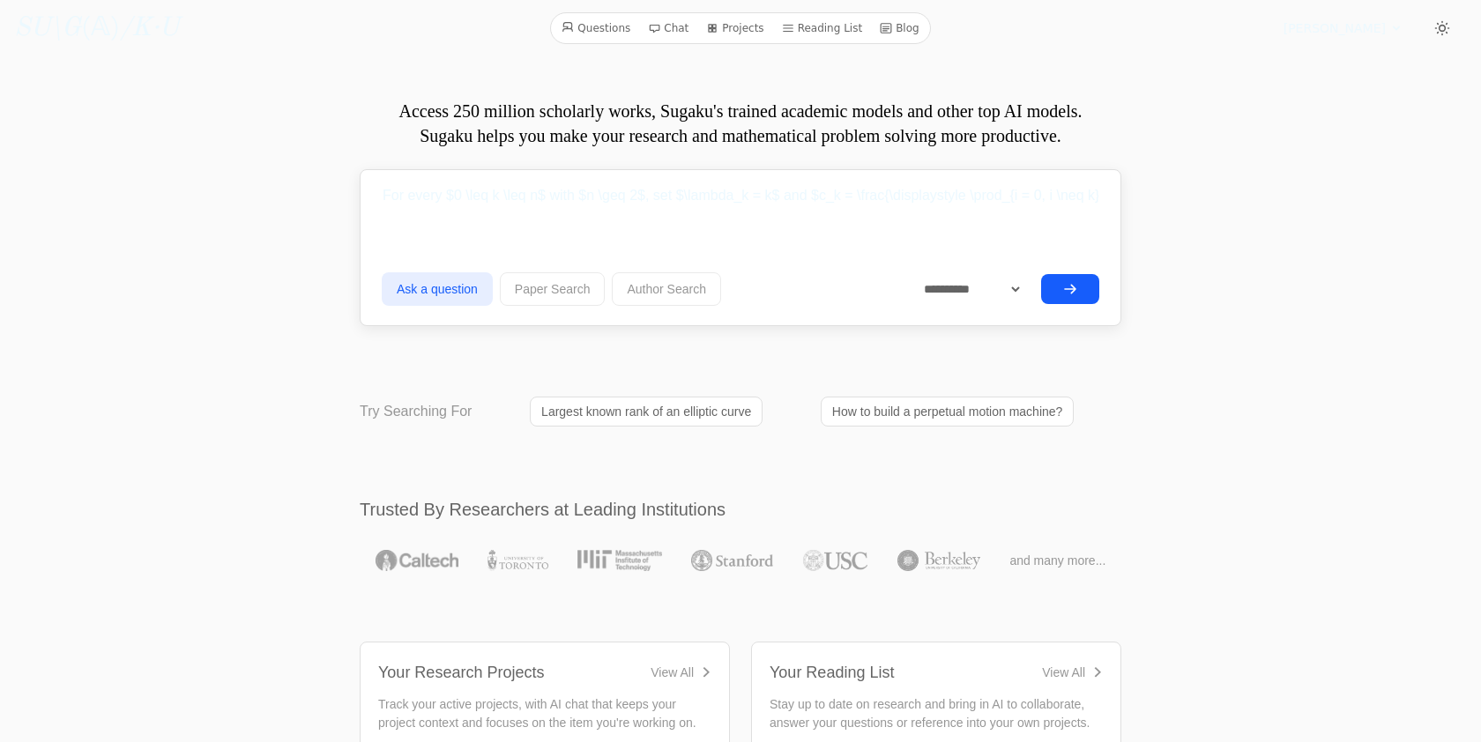
select select "**********"
click at [455, 200] on input "For every $0 \leq k \leq n$ with $n \geq 2$, set $\lambda_k = k$ and $c_k = \fr…" at bounding box center [741, 196] width 718 height 44
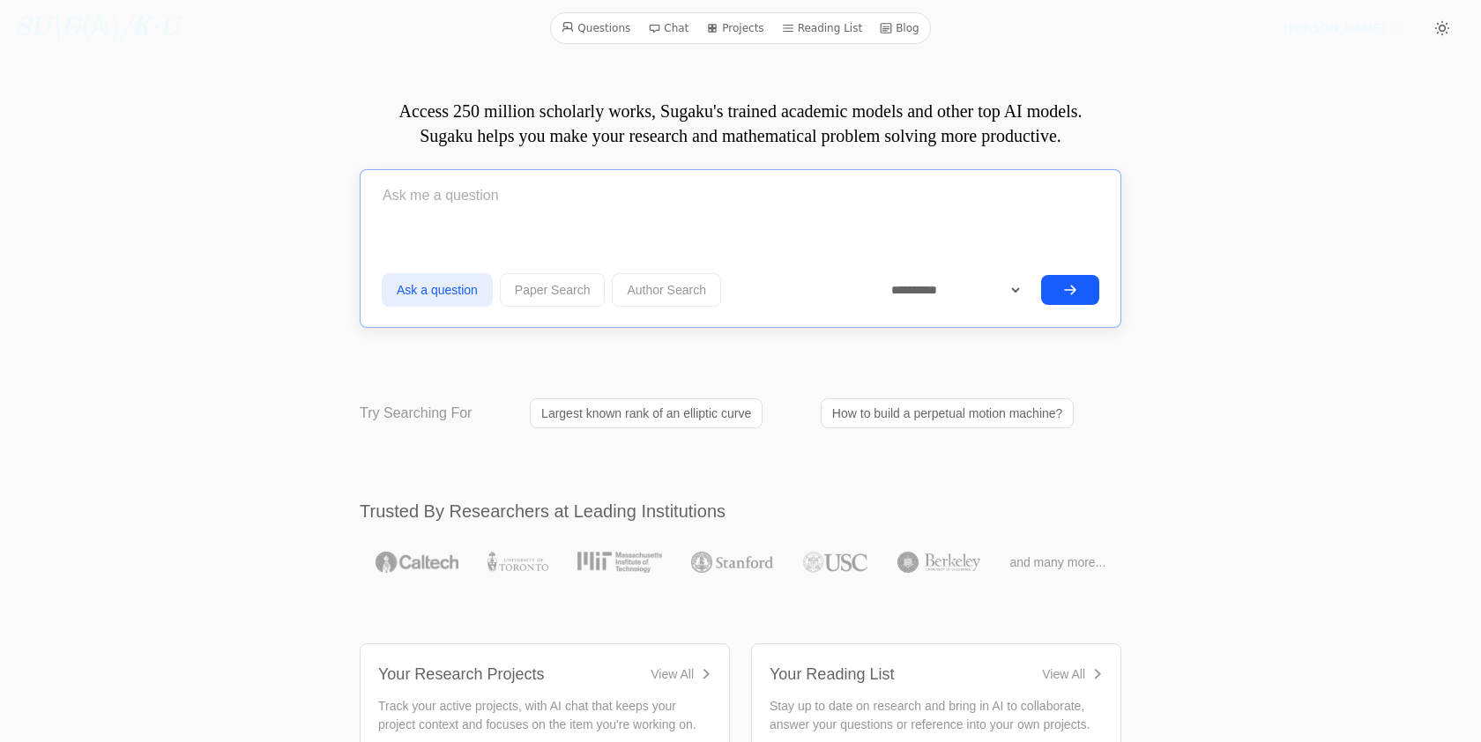
paste input "For every $0 \leq k \leq n$, is it true that $\prod_{\substack{i = 0 \\ i \neq …"
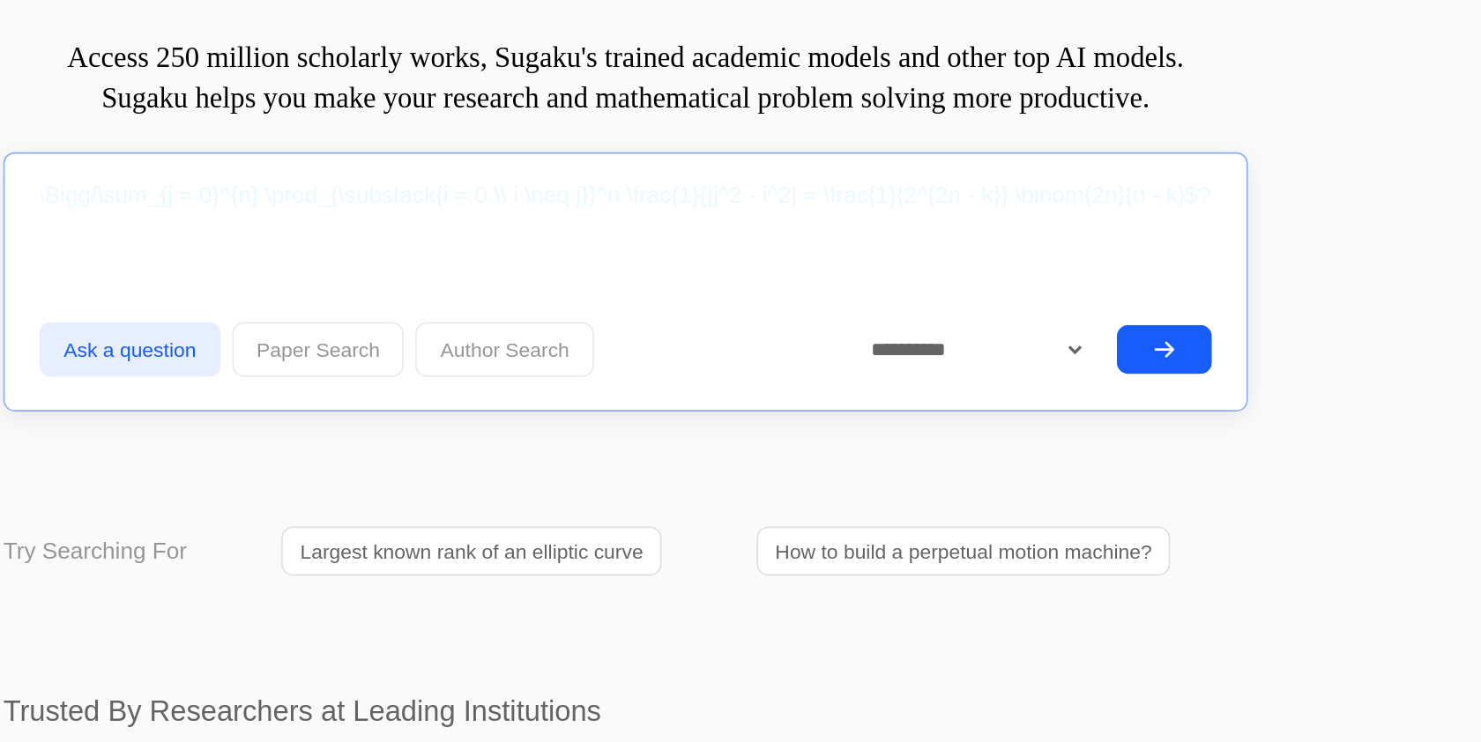
click at [846, 189] on input "For every $0 \leq k \leq n$, is it true that $\prod_{\substack{i = 0 \\ i \neq …" at bounding box center [741, 196] width 718 height 44
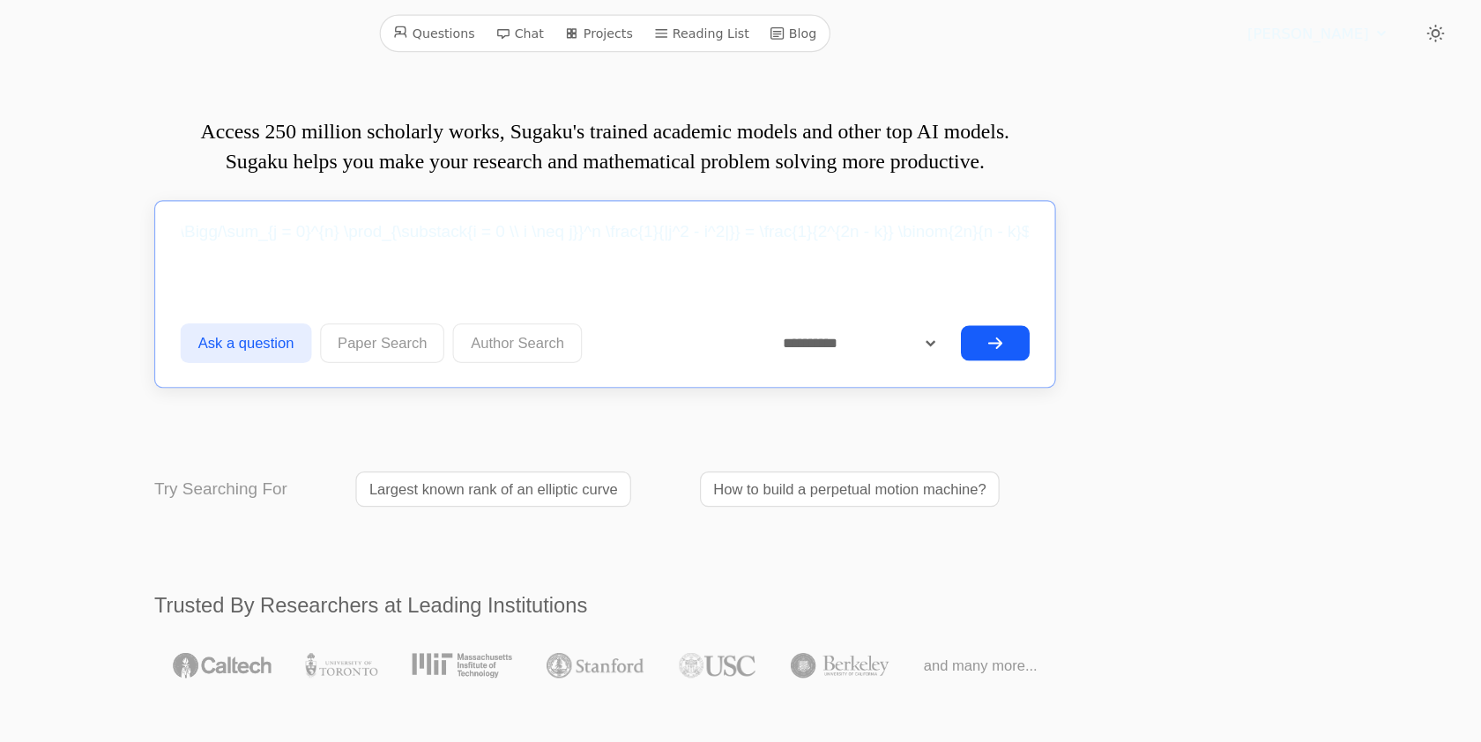
scroll to position [0, 0]
type input "For every $0 \leq k \leq n$, is it true that $\prod_{\substack{i = 0 \\ i \neq …"
click at [1062, 287] on button "submit" at bounding box center [1070, 290] width 58 height 30
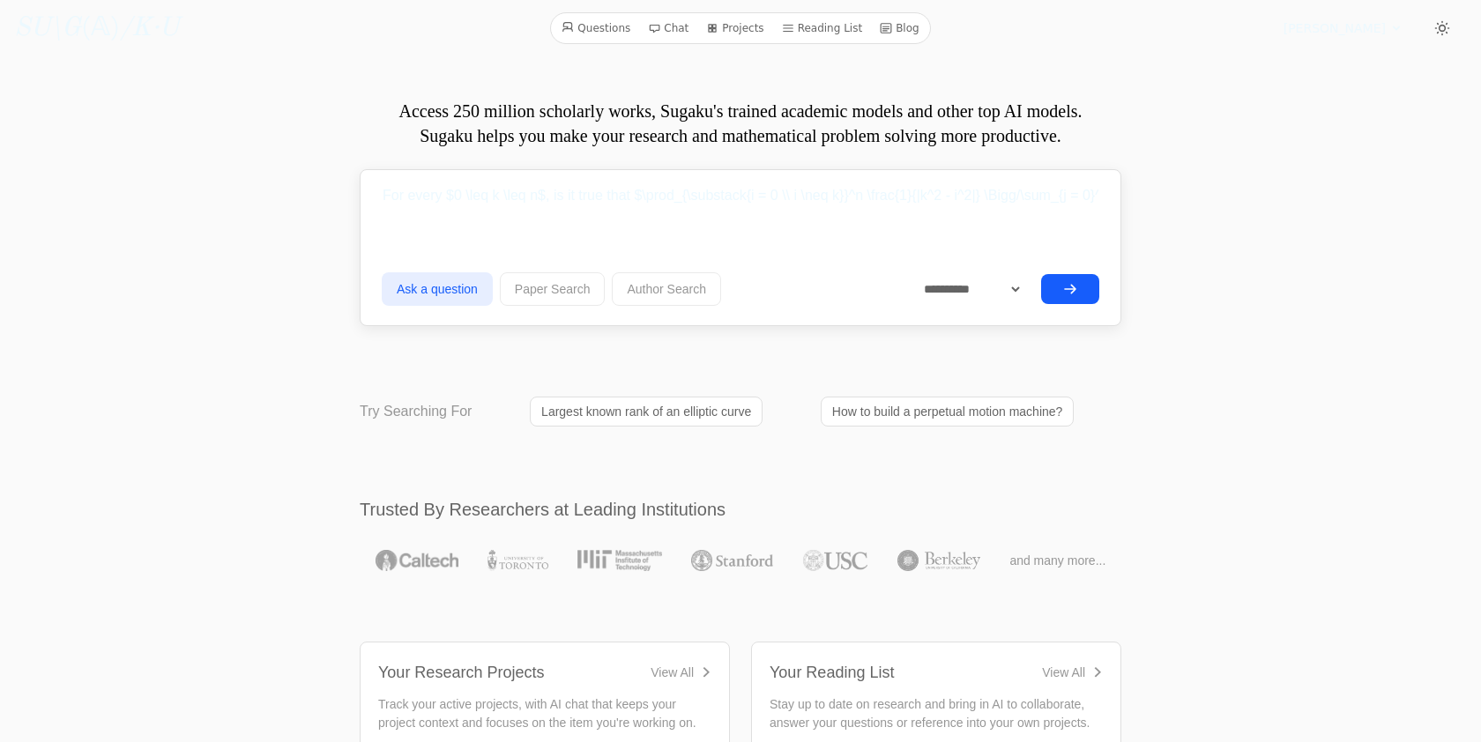
select select "**********"
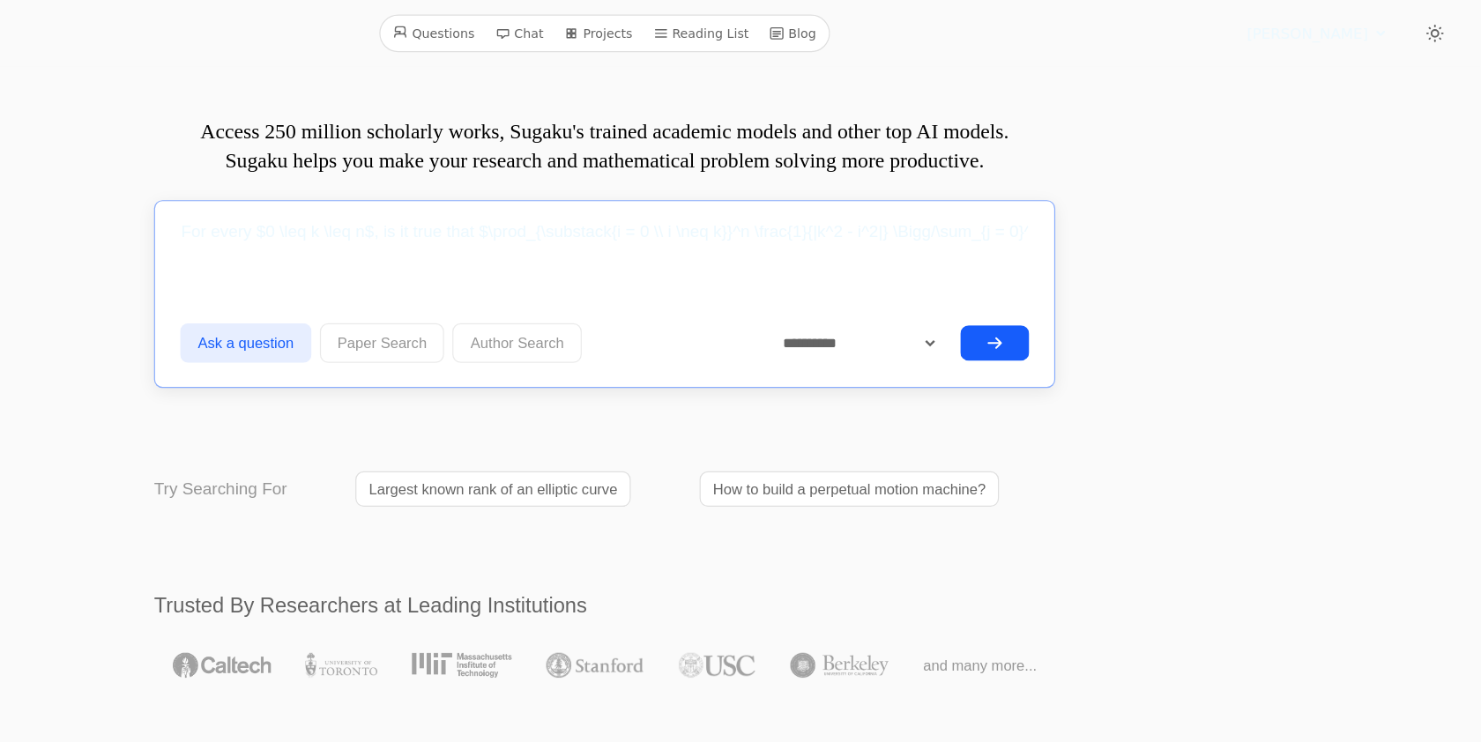
scroll to position [0, 613]
drag, startPoint x: 668, startPoint y: 195, endPoint x: 1255, endPoint y: 206, distance: 586.5
click at [958, 196] on input "For every $0 \leq k \leq n$, is it true that $\prod_{\substack{i = 0 \\ i \neq …" at bounding box center [741, 196] width 718 height 44
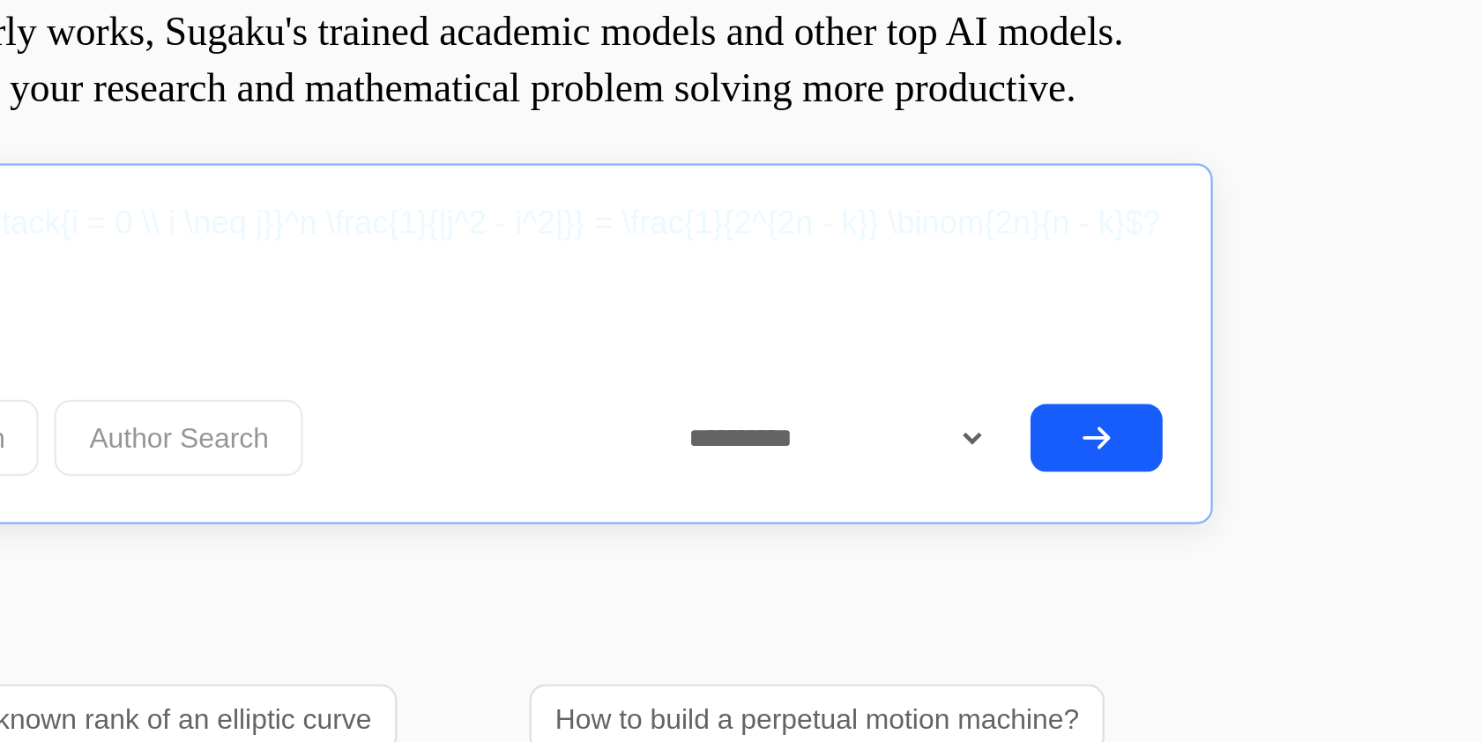
drag, startPoint x: 801, startPoint y: 189, endPoint x: 655, endPoint y: 190, distance: 146.4
click at [639, 188] on input "For every $0 \leq k \leq n$, is it true that $\prod_{\substack{i = 0 \\ i \neq …" at bounding box center [741, 196] width 718 height 44
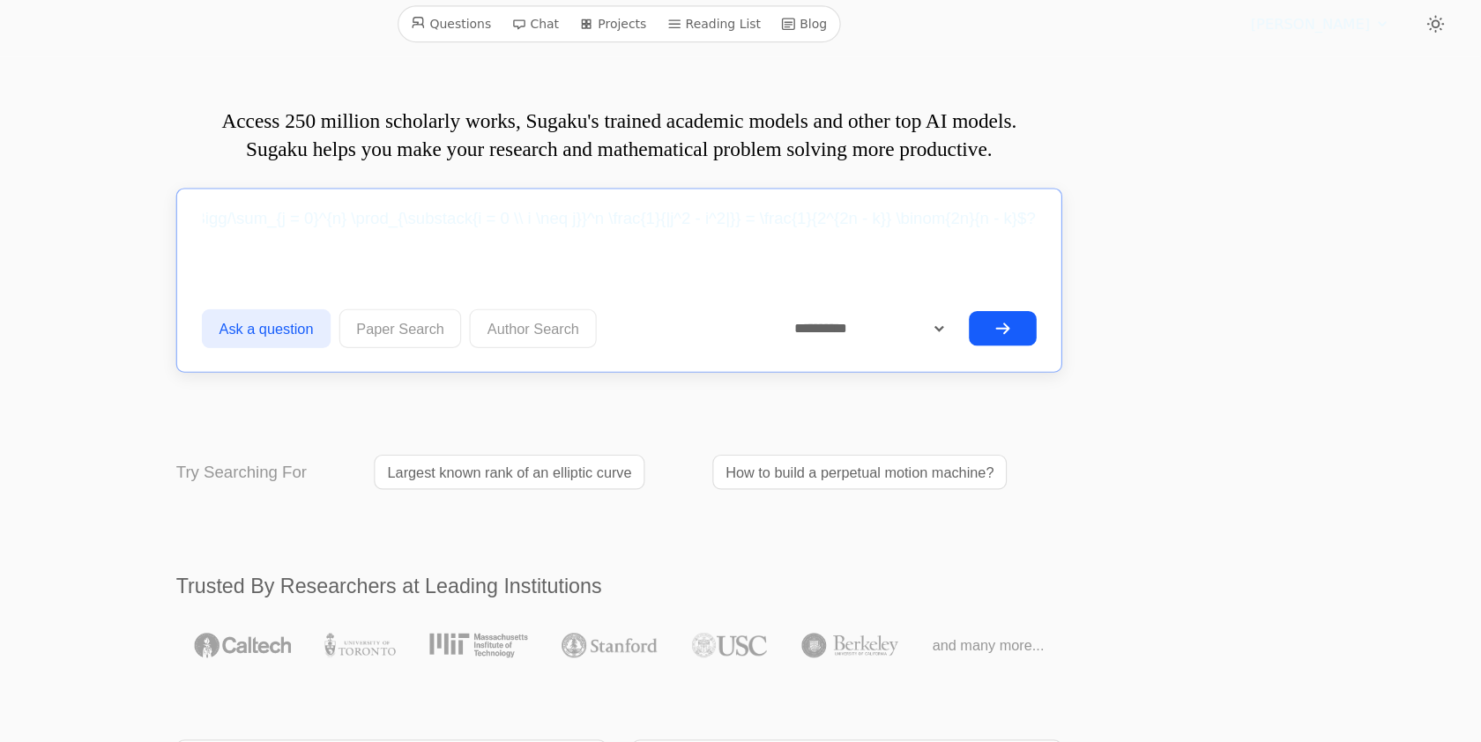
click at [529, 186] on input "For every $0 \leq k \leq n$, is it true that $\prod_{\substack{i = 0 \\ i \neq …" at bounding box center [741, 196] width 718 height 44
drag, startPoint x: 455, startPoint y: 199, endPoint x: 835, endPoint y: 197, distance: 380.0
click at [839, 197] on input "For every $0 \leq k \leq n$, is it true that $\prod_{\substack{i = 0 \\ i \neq …" at bounding box center [741, 196] width 718 height 44
click at [995, 198] on input "For every $0 \leq k \leq n$, is it true that $\prod_{\substack{i = 0 \\ i \neq …" at bounding box center [741, 196] width 718 height 44
drag, startPoint x: 1020, startPoint y: 191, endPoint x: 987, endPoint y: 191, distance: 33.5
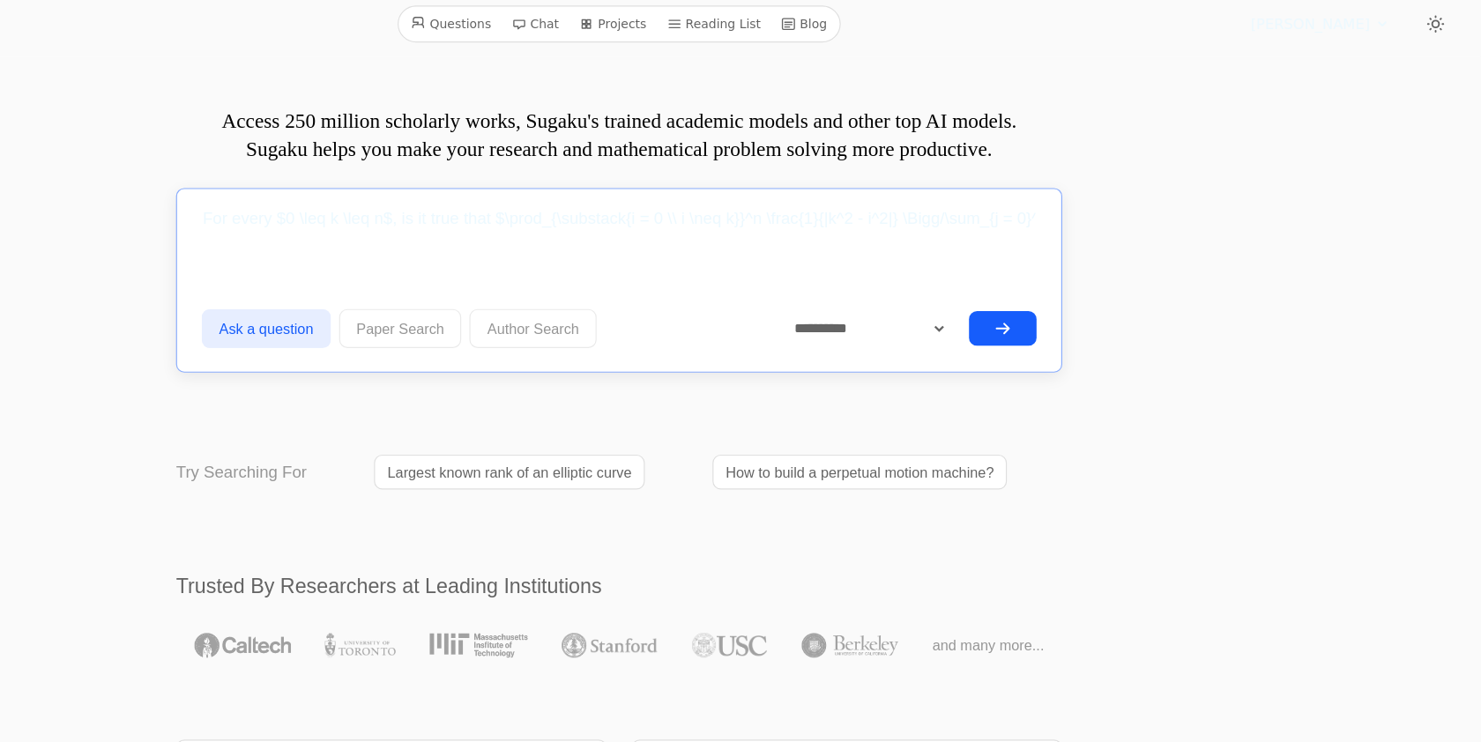
click at [987, 191] on input "For every $0 \leq k \leq n$, is it true that $\prod_{\substack{i = 0 \\ i \neq …" at bounding box center [741, 196] width 718 height 44
click at [640, 192] on input "For every $0 \leq k \leq n$, is it true that $\prod_{\substack{i = 0 \\ i \neq …" at bounding box center [741, 196] width 718 height 44
drag, startPoint x: 1038, startPoint y: 196, endPoint x: 1232, endPoint y: 196, distance: 194.0
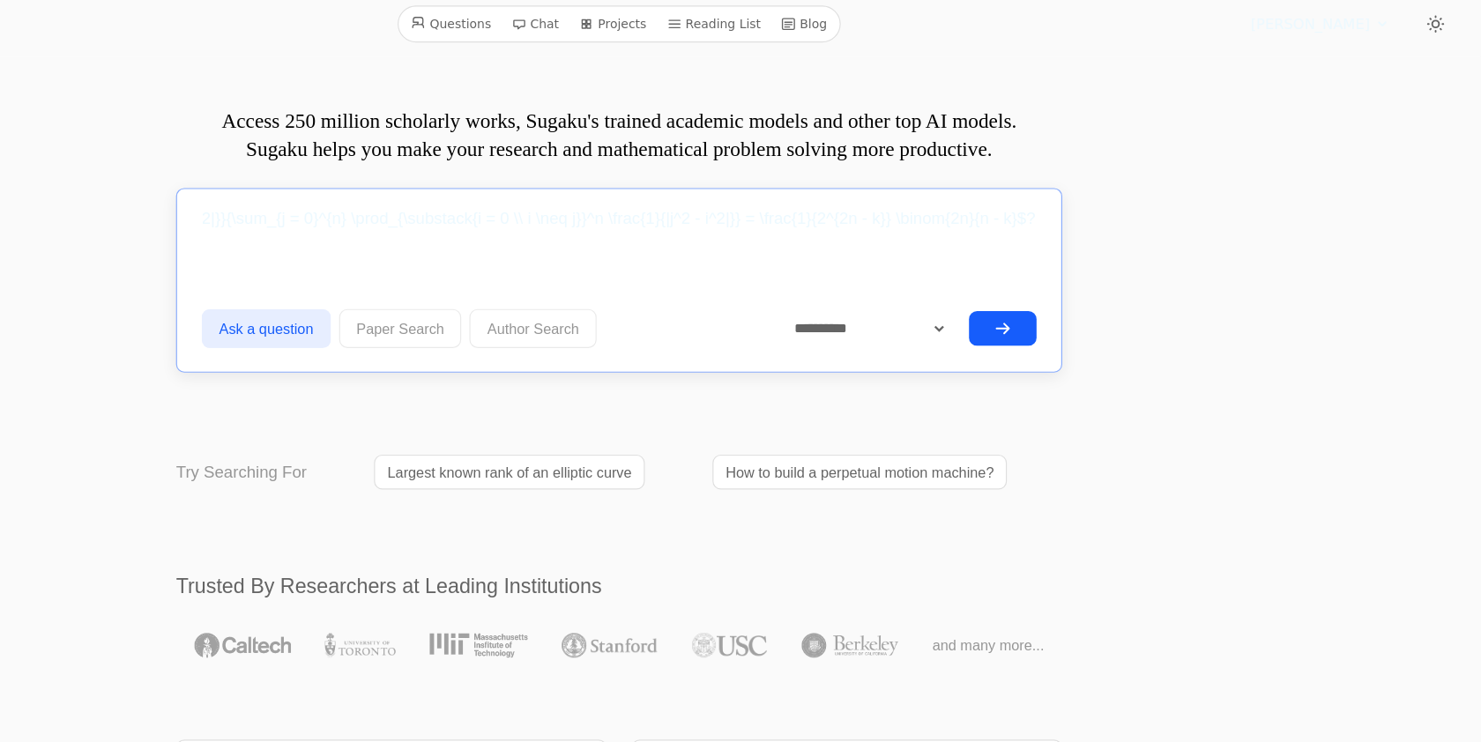
click at [1024, 186] on input "For every $0 \leq k \leq n$, is it true that $\frac{\prod_{\substack{i = 0 \\ i…" at bounding box center [741, 196] width 718 height 44
type input "For every $0 \leq k \leq n$, is it true that $\frac{\prod_{\substack{i = 0 \\ i…"
click at [1061, 288] on button "submit" at bounding box center [1070, 290] width 58 height 30
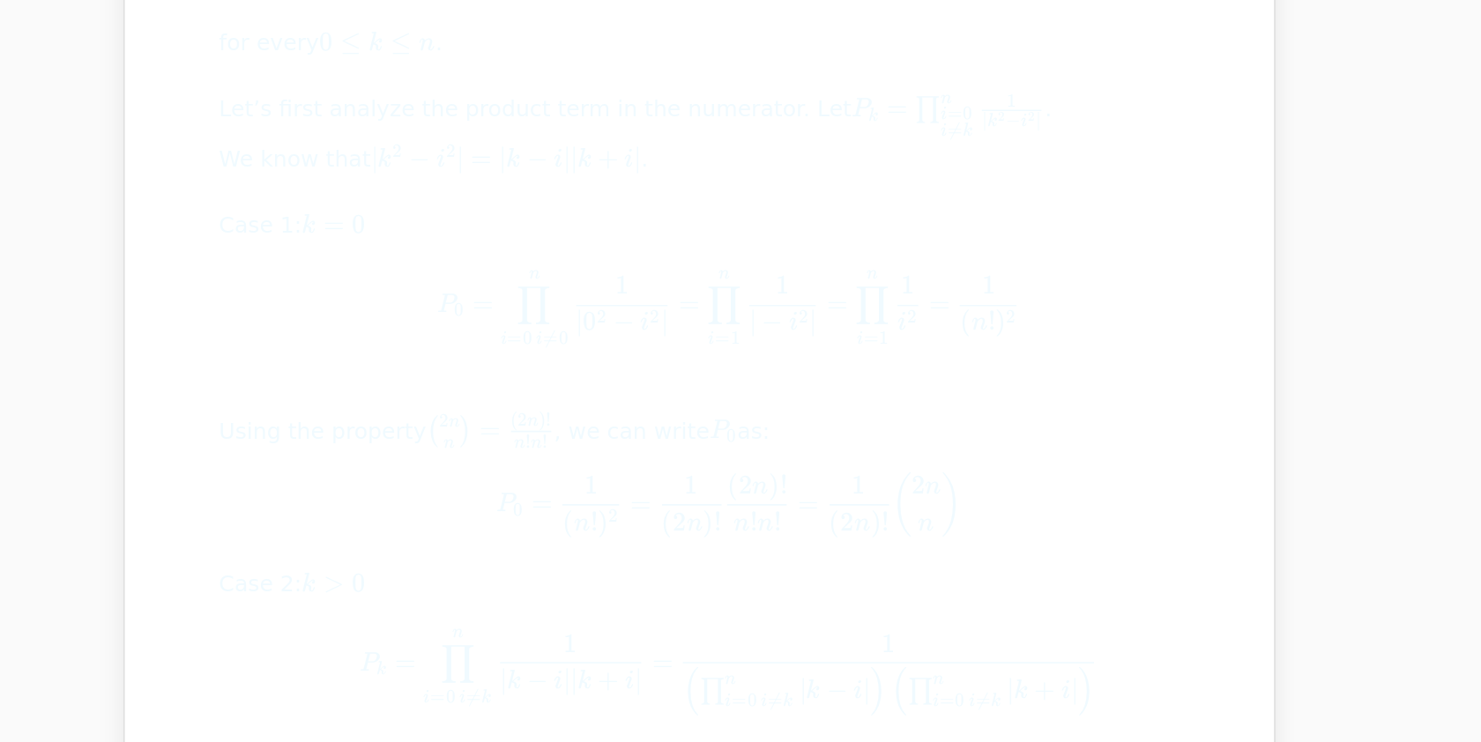
scroll to position [634, 0]
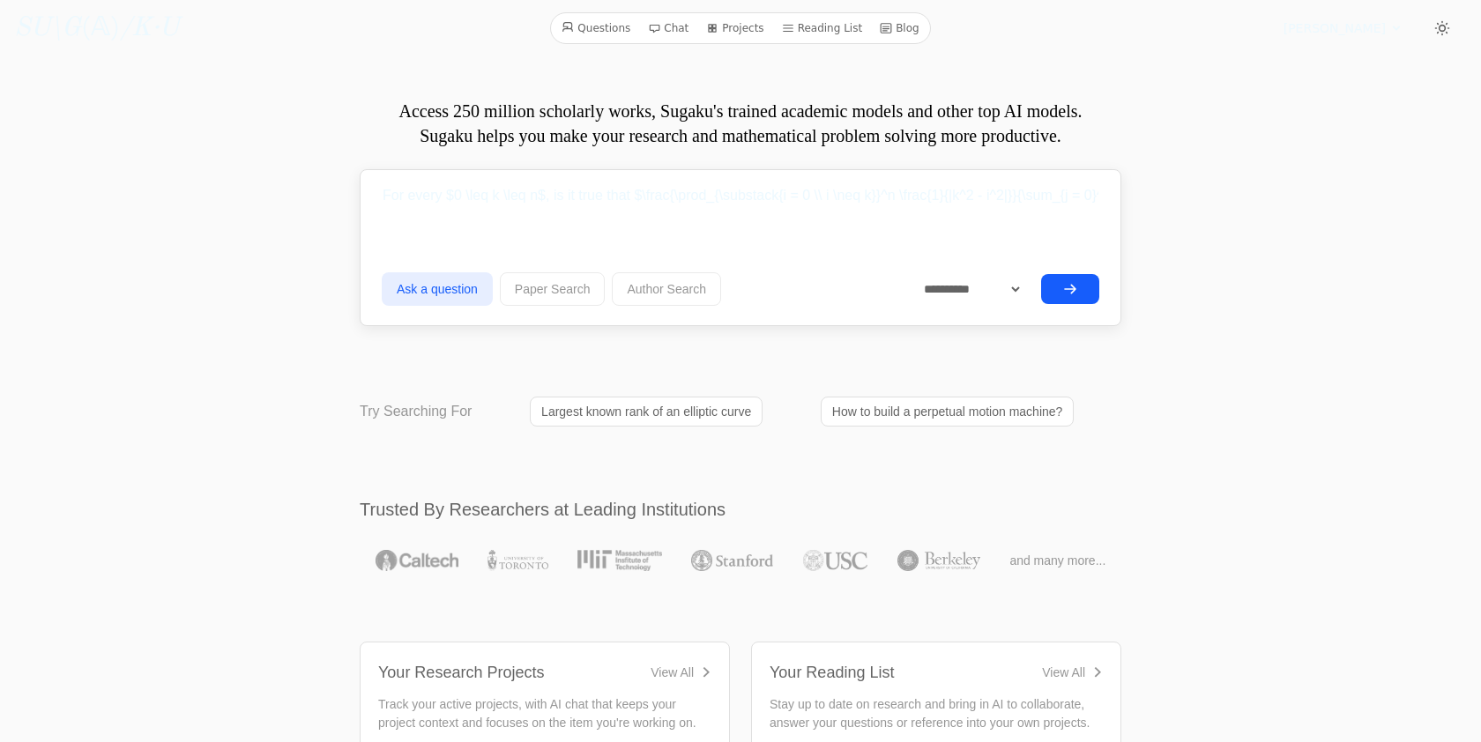
select select "**********"
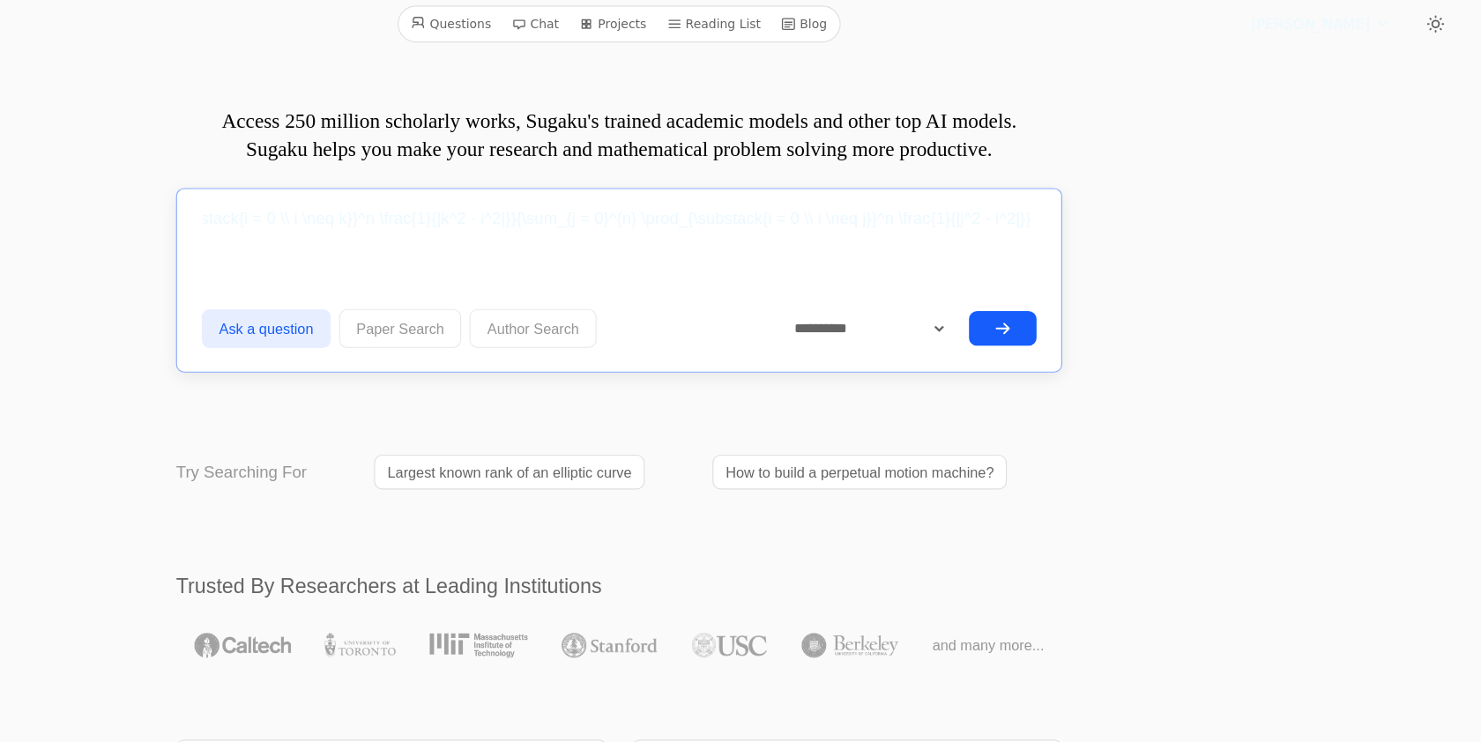
scroll to position [0, 615]
drag, startPoint x: 881, startPoint y: 197, endPoint x: 1181, endPoint y: 195, distance: 299.8
click at [1001, 174] on input "For every $0 \leq k \leq n$, is it true that $\frac{\prod_{\substack{i = 0 \\ i…" at bounding box center [741, 196] width 718 height 44
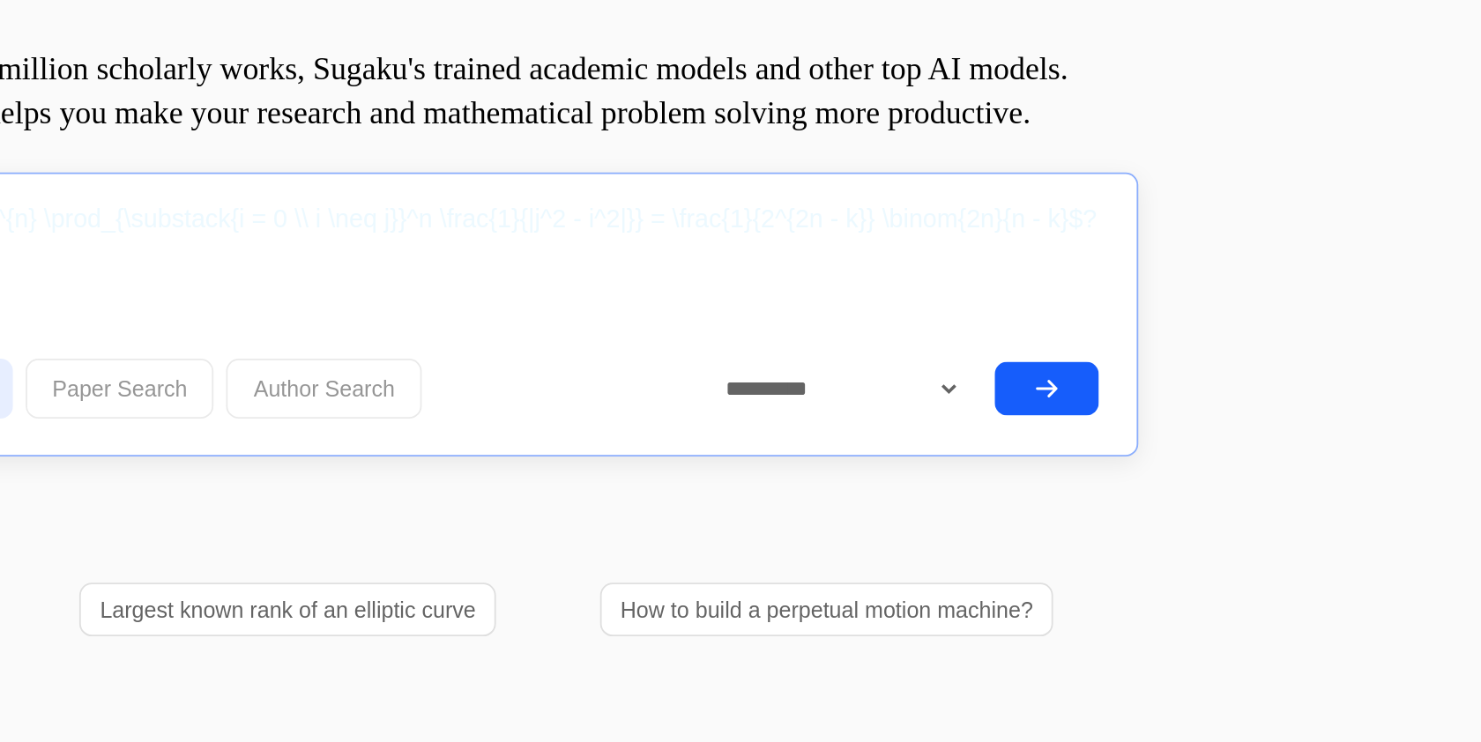
drag, startPoint x: 995, startPoint y: 195, endPoint x: 1199, endPoint y: 195, distance: 204.6
drag, startPoint x: 765, startPoint y: 192, endPoint x: 485, endPoint y: 185, distance: 280.5
click at [485, 185] on input "For every $0 \leq k \leq n$, is it true that $\frac{\prod_{\substack{i = 0 \\ i…" at bounding box center [741, 196] width 718 height 44
